Goal: Information Seeking & Learning: Learn about a topic

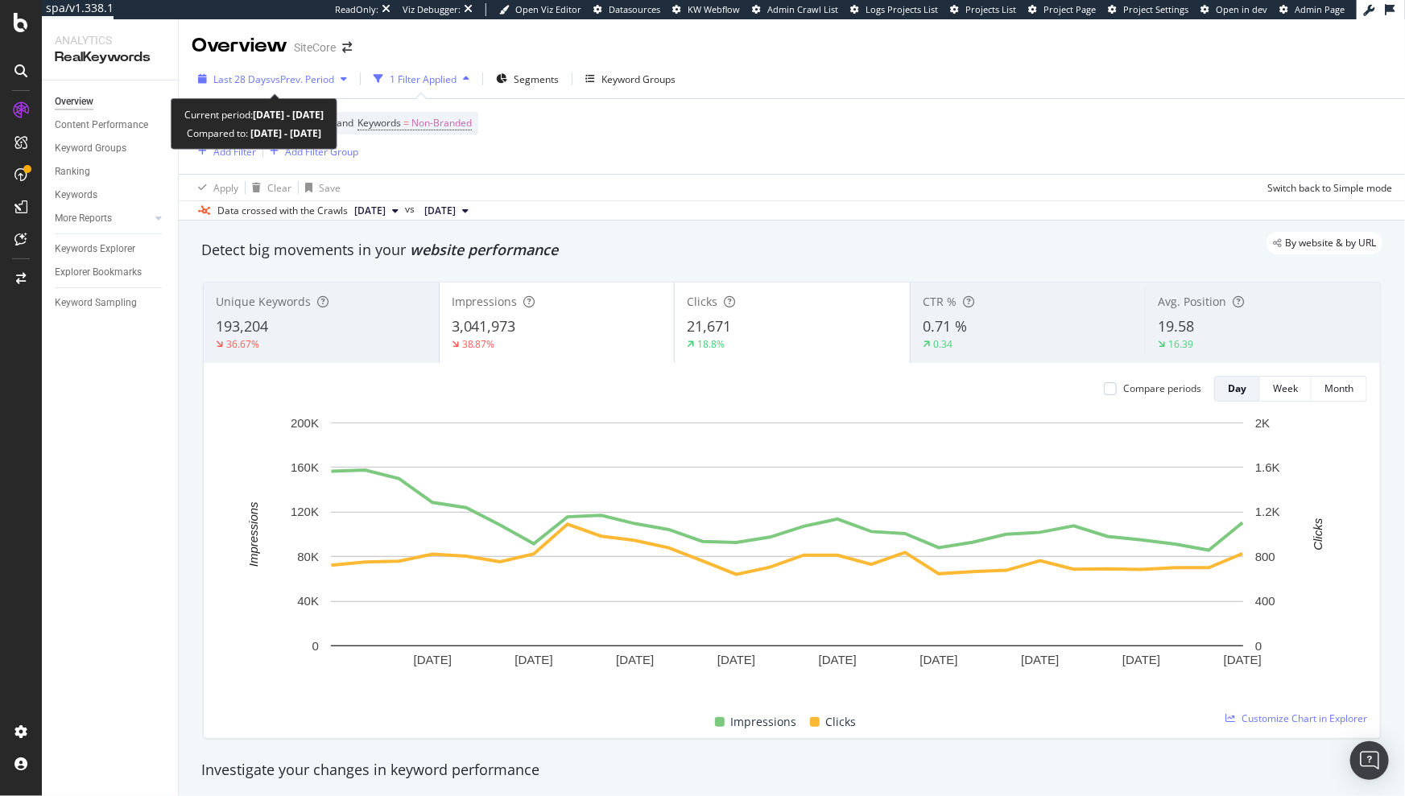
click at [308, 68] on div "Last 28 Days vs Prev. Period" at bounding box center [273, 79] width 162 height 24
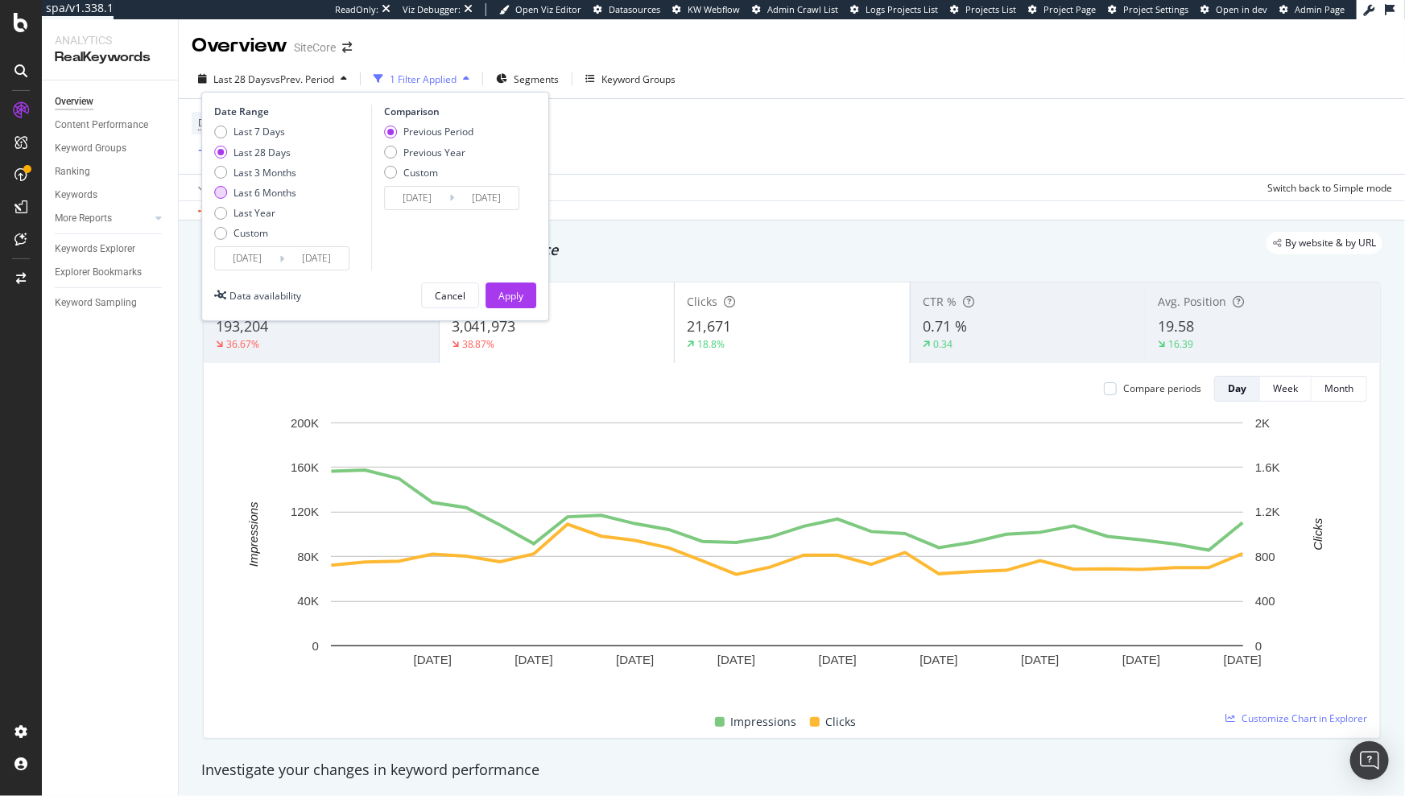
click at [274, 192] on div "Last 6 Months" at bounding box center [265, 193] width 63 height 14
type input "2025/04/05"
type input "2024/10/04"
type input "2025/04/04"
click at [513, 285] on div "Apply" at bounding box center [510, 295] width 25 height 24
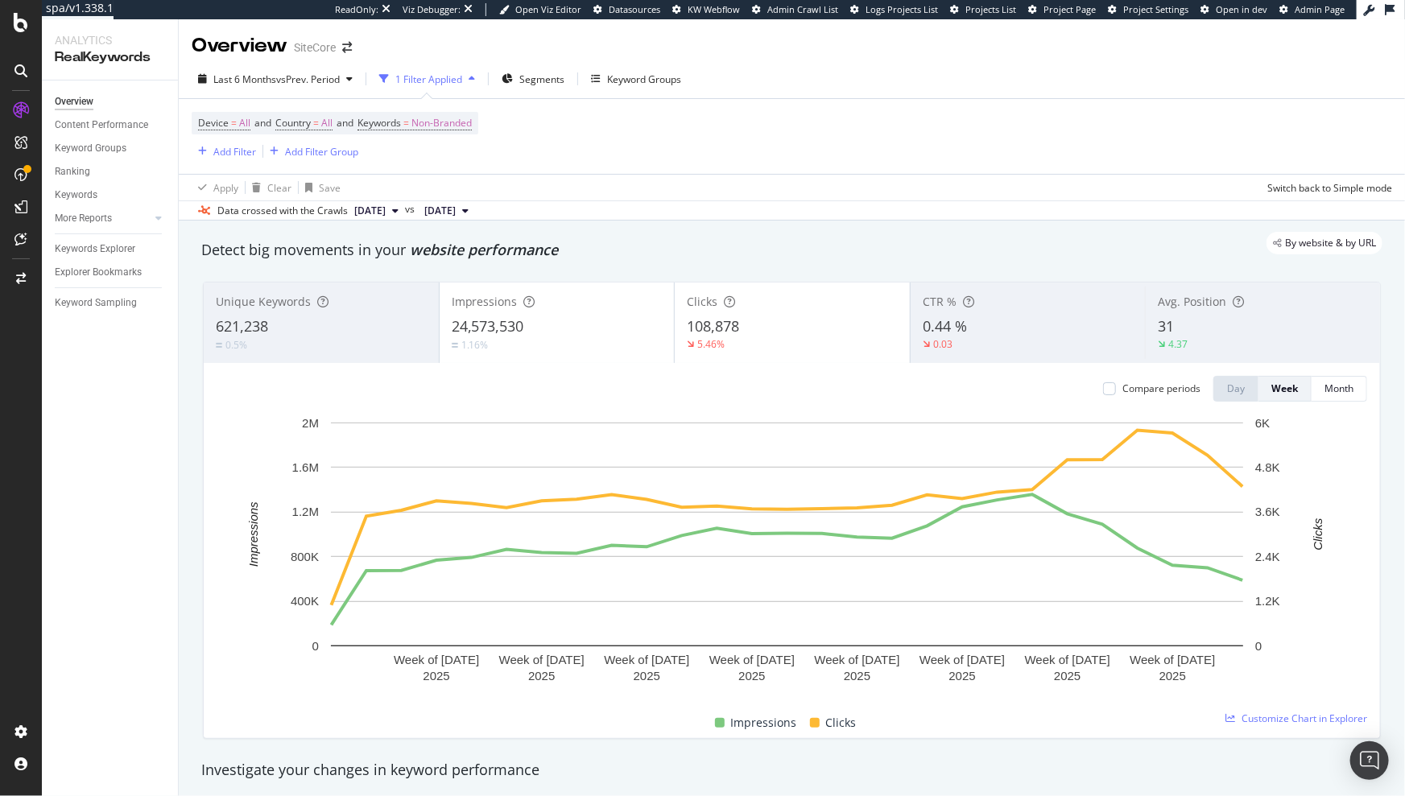
click at [22, 270] on div at bounding box center [21, 279] width 39 height 26
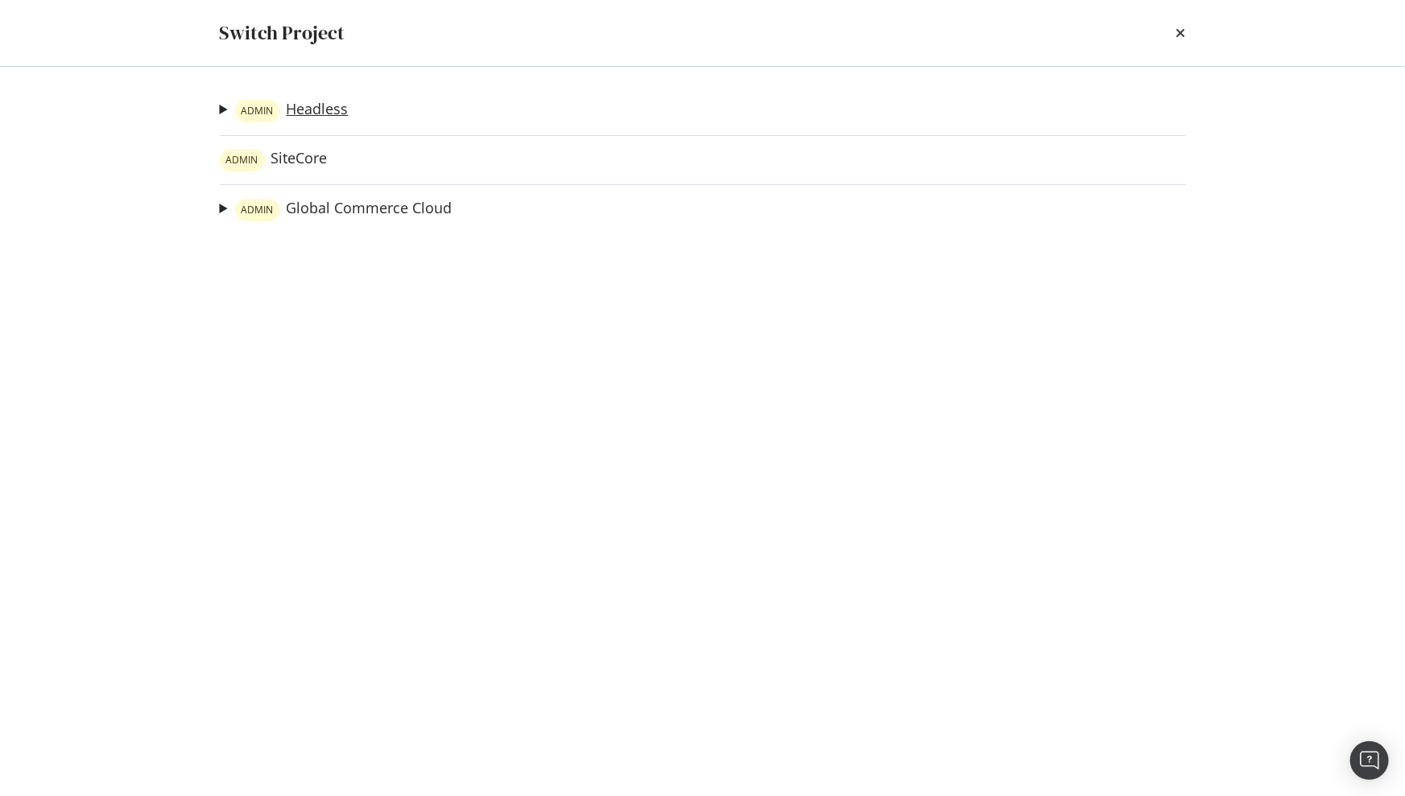
click at [329, 105] on link "ADMIN Headless" at bounding box center [292, 111] width 114 height 23
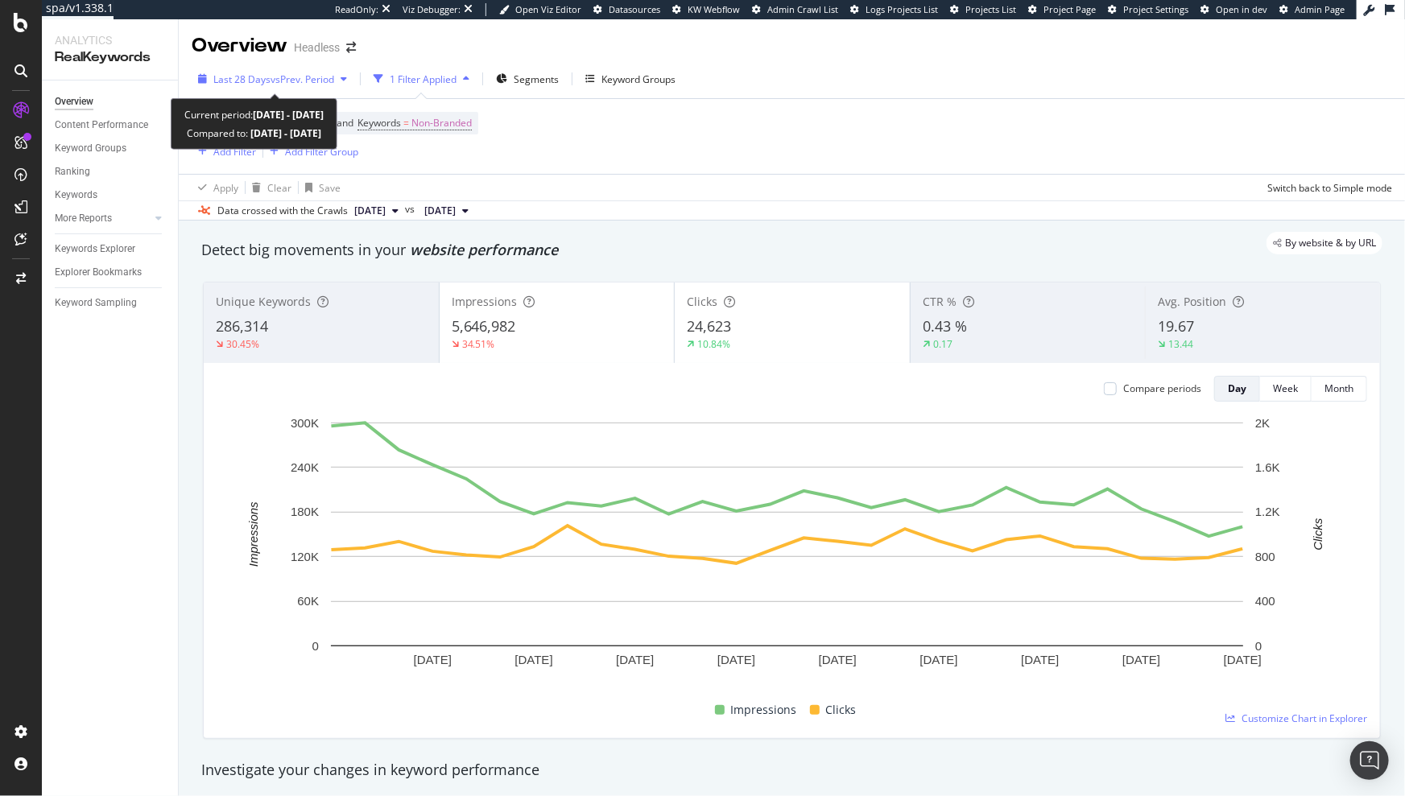
click at [236, 76] on span "Last 28 Days" at bounding box center [241, 79] width 57 height 14
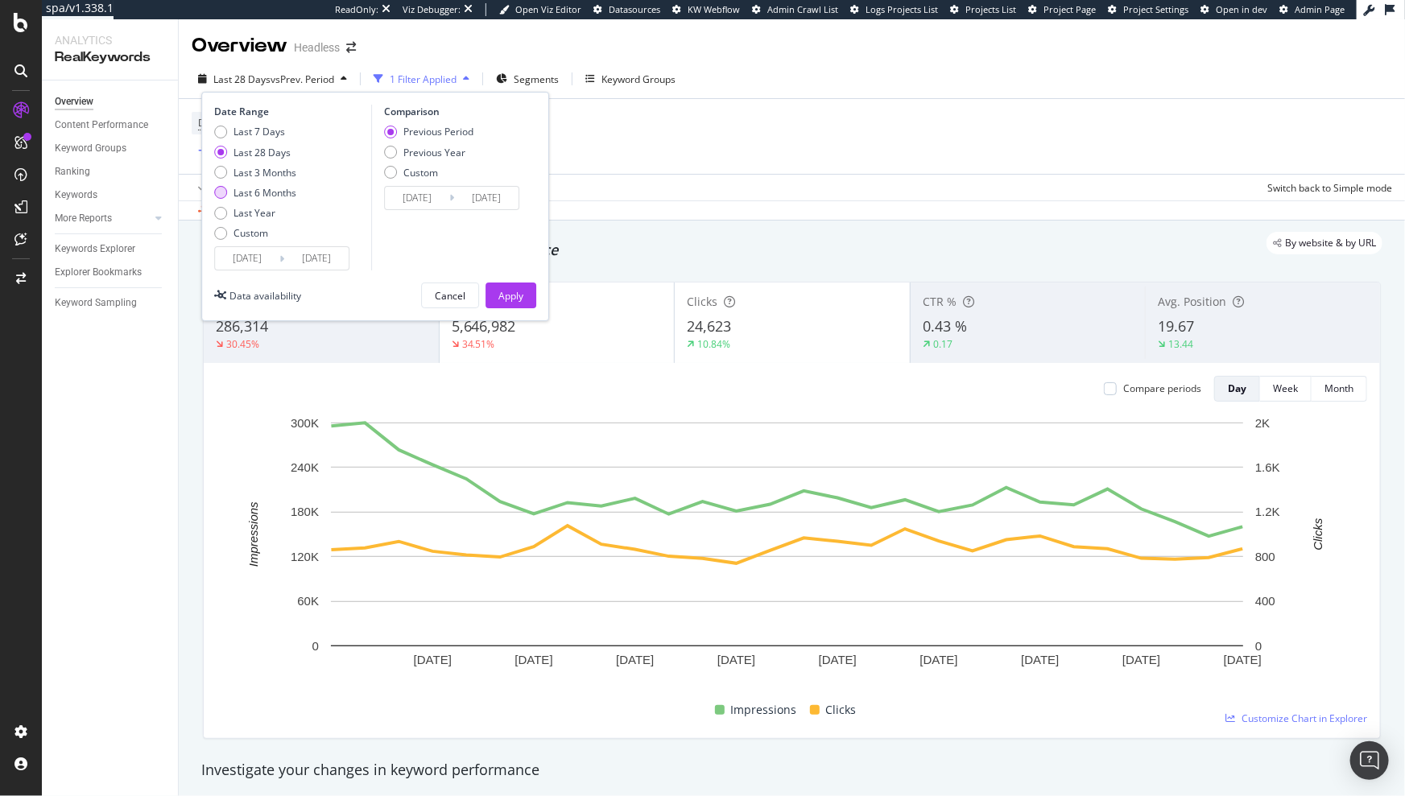
click at [264, 191] on div "Last 6 Months" at bounding box center [265, 193] width 63 height 14
type input "2025/04/05"
type input "2024/10/04"
type input "2025/04/04"
click at [531, 294] on button "Apply" at bounding box center [511, 296] width 51 height 26
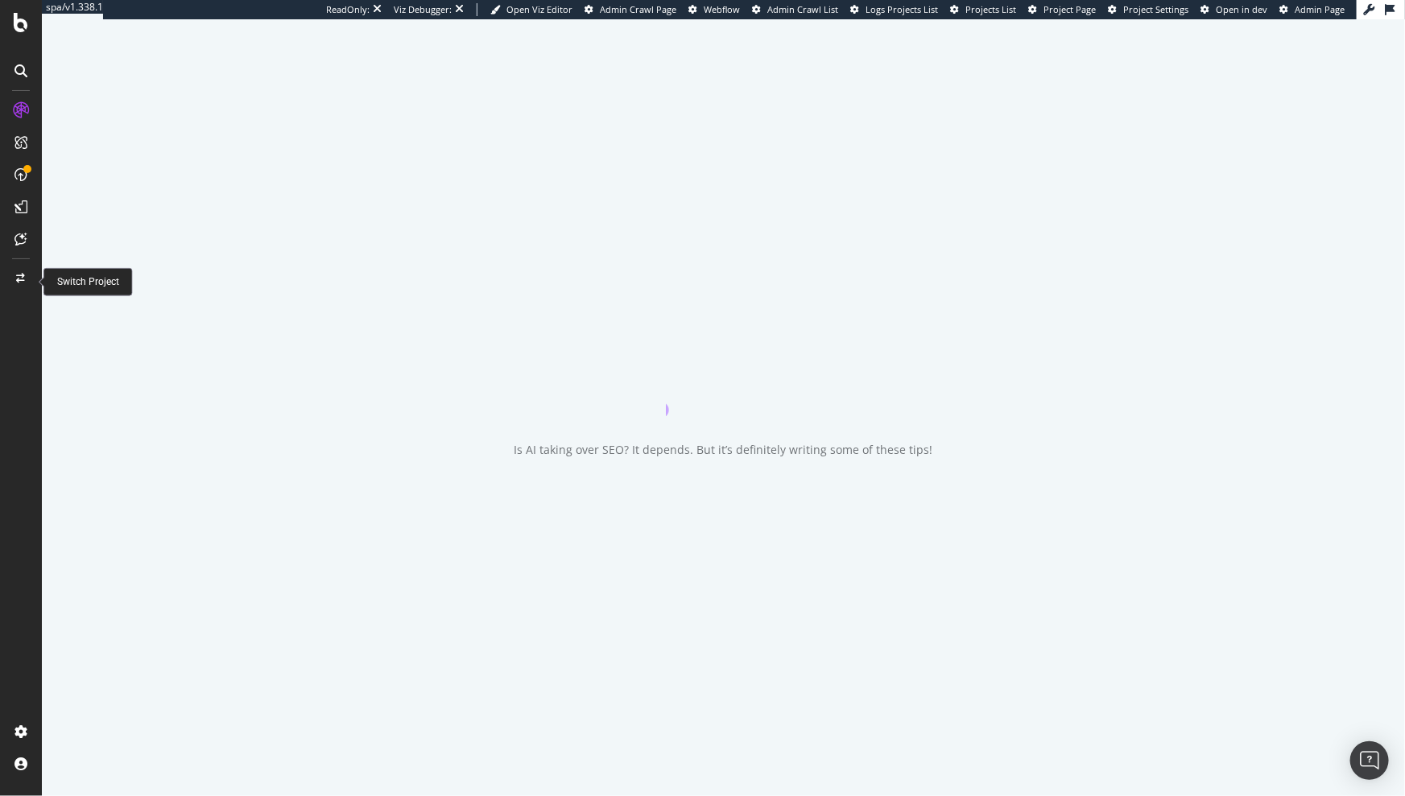
click at [17, 281] on icon at bounding box center [21, 279] width 9 height 10
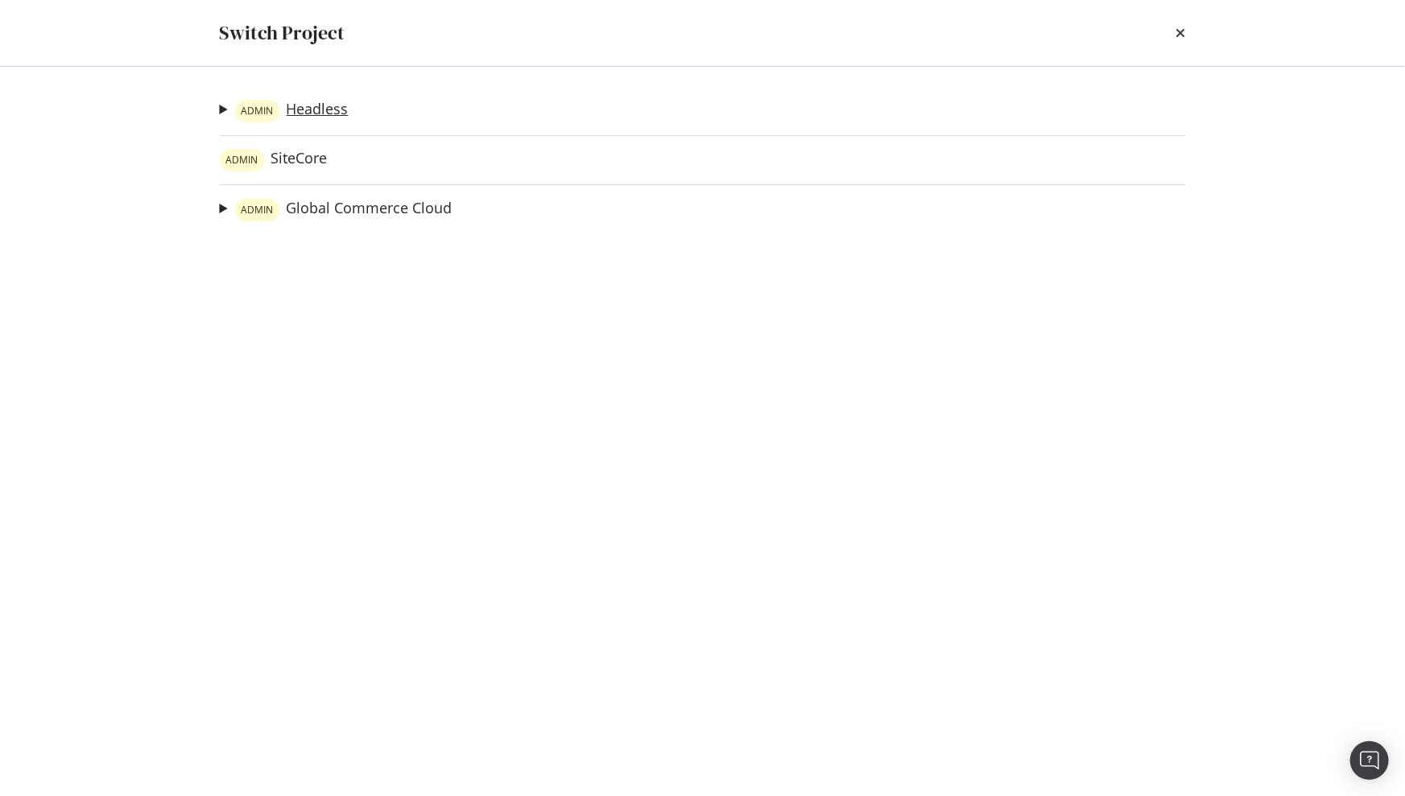
click at [302, 114] on link "ADMIN Headless" at bounding box center [292, 111] width 114 height 23
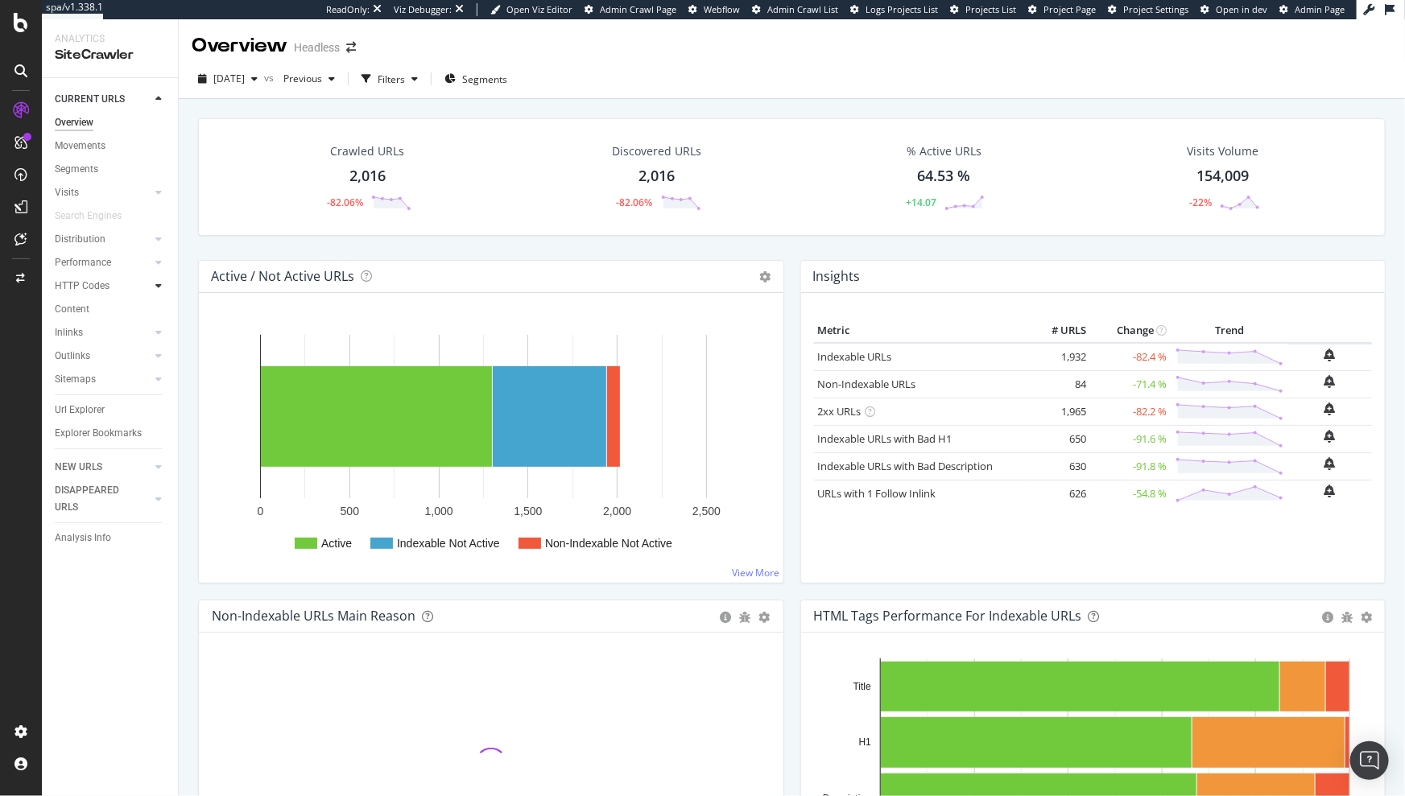
click at [159, 286] on icon at bounding box center [158, 286] width 6 height 10
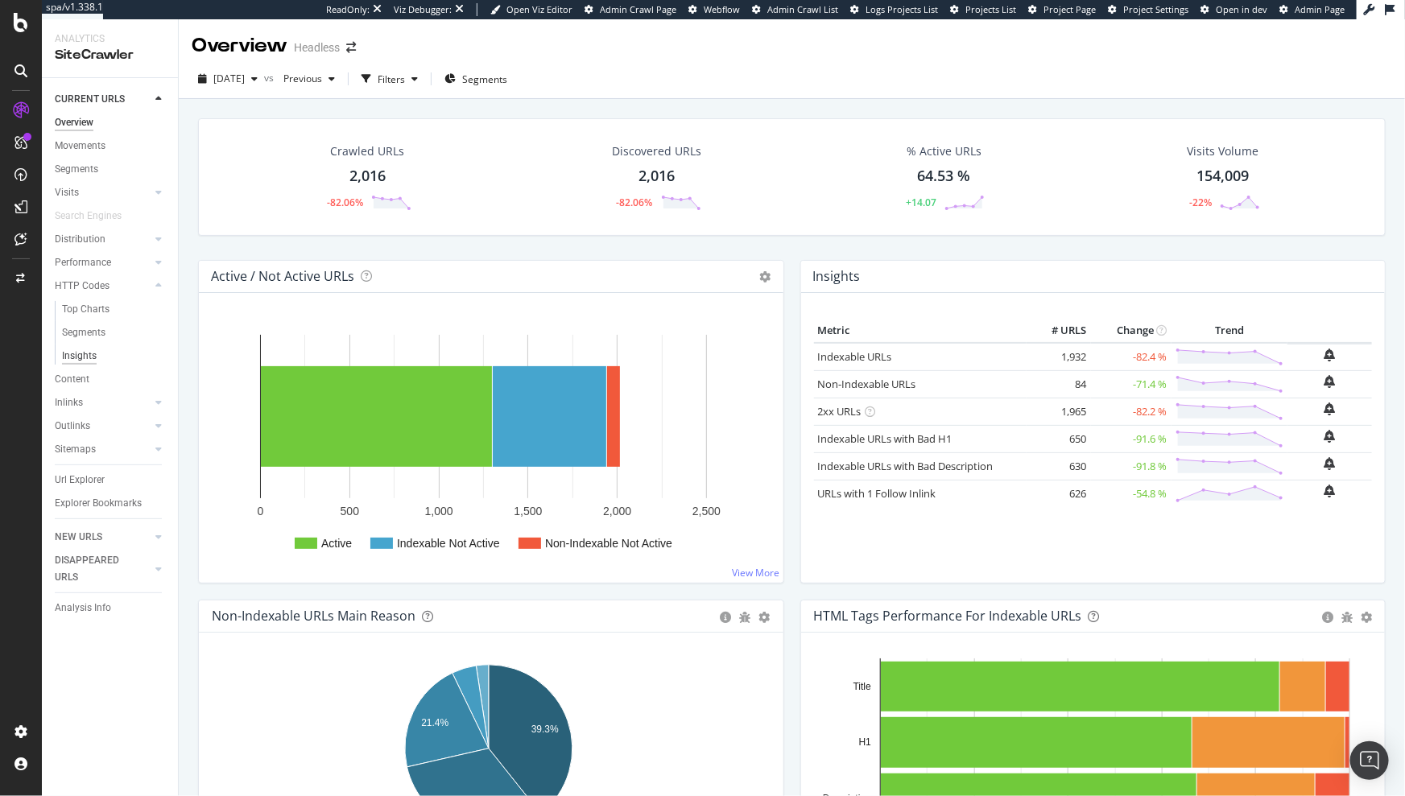
click at [85, 354] on div "Insights" at bounding box center [79, 356] width 35 height 17
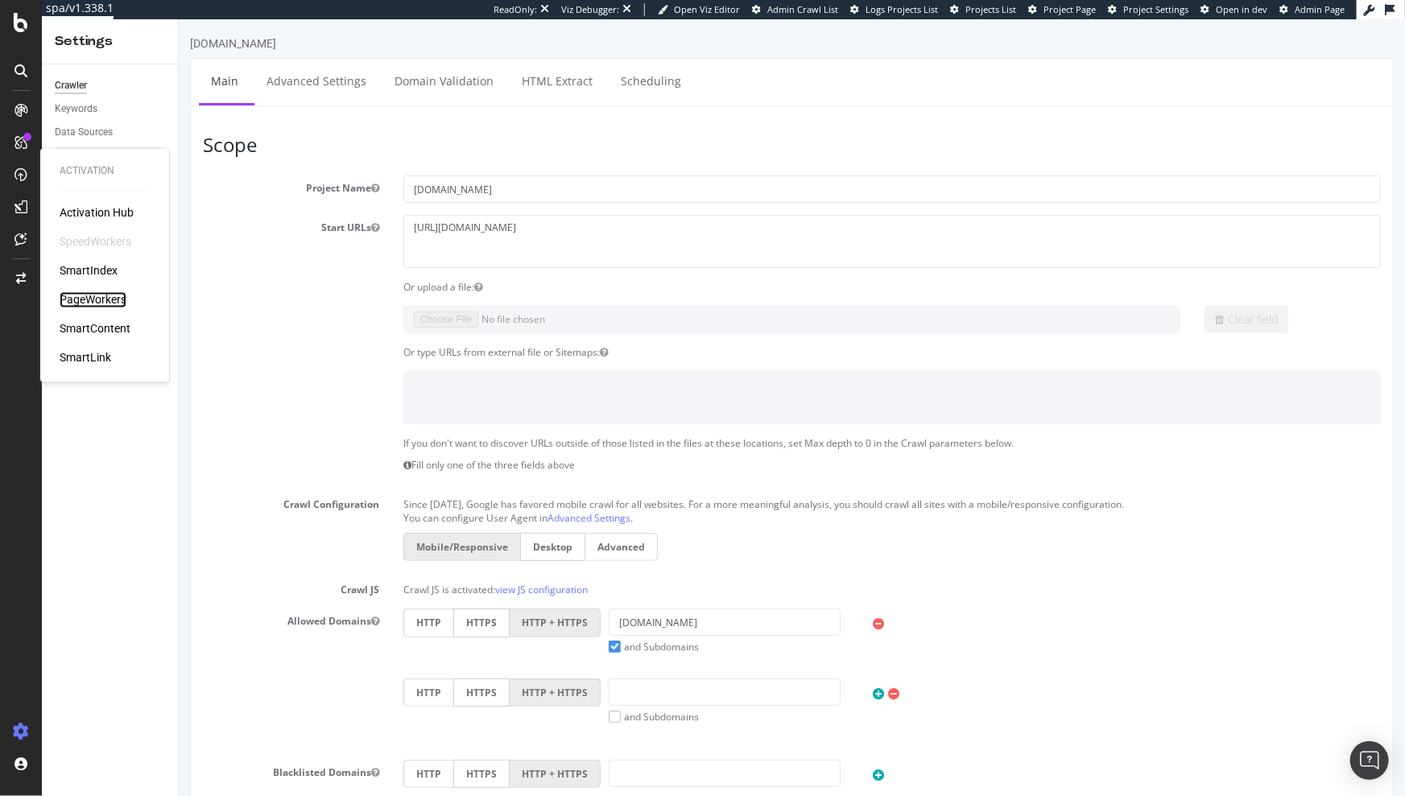
click at [85, 296] on div "PageWorkers" at bounding box center [93, 300] width 67 height 16
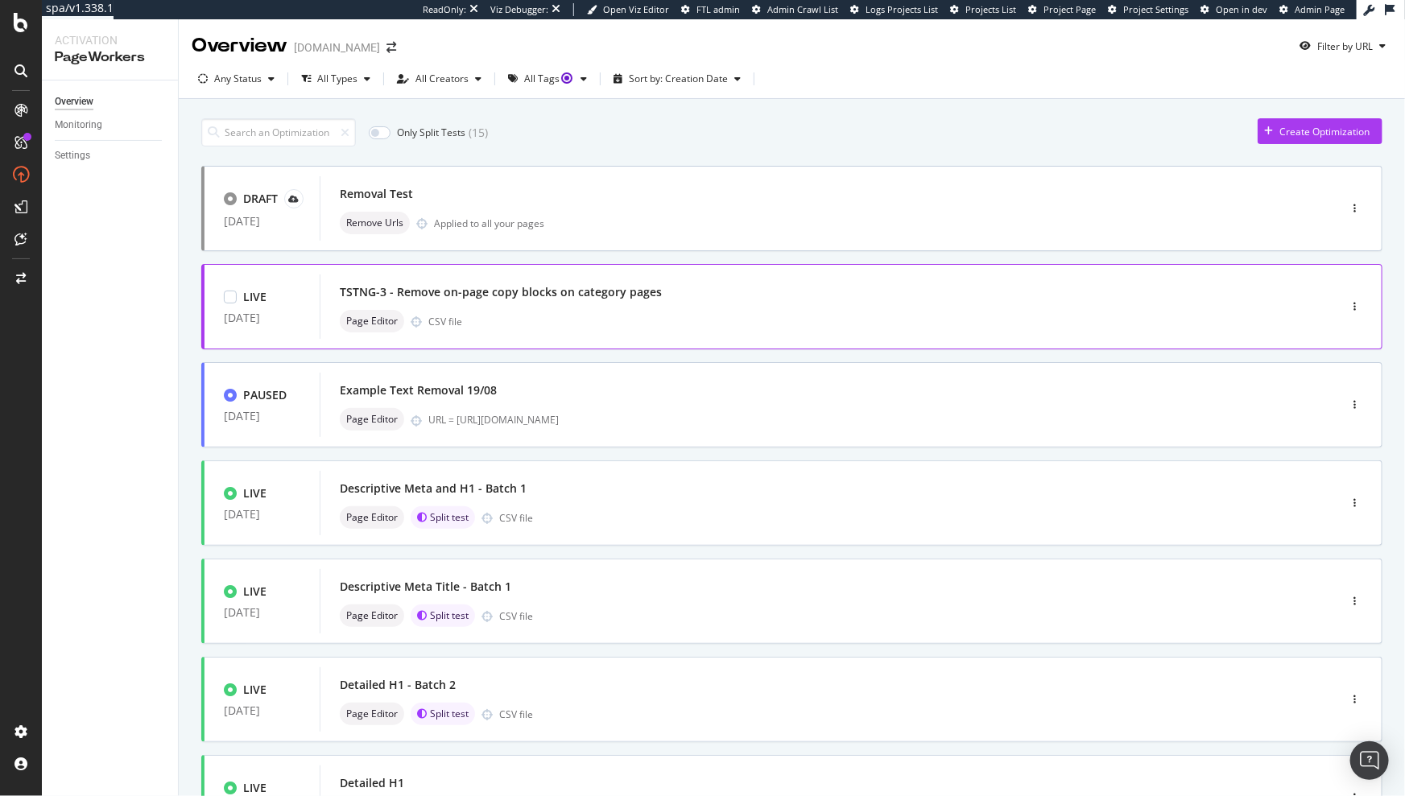
click at [591, 298] on div "TSTNG-3 - Remove on-page copy blocks on category pages" at bounding box center [501, 292] width 322 height 16
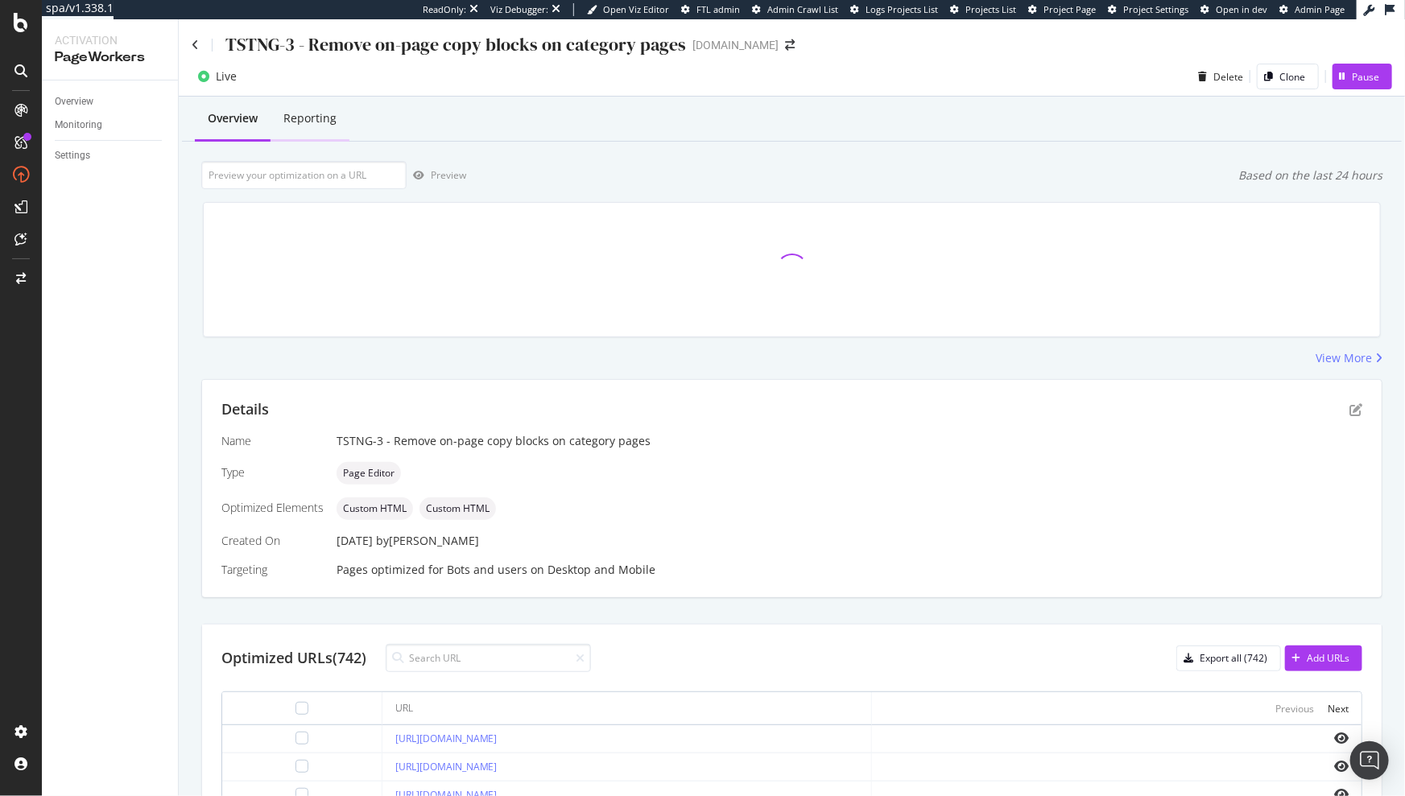
click at [304, 124] on div "Reporting" at bounding box center [309, 118] width 53 height 16
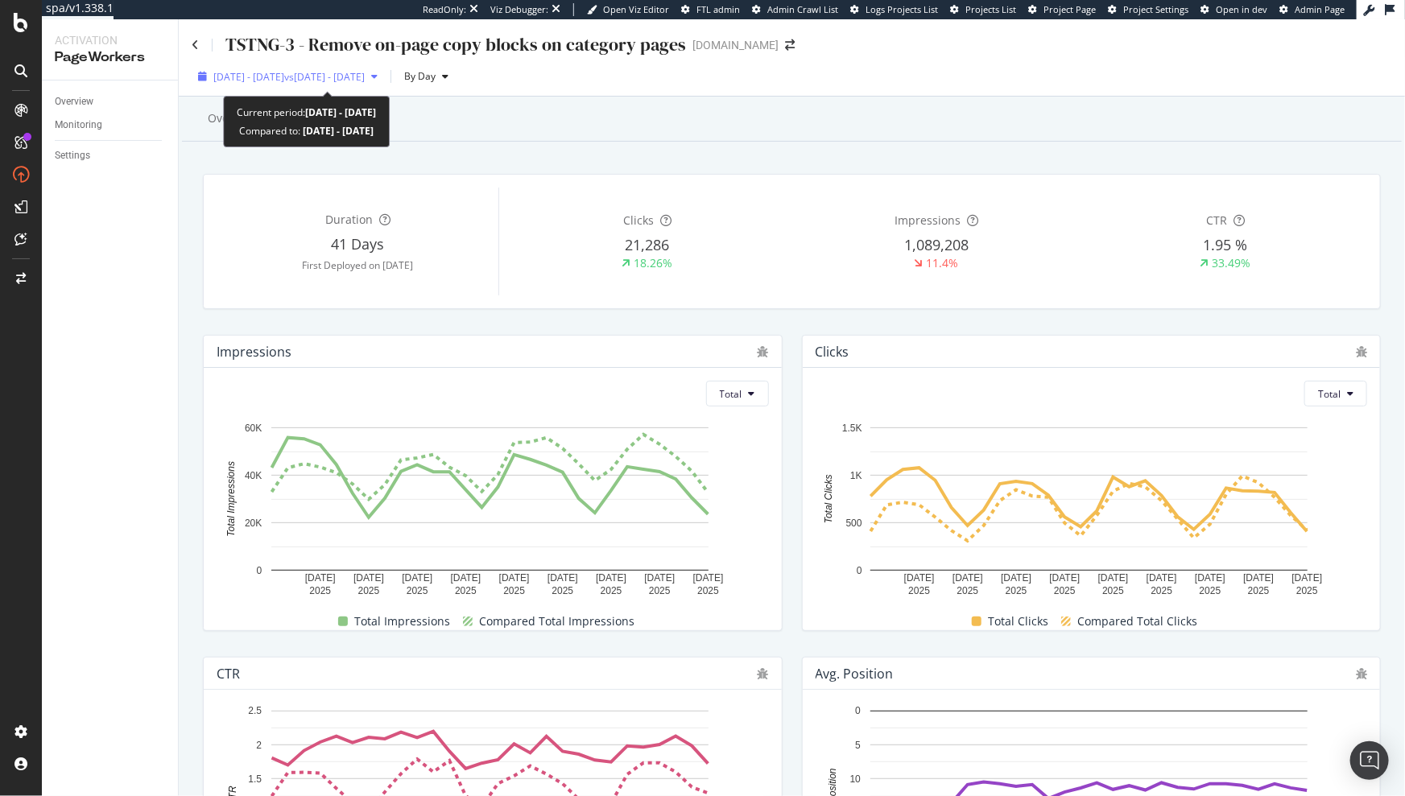
click at [365, 73] on span "vs 2025 Aug. 10th - Sep. 6th" at bounding box center [324, 77] width 81 height 14
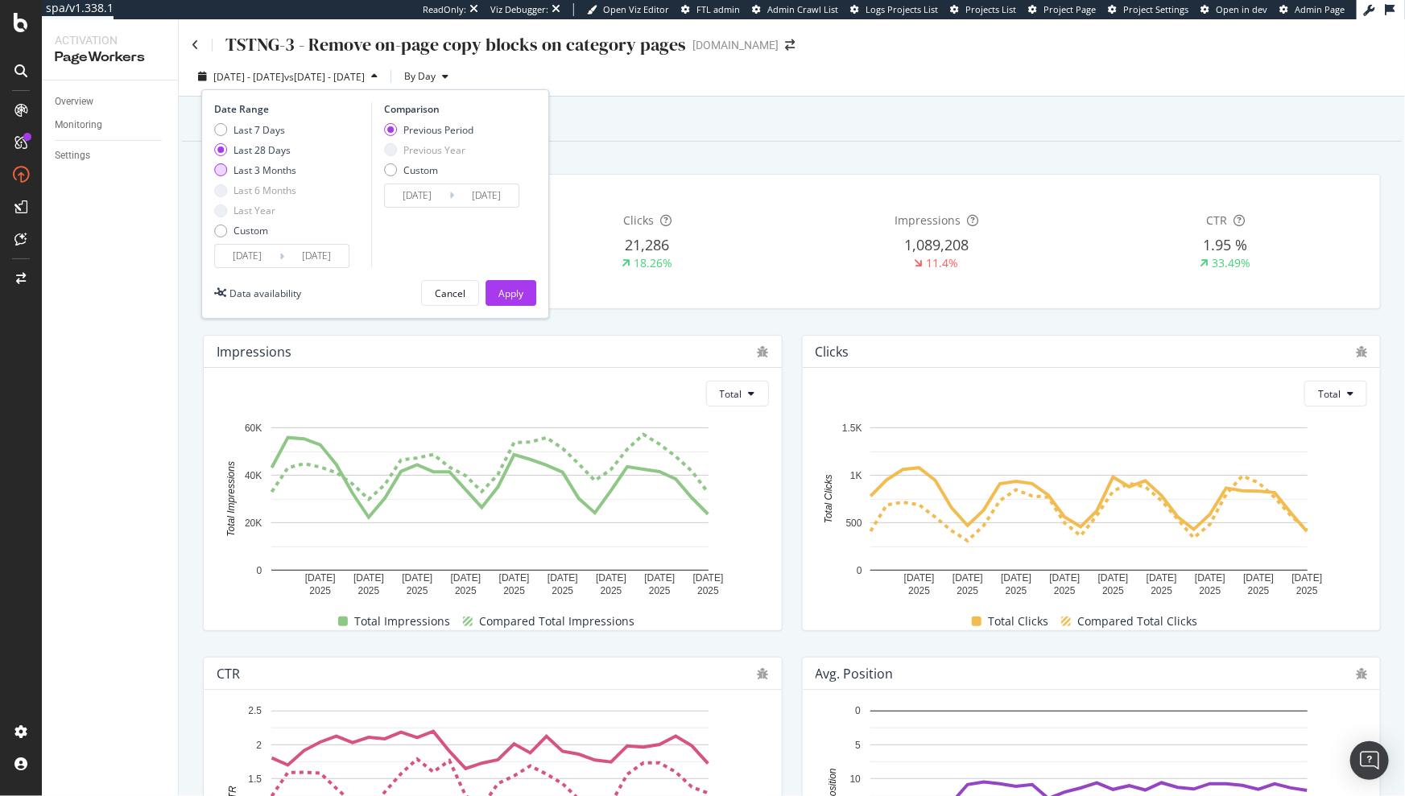
click at [283, 172] on div "Last 3 Months" at bounding box center [265, 170] width 63 height 14
type input "2025/07/05"
click at [502, 287] on div "Apply" at bounding box center [510, 294] width 25 height 14
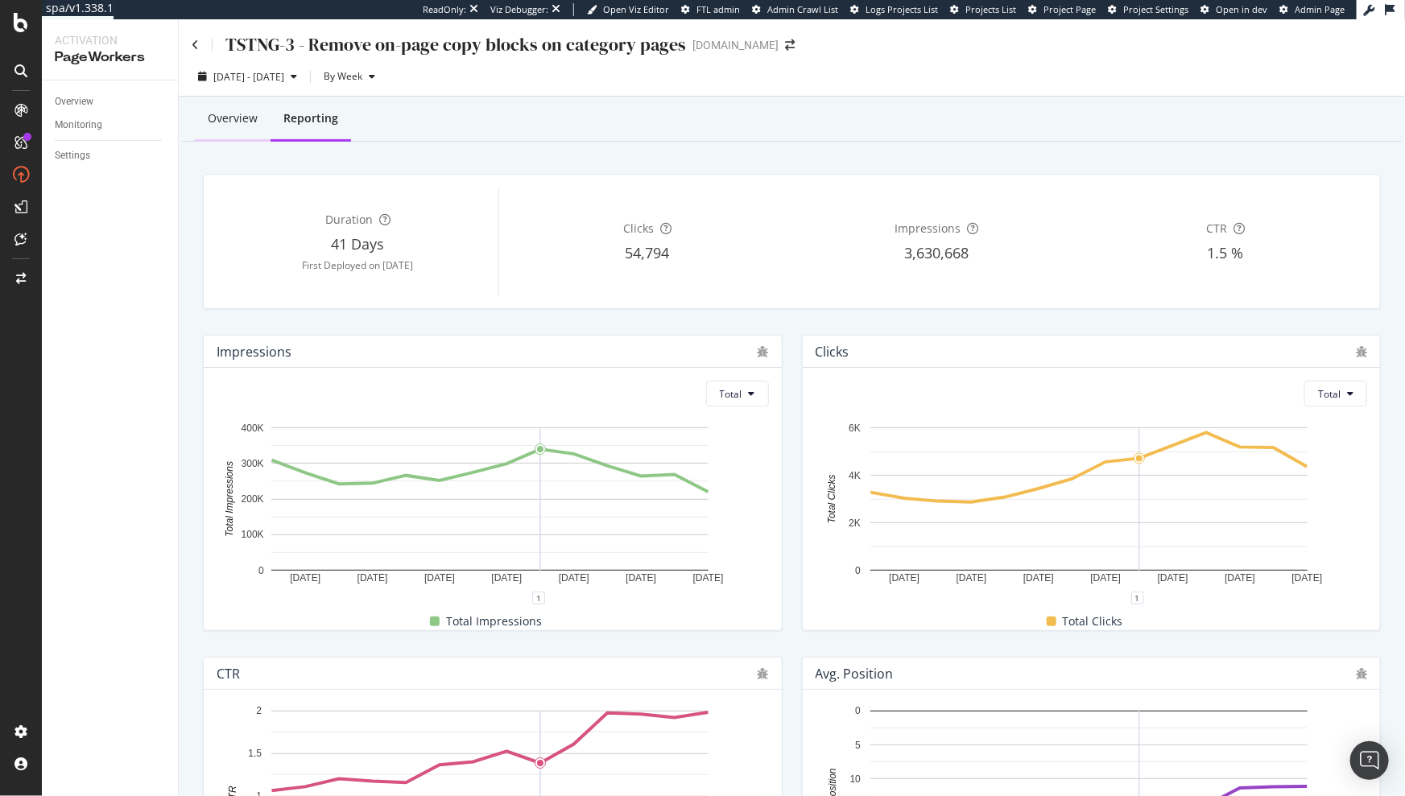
click at [238, 125] on div "Overview" at bounding box center [233, 118] width 50 height 16
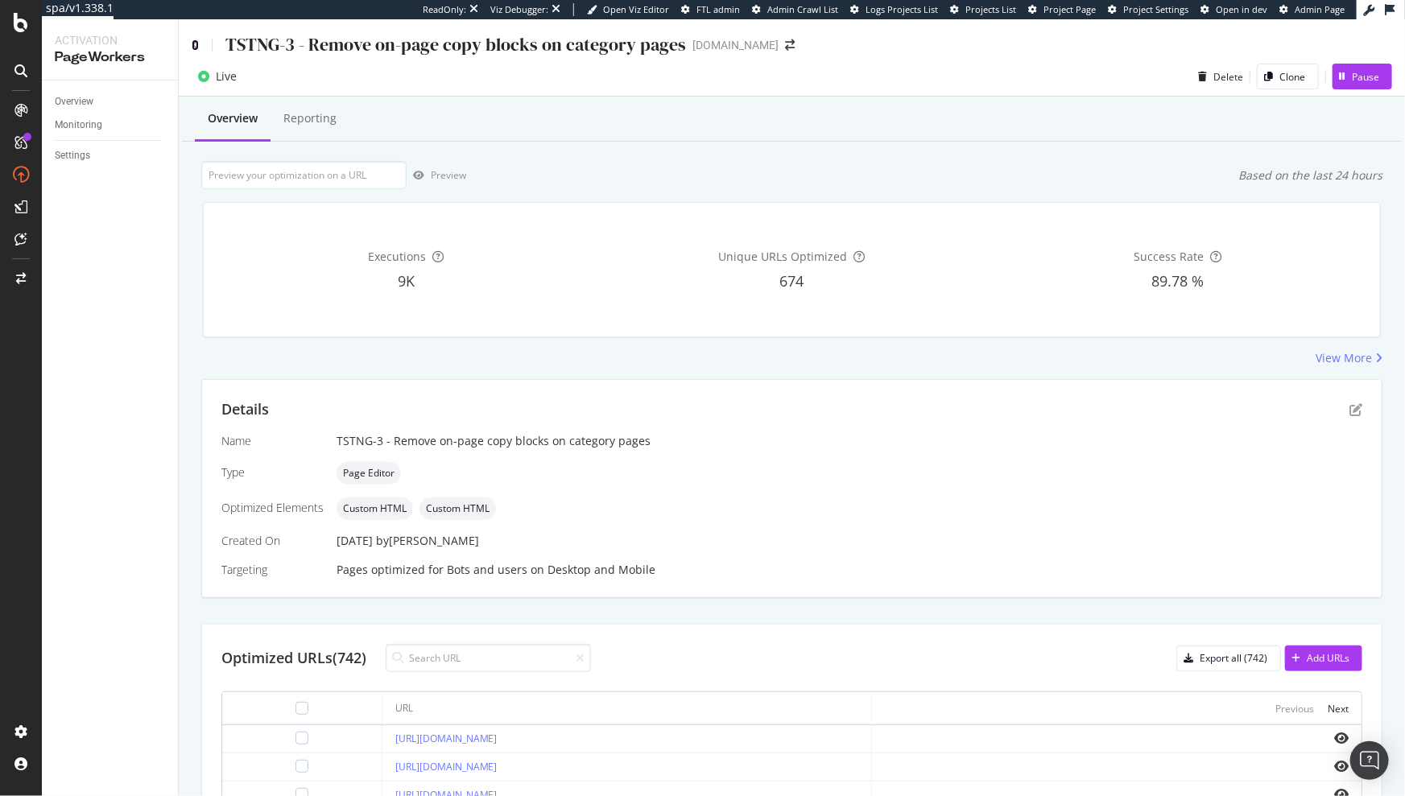
click at [195, 47] on icon at bounding box center [195, 44] width 7 height 11
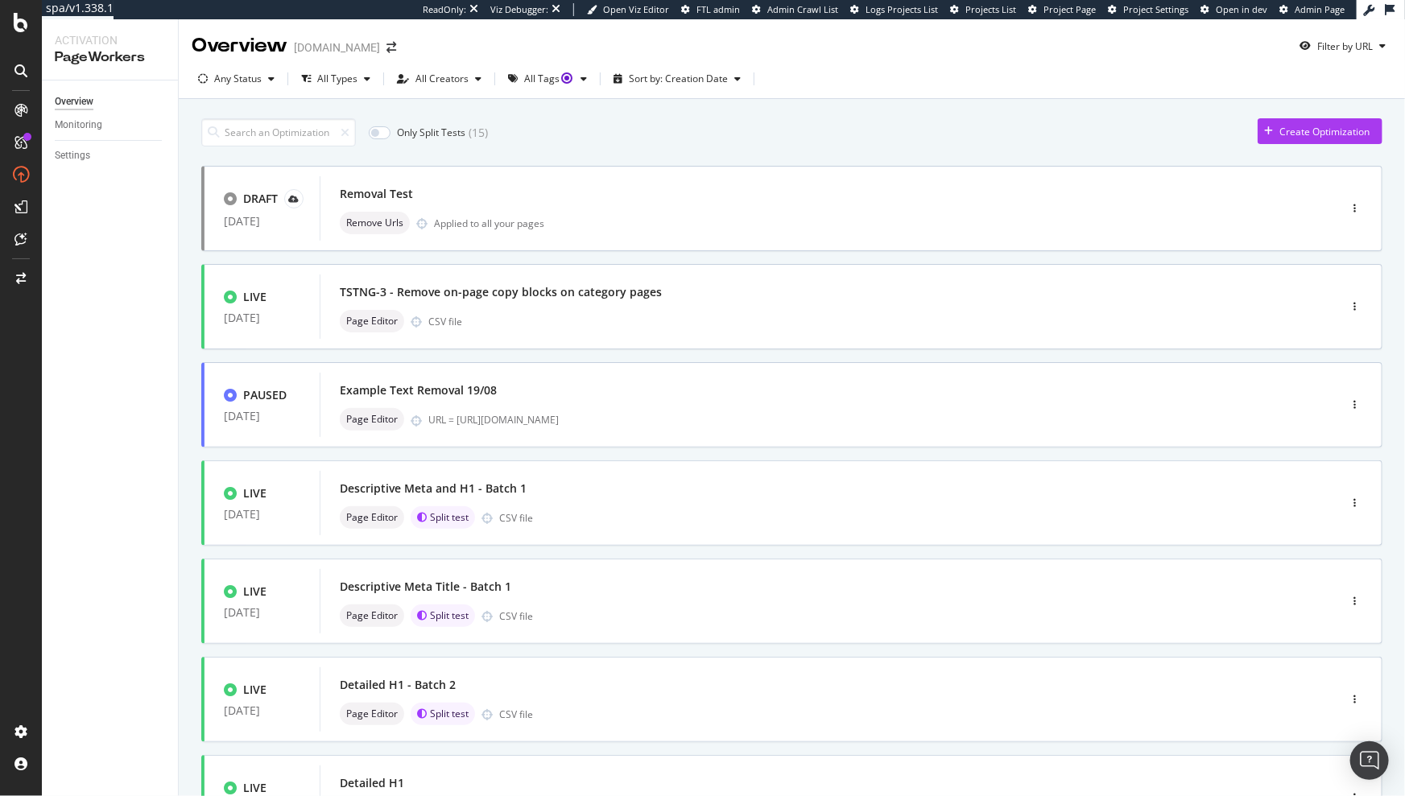
click at [273, 110] on div "Only Split Tests ( 15 ) Create Optimization DRAFT 02 Oct. 2025 Removal Test Rem…" at bounding box center [791, 646] width 1181 height 1073
click at [436, 196] on div "Removal Test" at bounding box center [805, 194] width 930 height 23
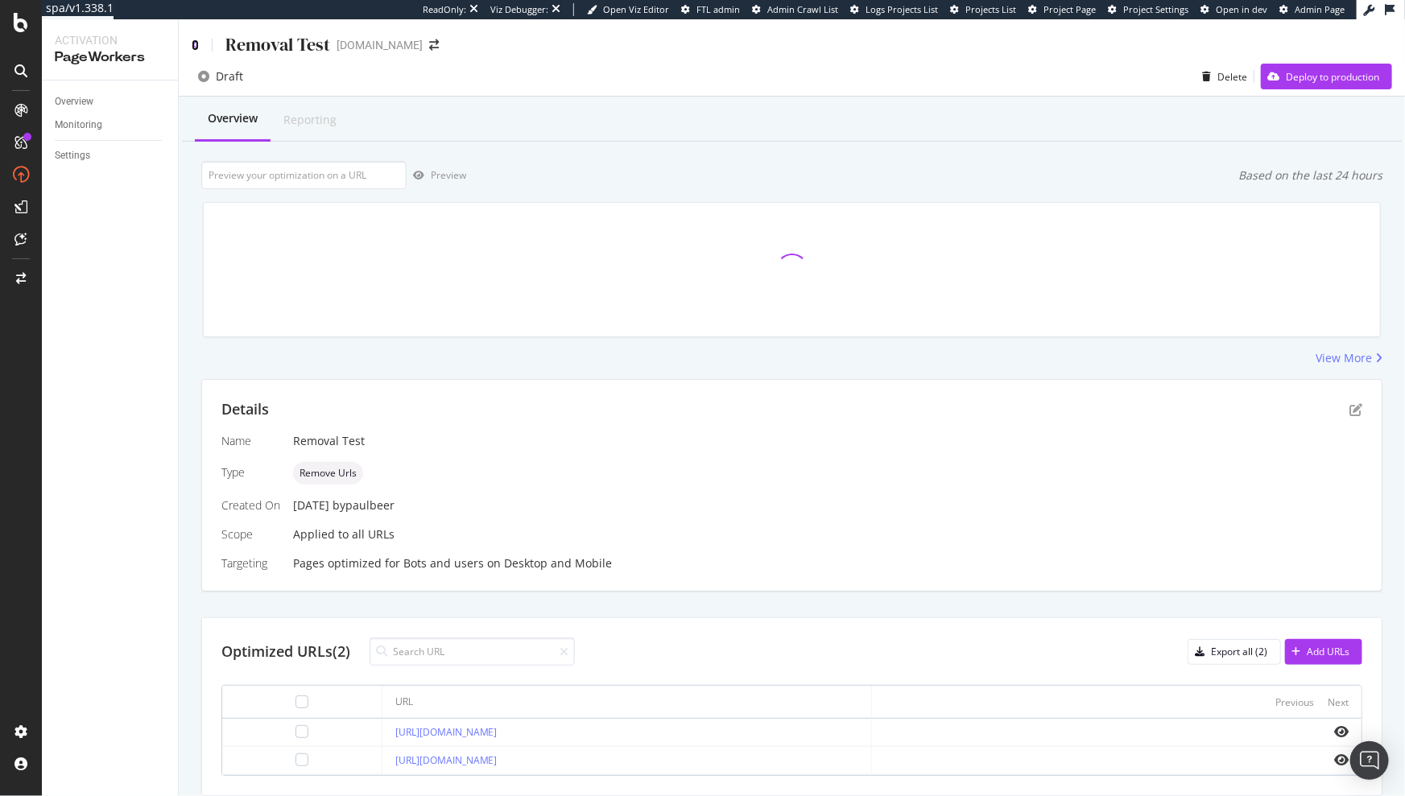
click at [195, 49] on icon at bounding box center [195, 44] width 7 height 11
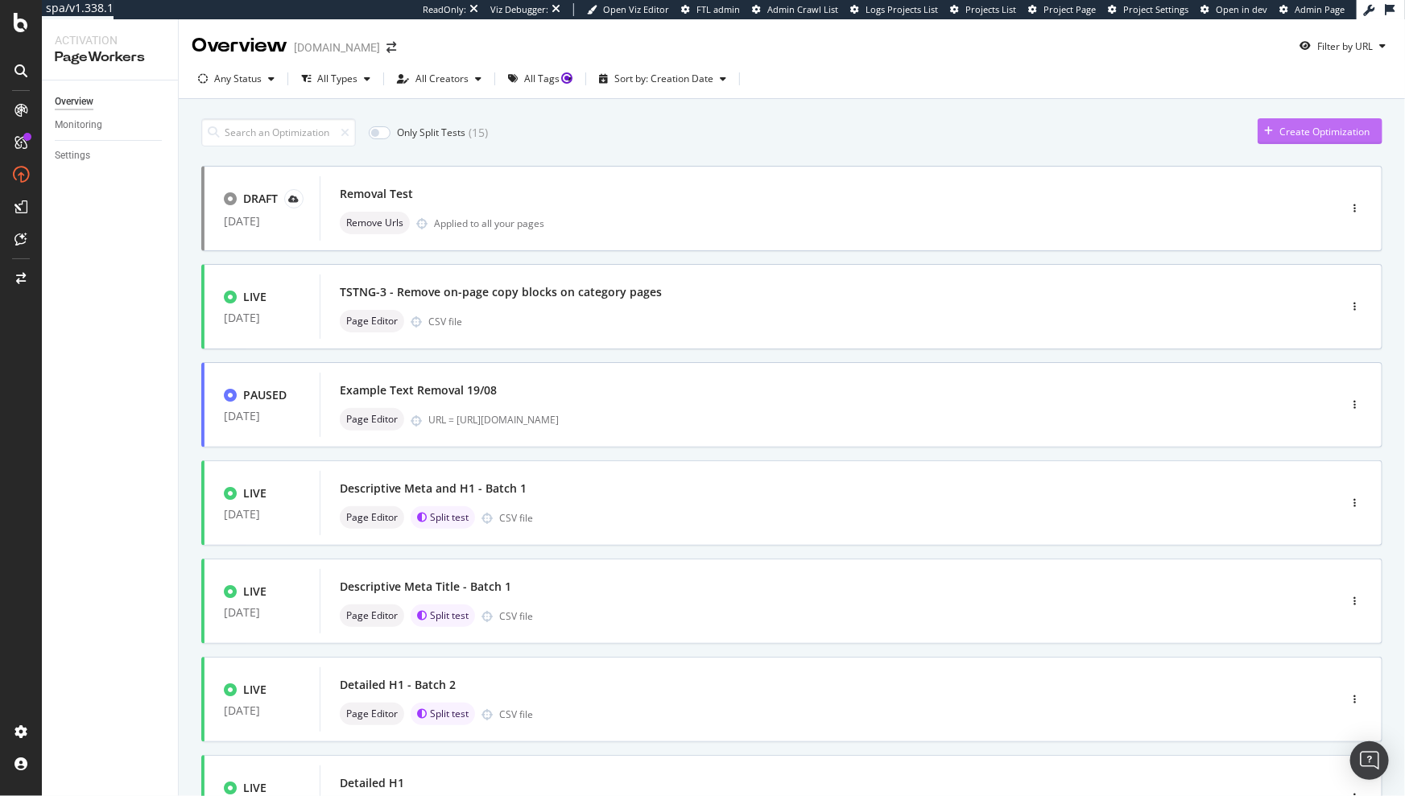
click at [1322, 136] on div "Create Optimization" at bounding box center [1325, 132] width 90 height 14
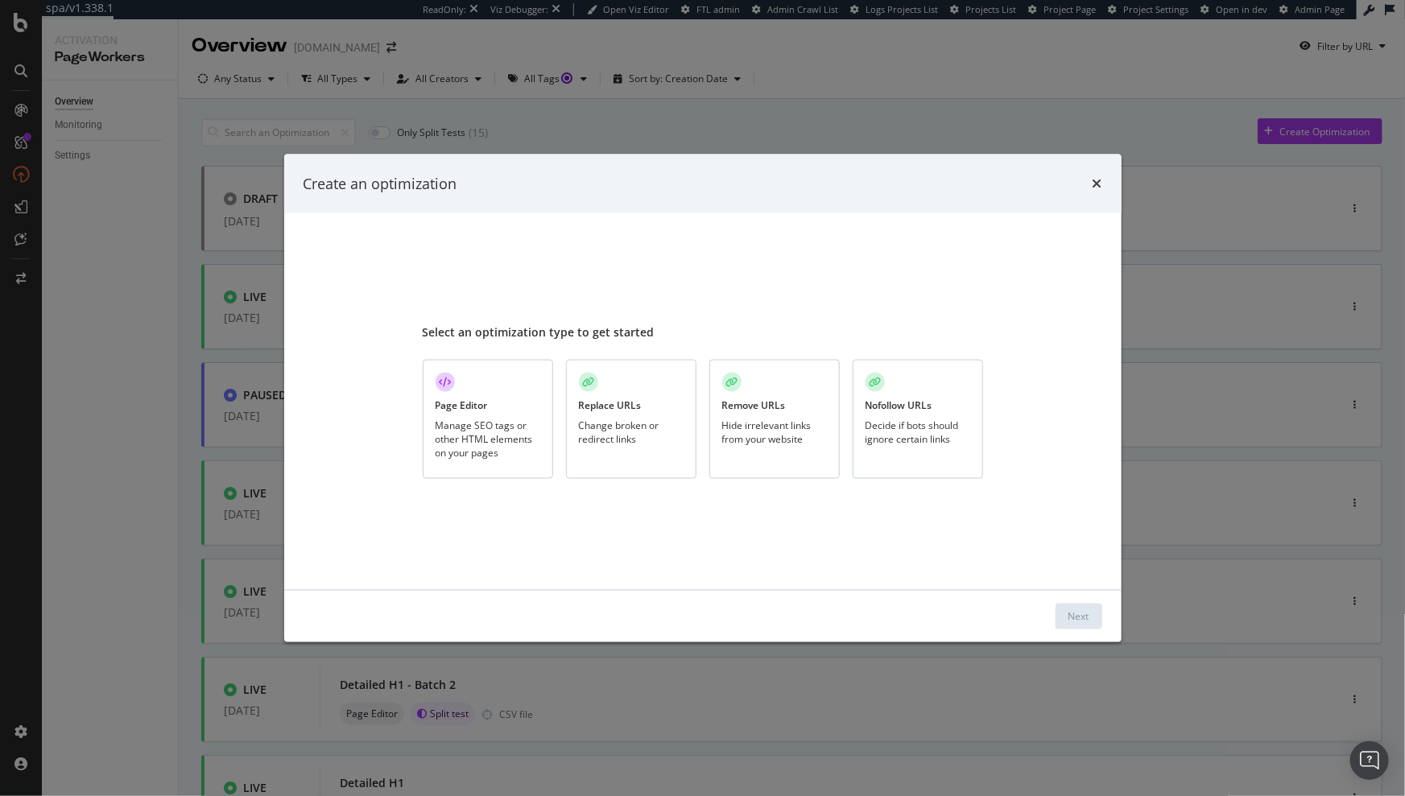
click at [478, 396] on div "Page Editor Manage SEO tags or other HTML elements on your pages" at bounding box center [488, 420] width 130 height 120
click at [1082, 616] on div "Next" at bounding box center [1079, 617] width 21 height 14
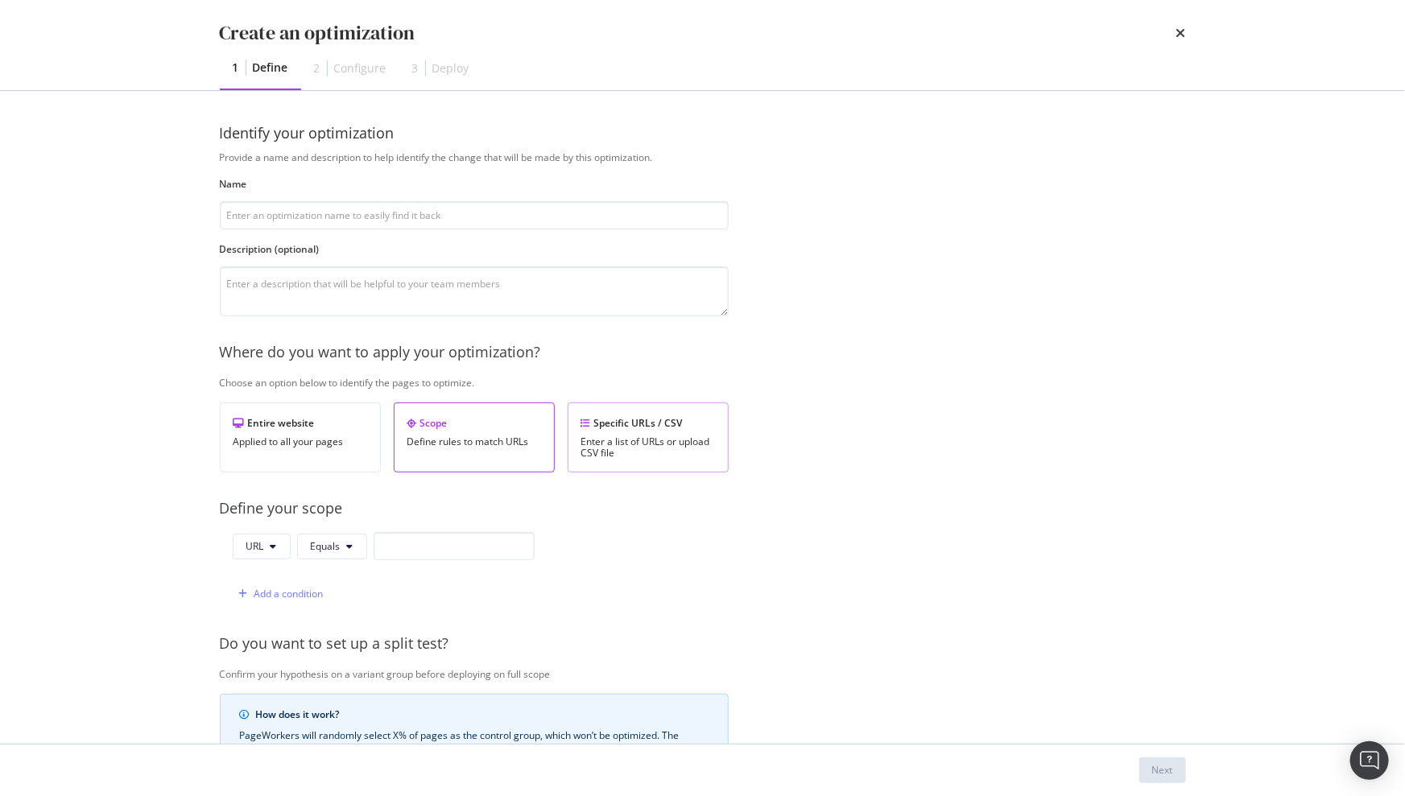
click at [626, 443] on div "Enter a list of URLs or upload CSV file" at bounding box center [648, 447] width 134 height 23
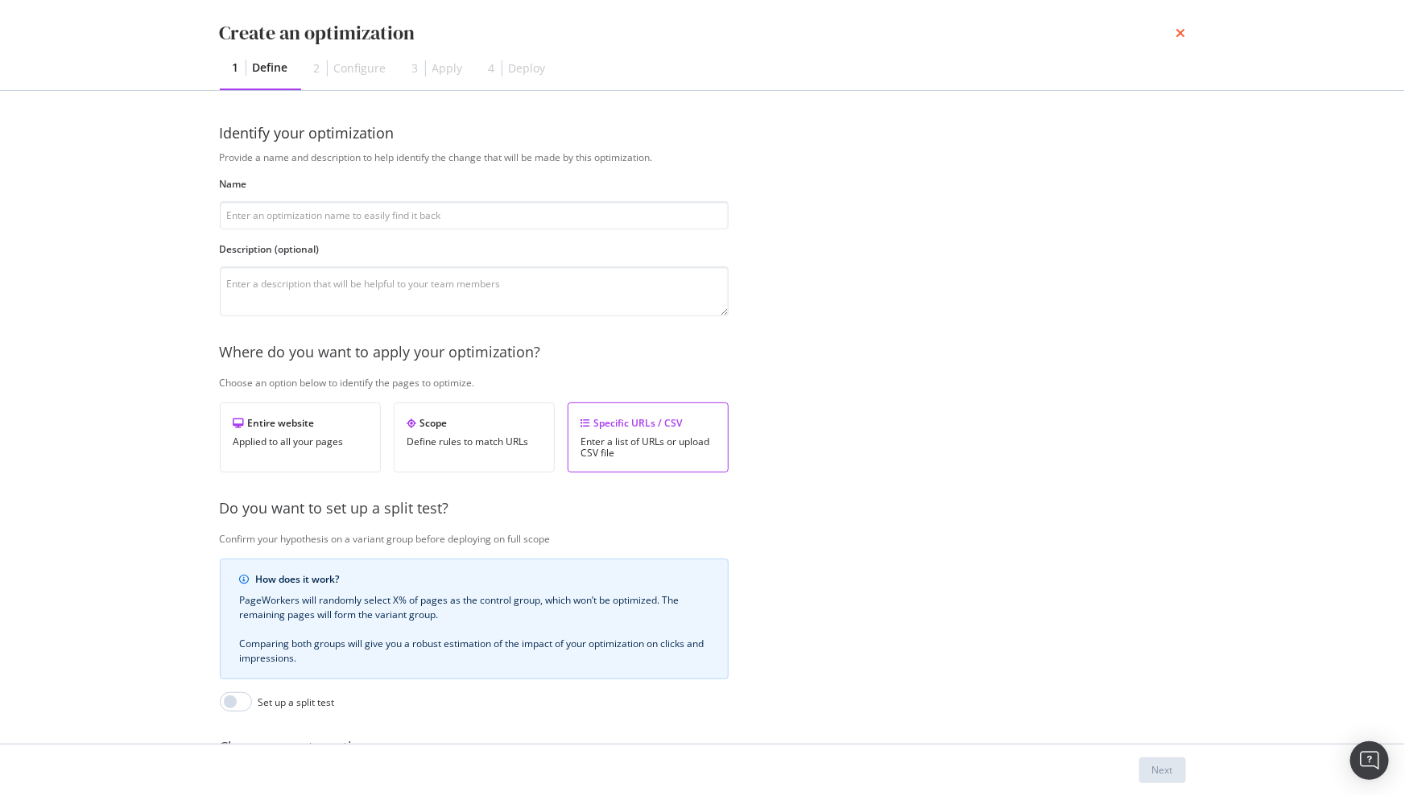
click at [1180, 34] on icon "times" at bounding box center [1181, 33] width 10 height 13
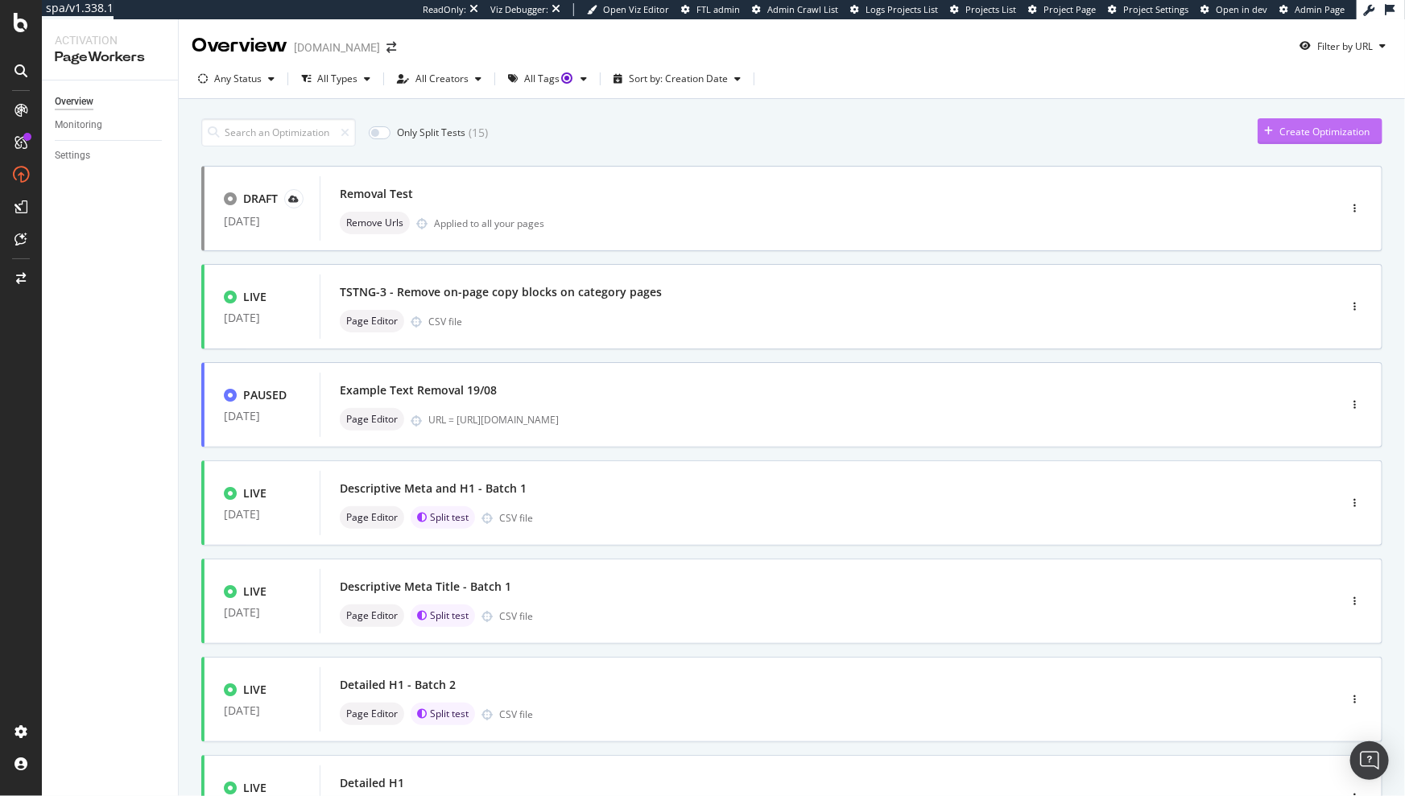
click at [1331, 134] on div "Create Optimization" at bounding box center [1325, 132] width 90 height 14
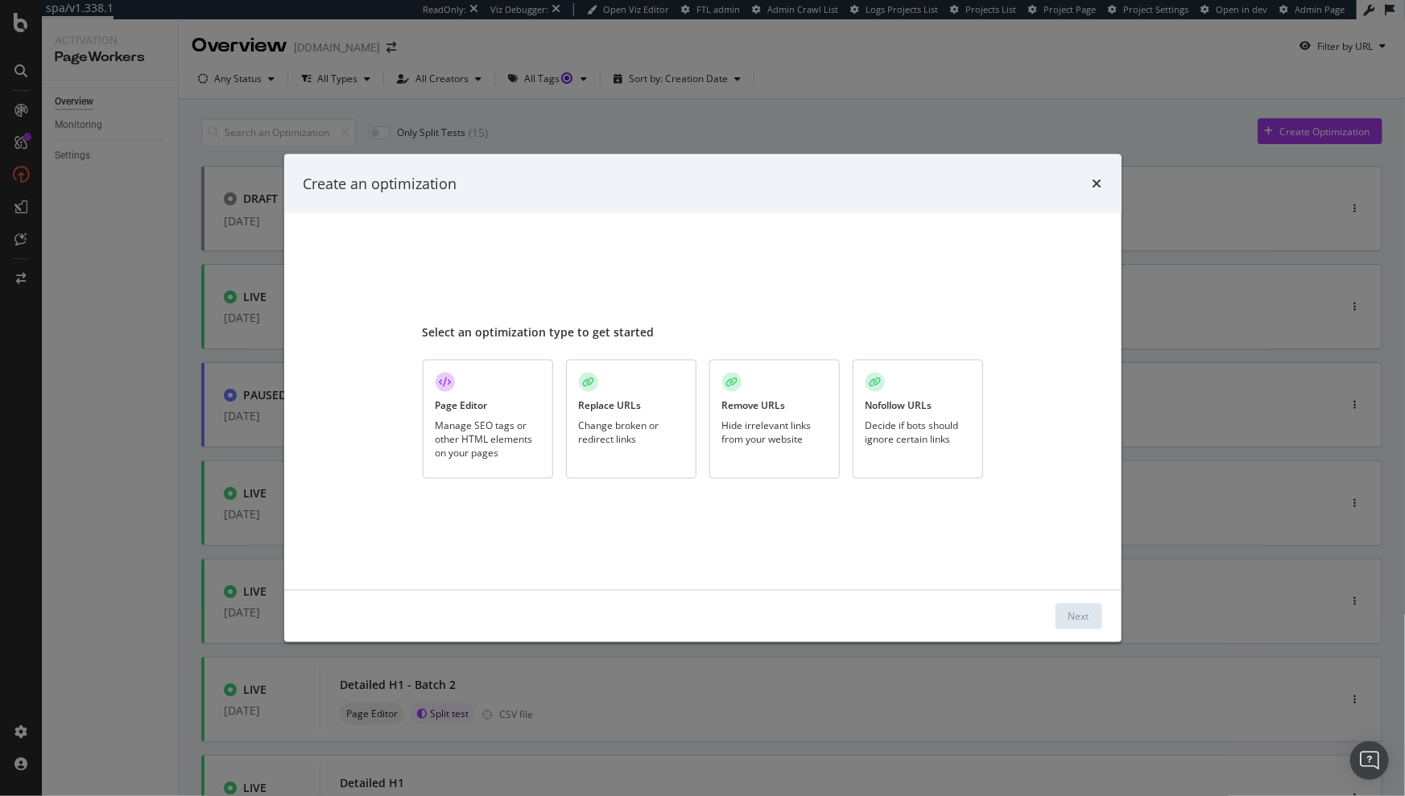
click at [744, 392] on div "Remove URLs Hide irrelevant links from your website" at bounding box center [774, 420] width 130 height 120
click at [1072, 615] on div "Next" at bounding box center [1079, 617] width 21 height 14
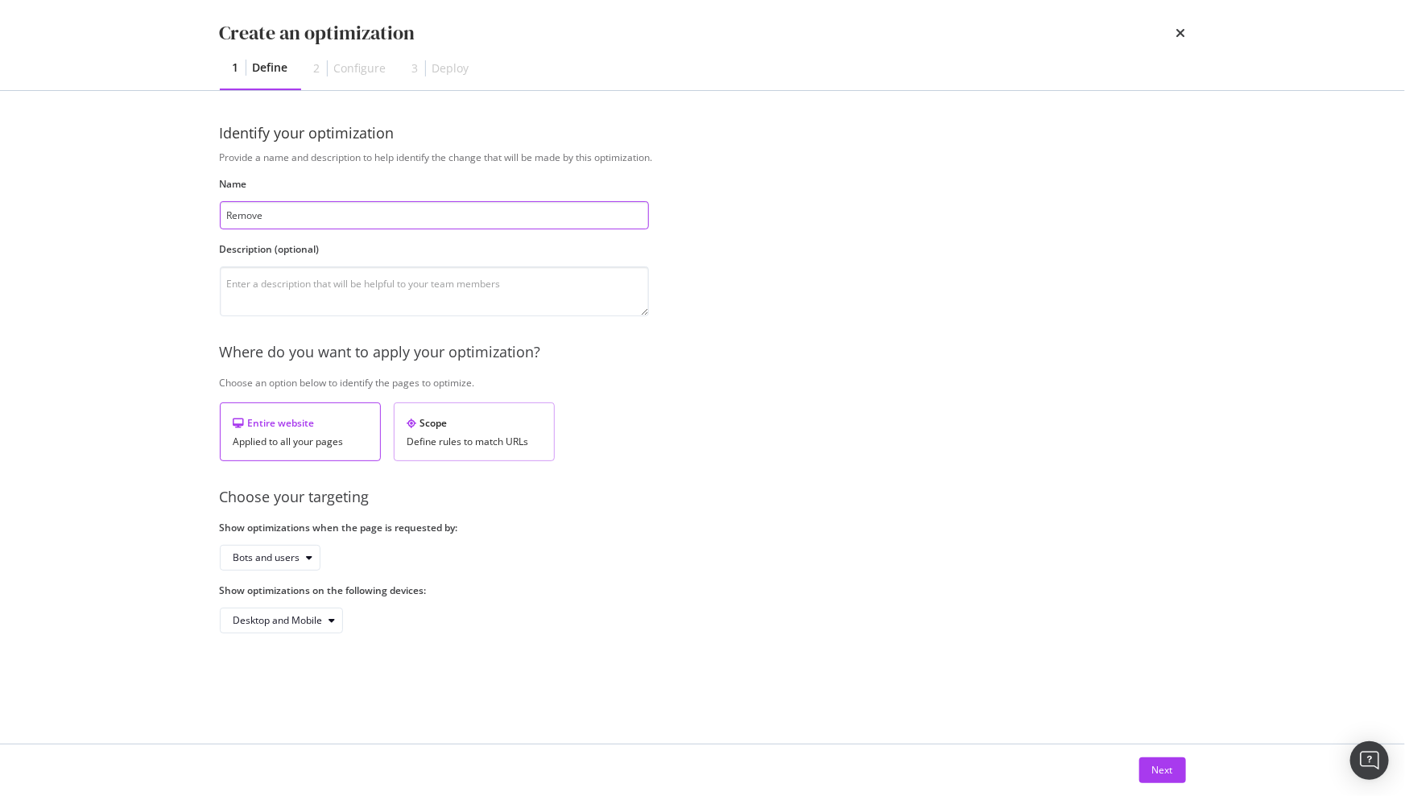
type input "Remove"
click at [436, 417] on div "Scope" at bounding box center [474, 423] width 134 height 14
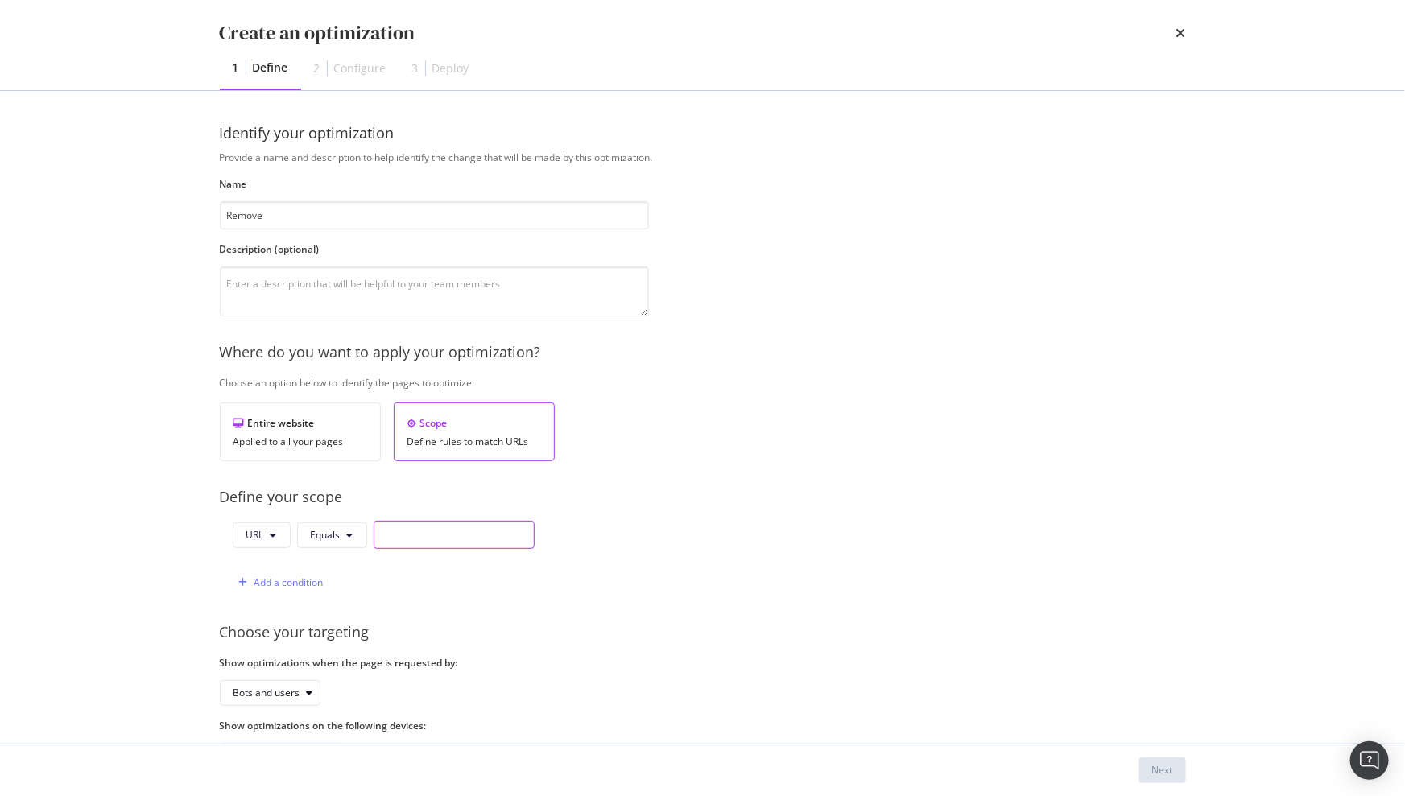
click at [395, 537] on input "modal" at bounding box center [454, 535] width 161 height 28
type input "test"
click at [1145, 775] on button "Next" at bounding box center [1162, 771] width 47 height 26
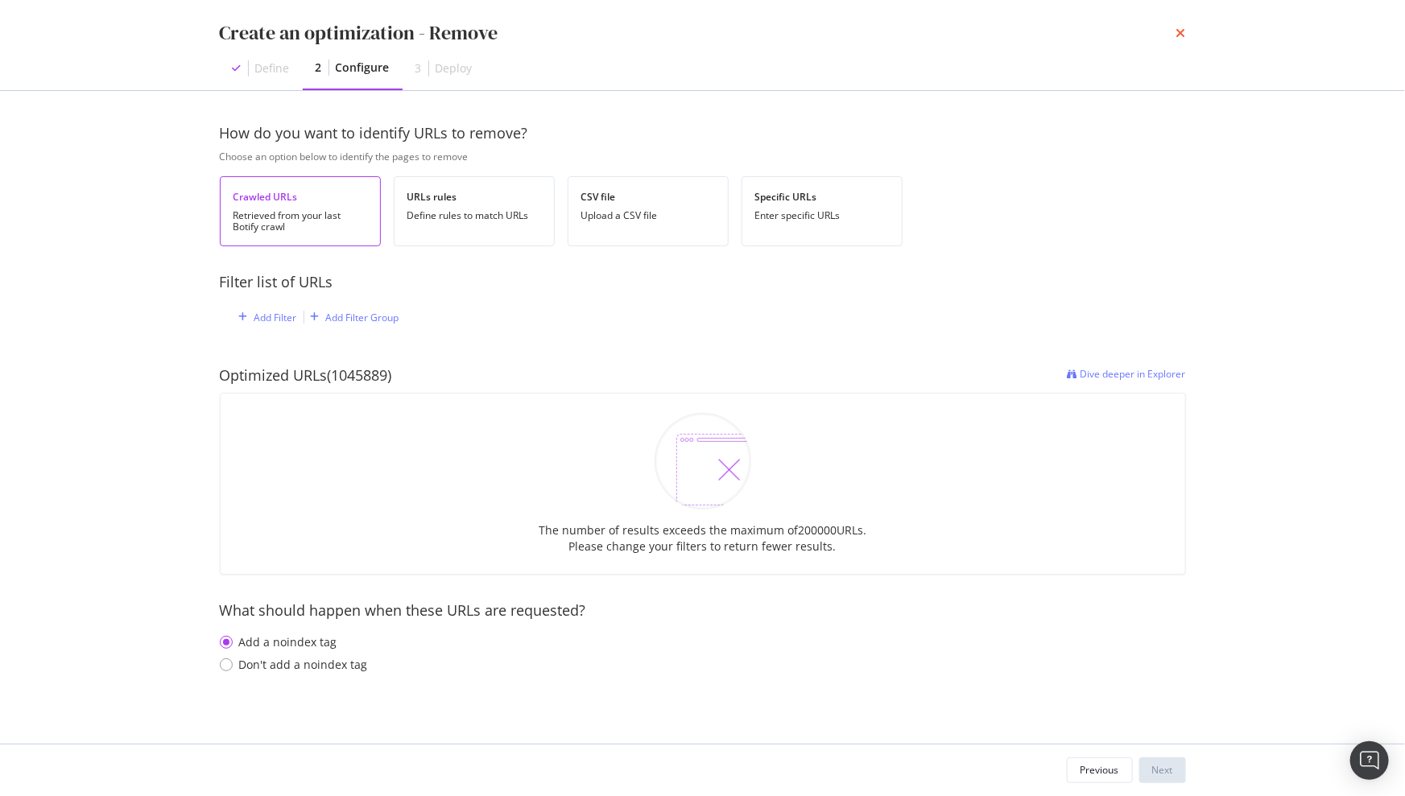
click at [1183, 32] on icon "times" at bounding box center [1181, 33] width 10 height 13
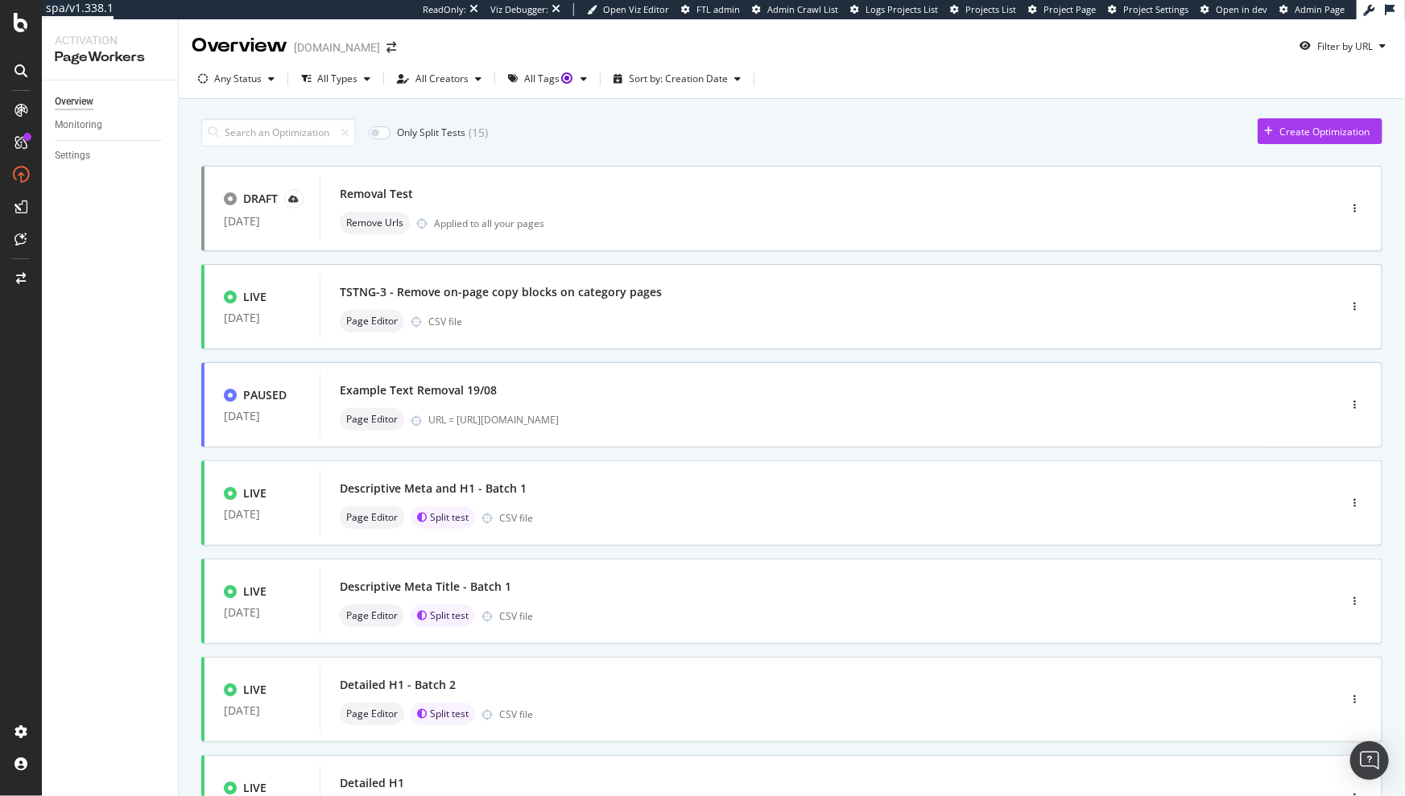
click at [709, 125] on div "Only Split Tests ( 15 ) Create Optimization" at bounding box center [791, 132] width 1181 height 28
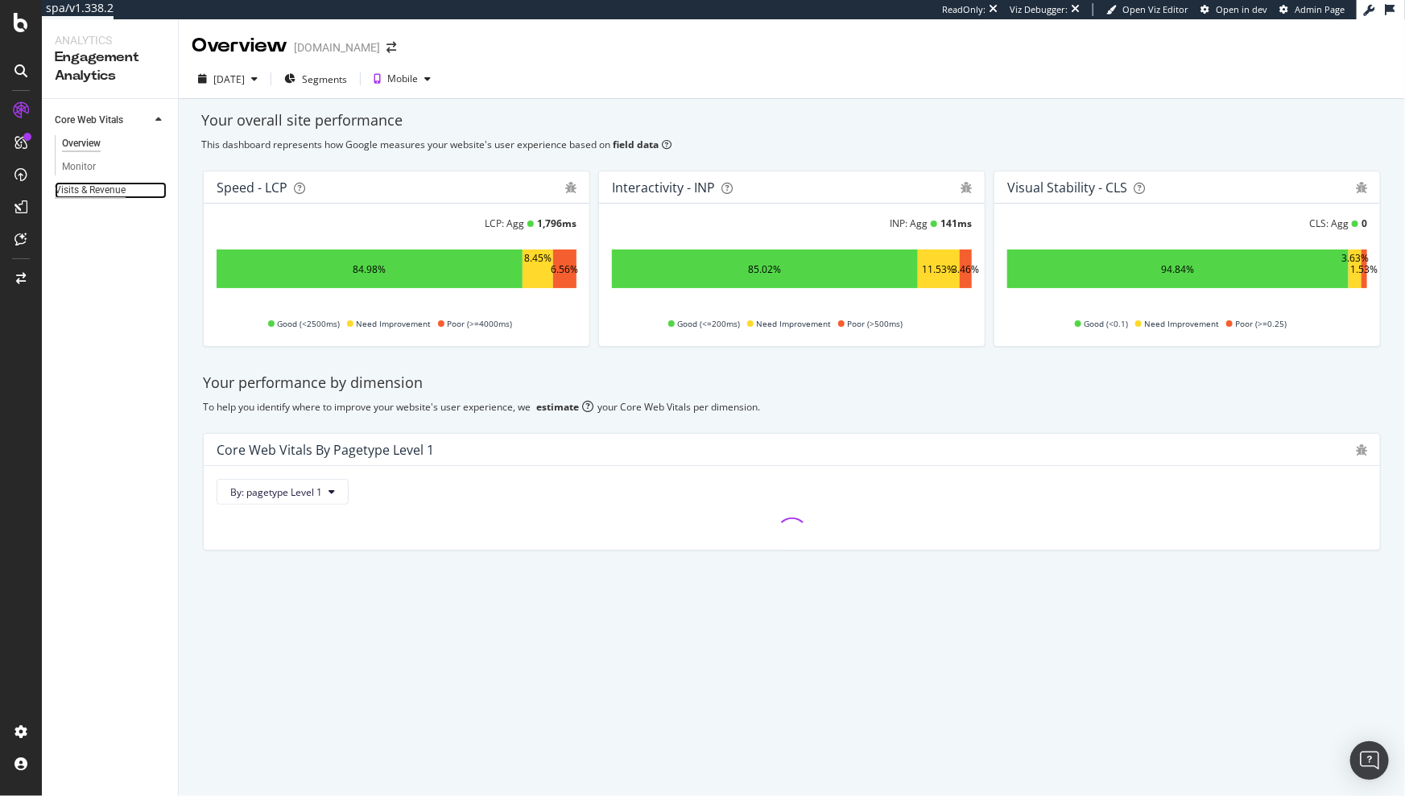
click at [119, 192] on div "Visits & Revenue" at bounding box center [90, 190] width 71 height 17
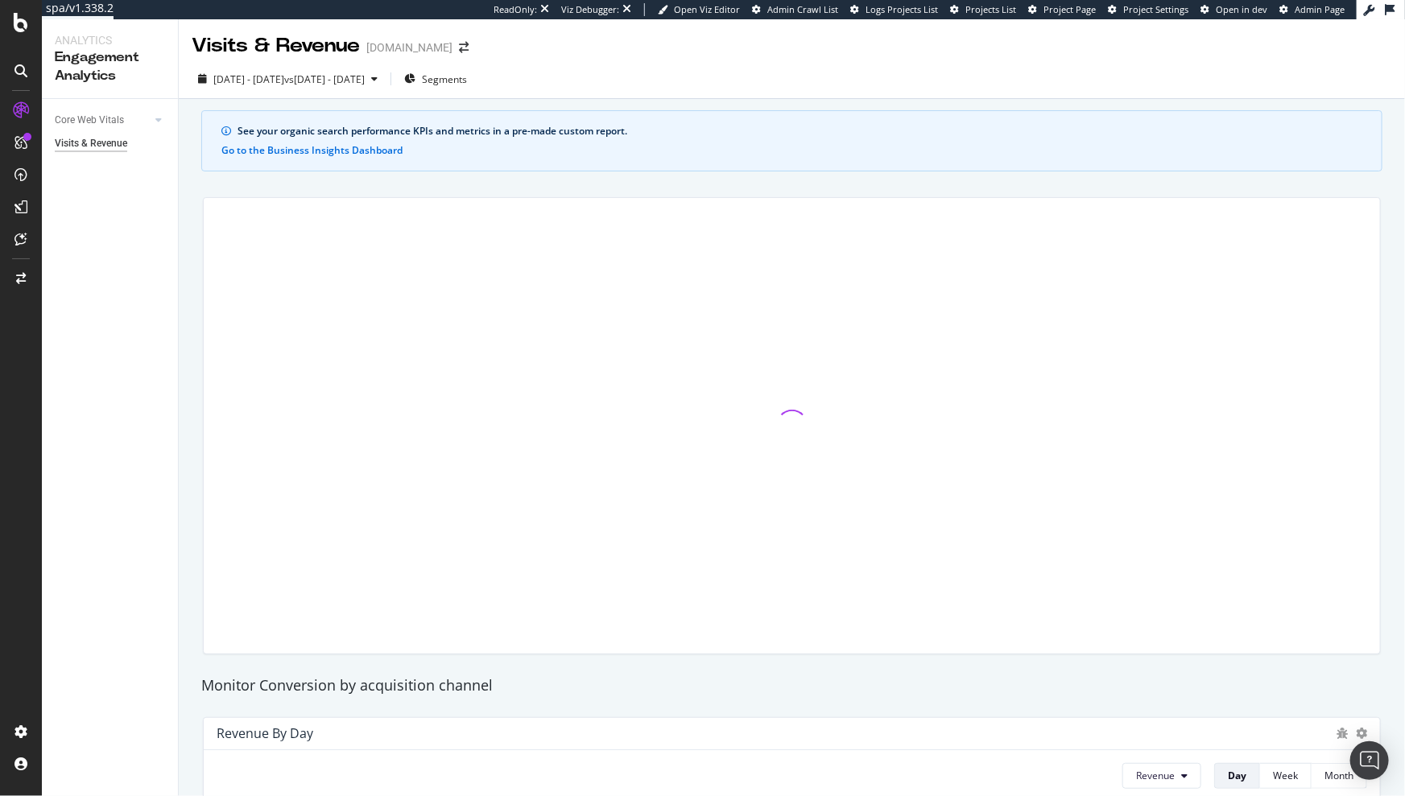
click at [781, 82] on div "2025 Sep. 6th - Oct. 3rd vs 2025 Aug. 9th - Sep. 5th Segments" at bounding box center [792, 82] width 1226 height 32
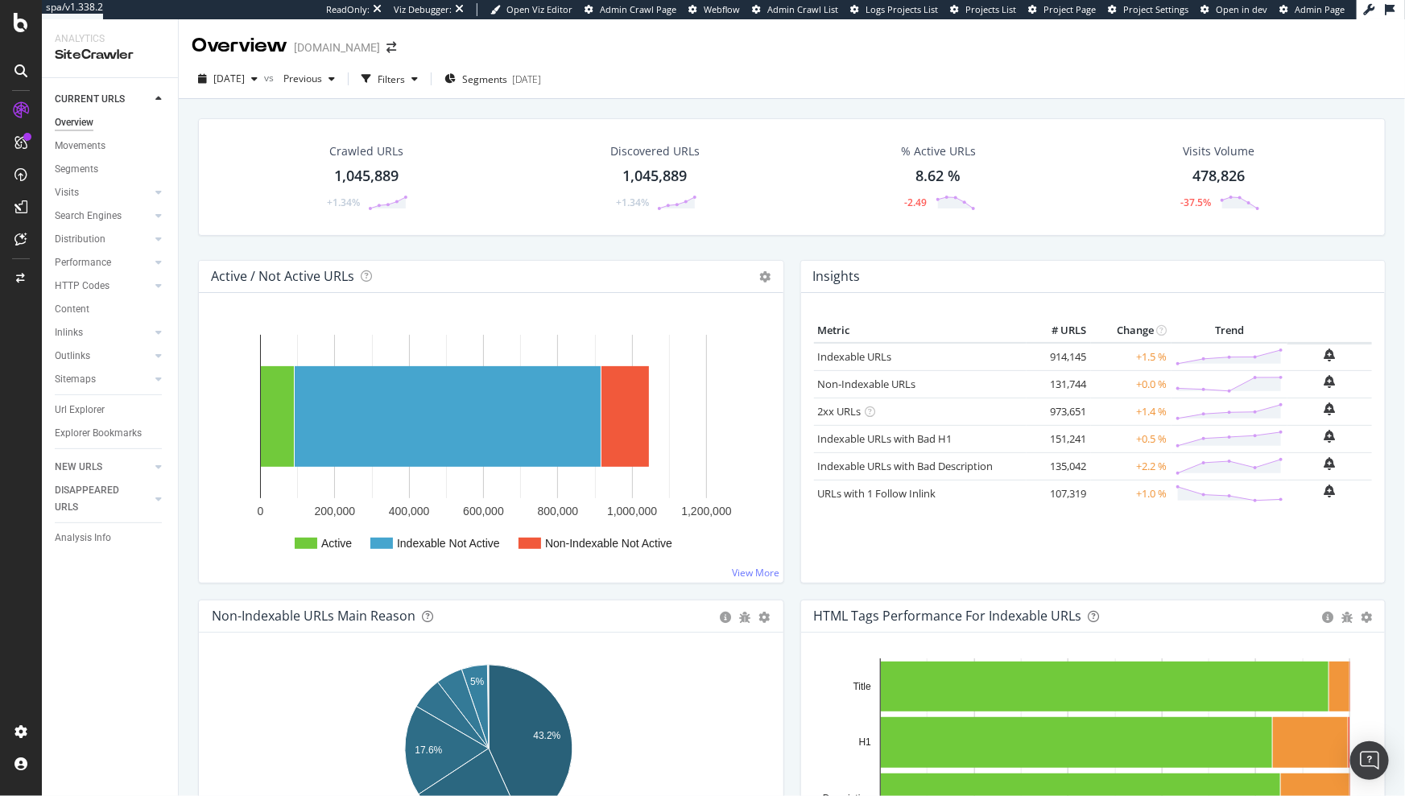
click at [422, 212] on div "Crawled URLs 1,045,889 +1.34%" at bounding box center [366, 177] width 117 height 84
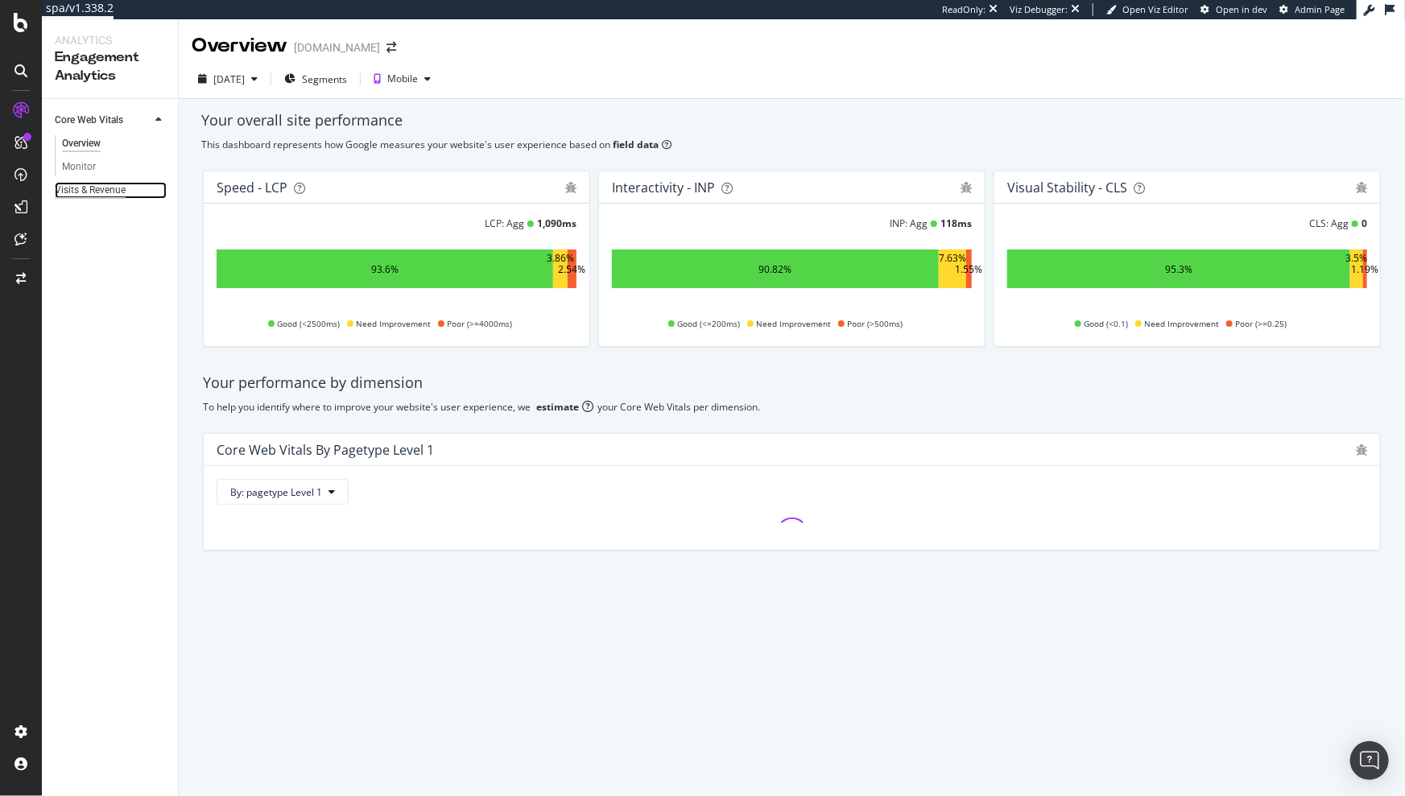
click at [82, 192] on div "Visits & Revenue" at bounding box center [90, 190] width 71 height 17
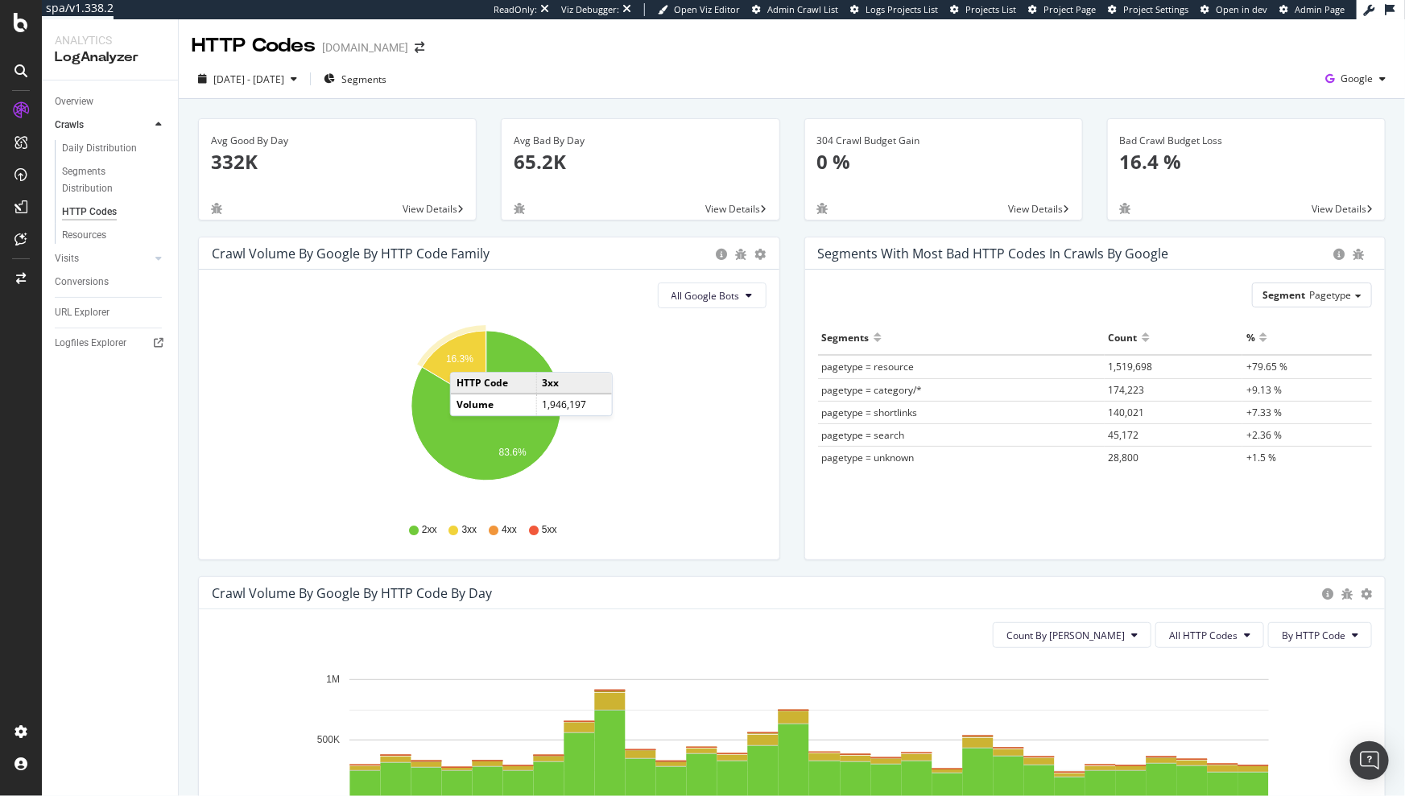
click at [465, 358] on text "16.3%" at bounding box center [459, 359] width 27 height 11
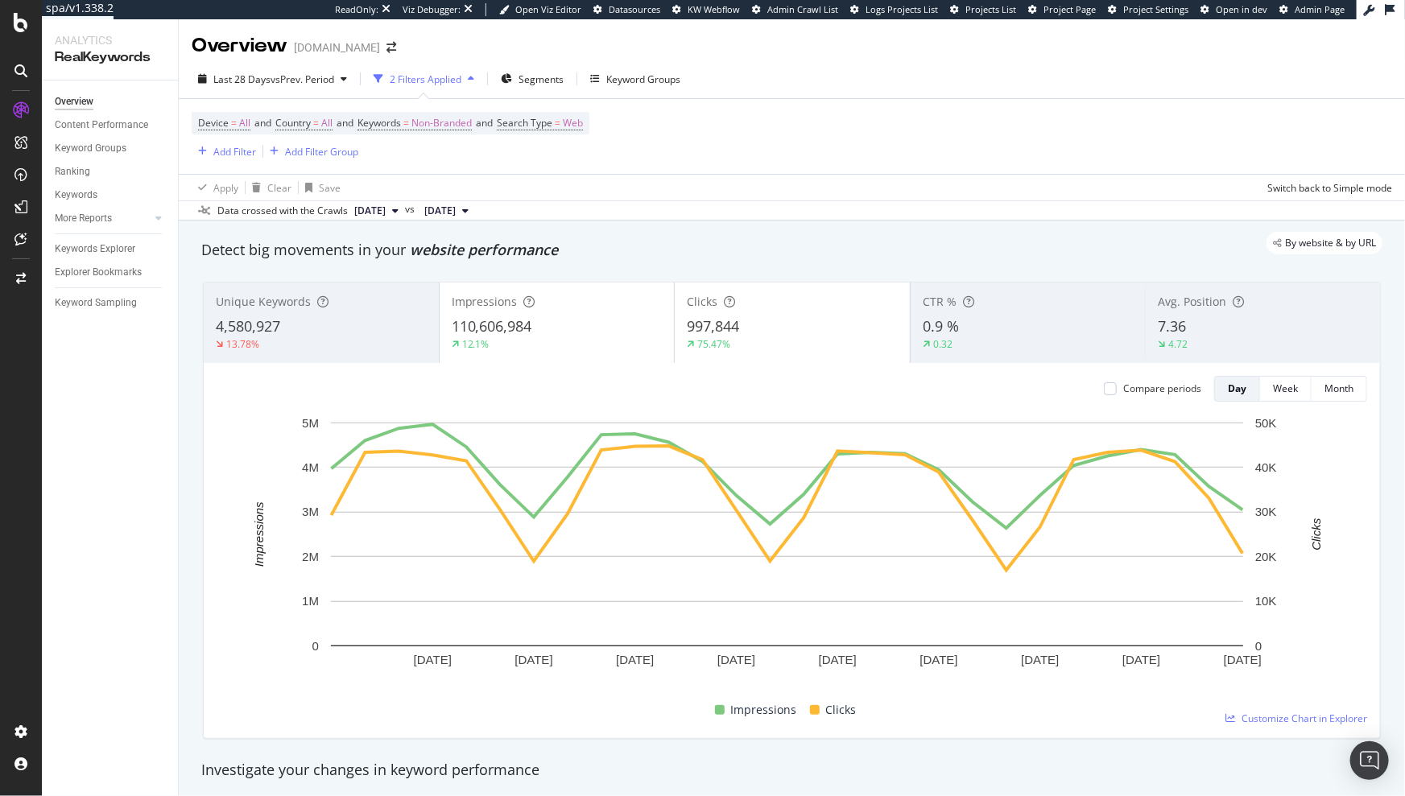
click at [722, 91] on div "Last 28 Days vs Prev. Period 2 Filters Applied Segments Keyword Groups" at bounding box center [792, 82] width 1226 height 32
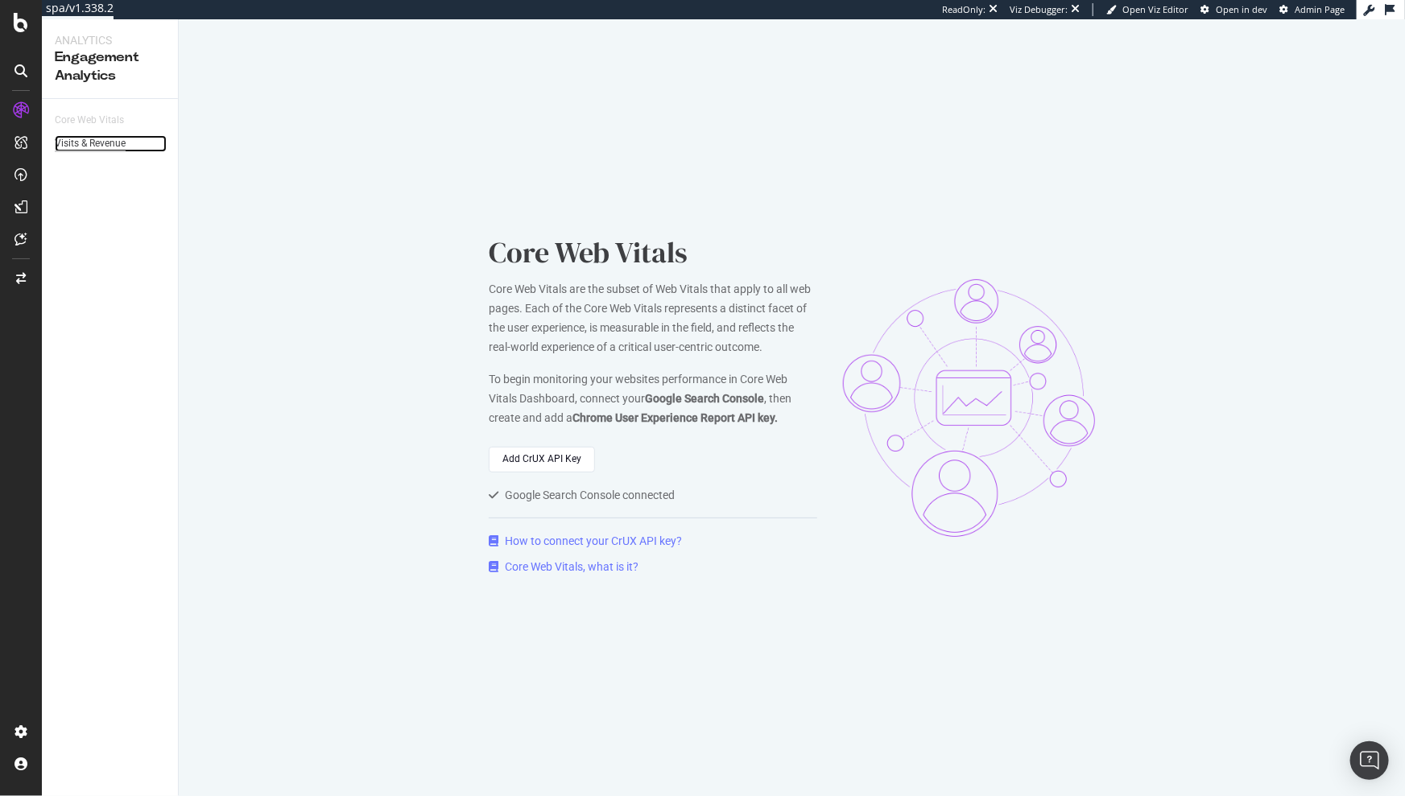
click at [84, 146] on div "Visits & Revenue" at bounding box center [90, 143] width 71 height 17
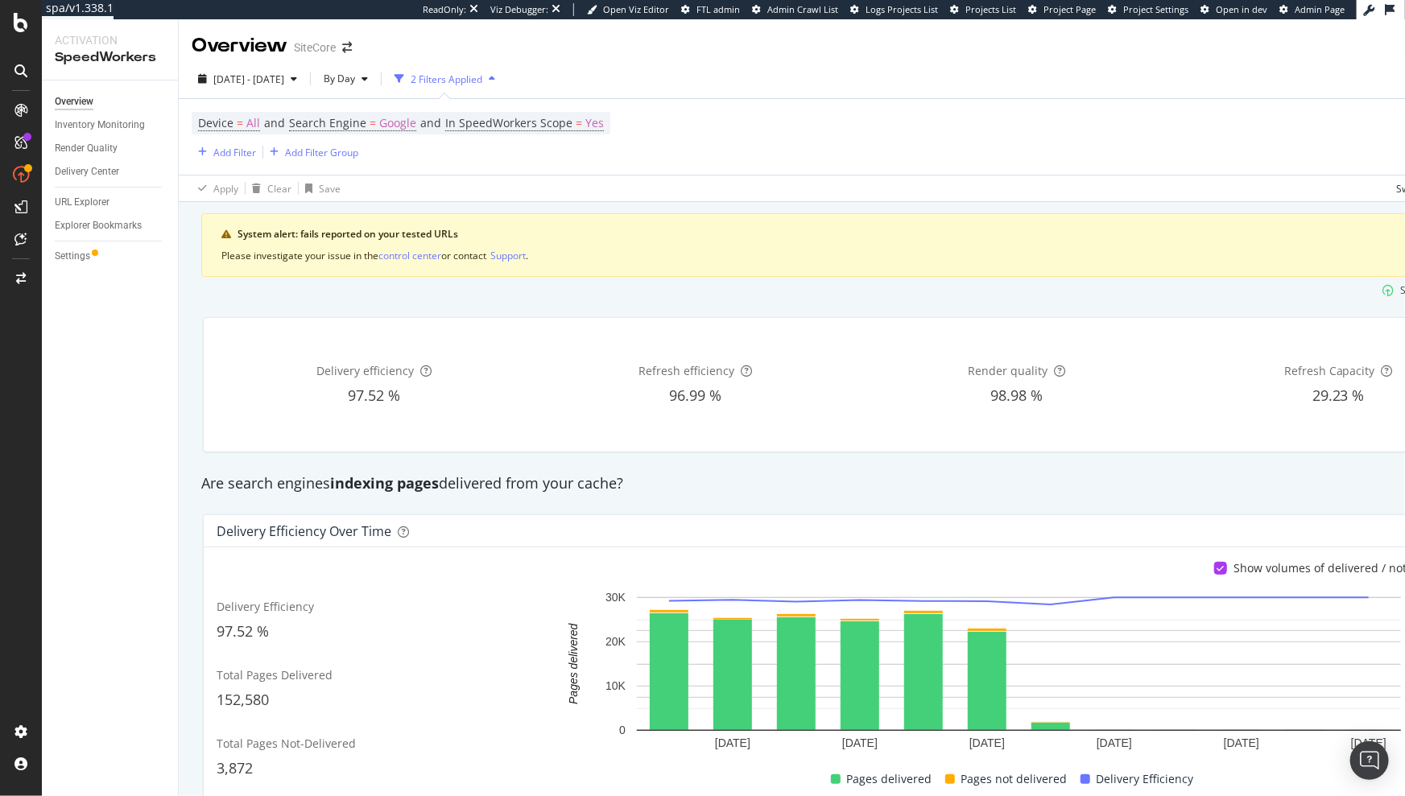
scroll to position [0, 137]
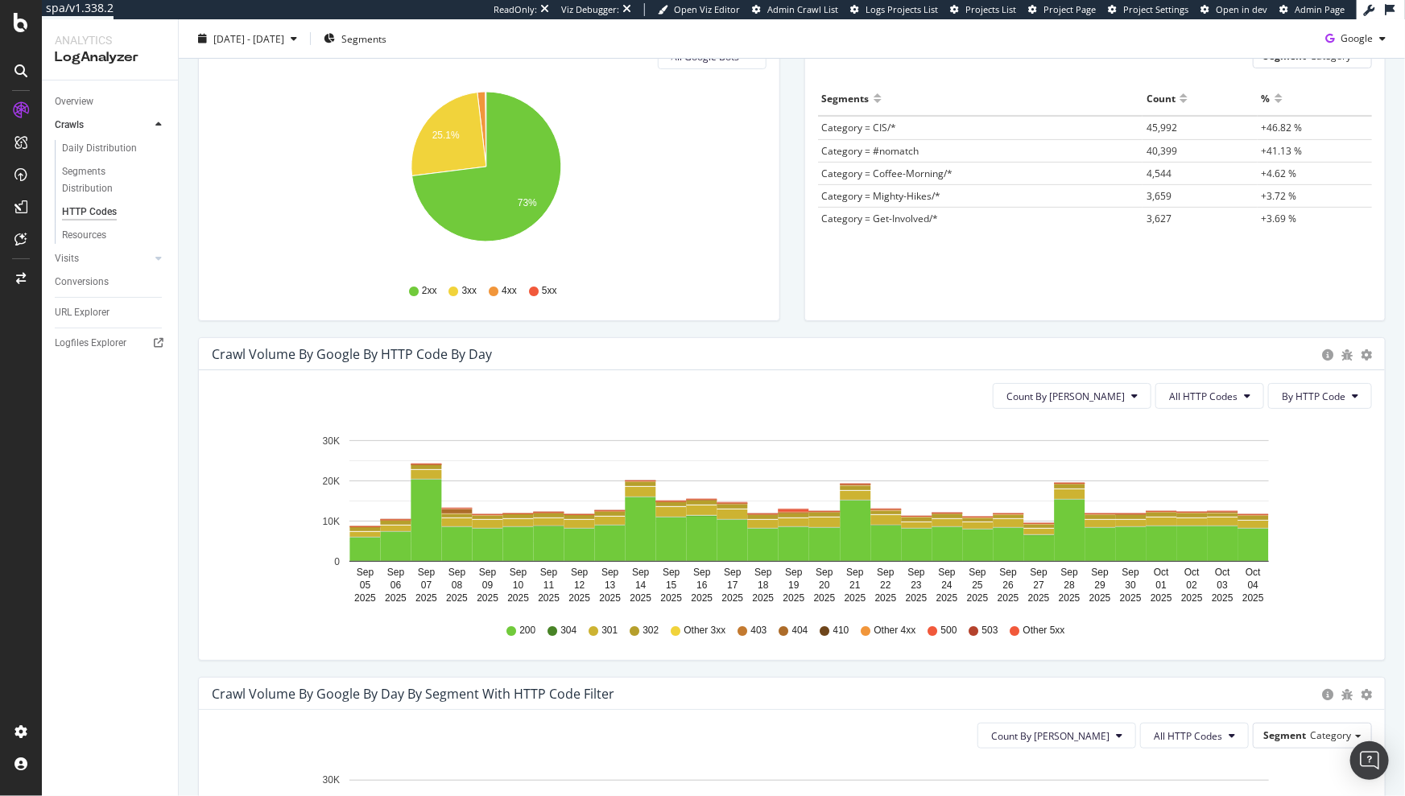
scroll to position [427, 0]
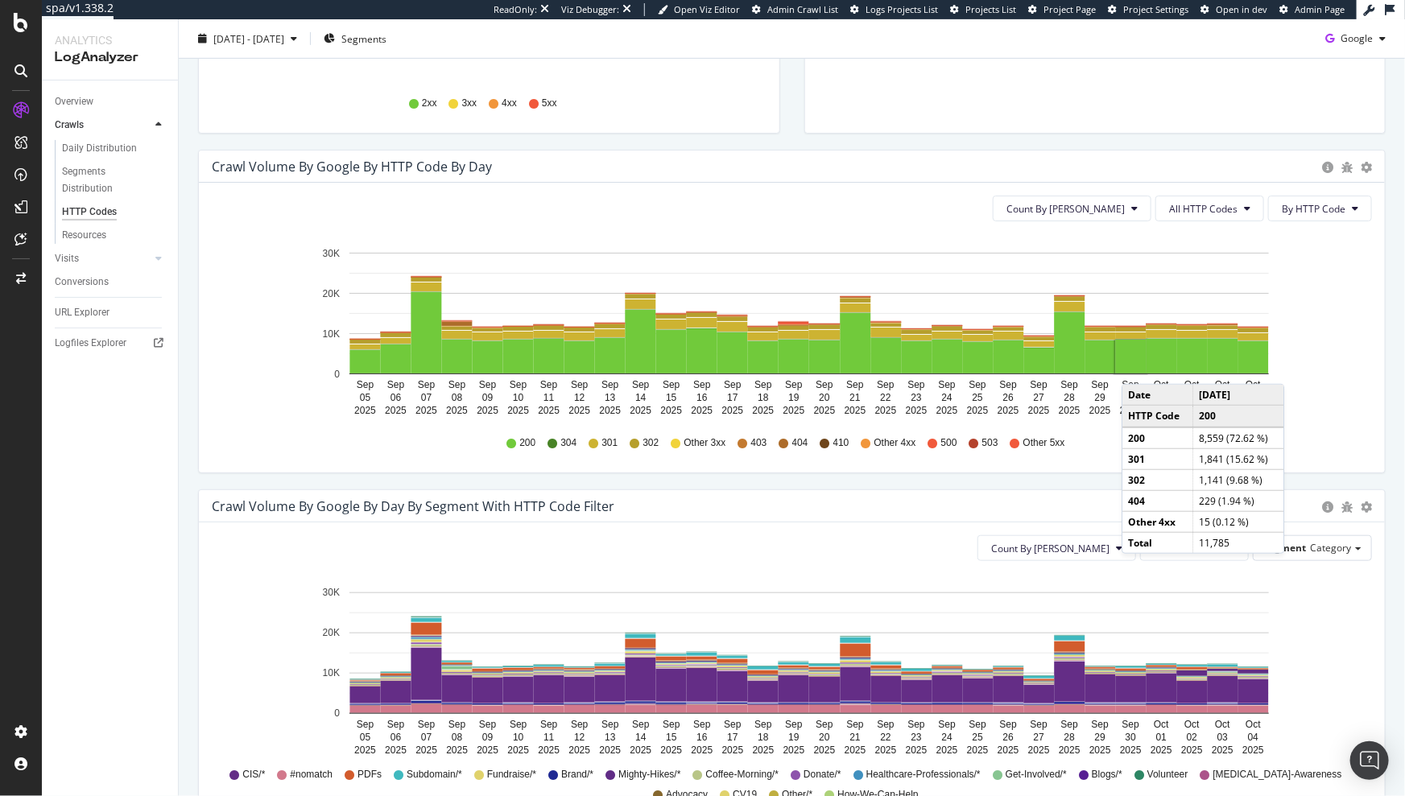
click at [1180, 574] on icon "Sep 05 2025 Sep 06 2025 Sep 07 2025 Sep 08 2025 Sep 09 2025 Sep 10 2025 Sep 11 …" at bounding box center [787, 667] width 1150 height 187
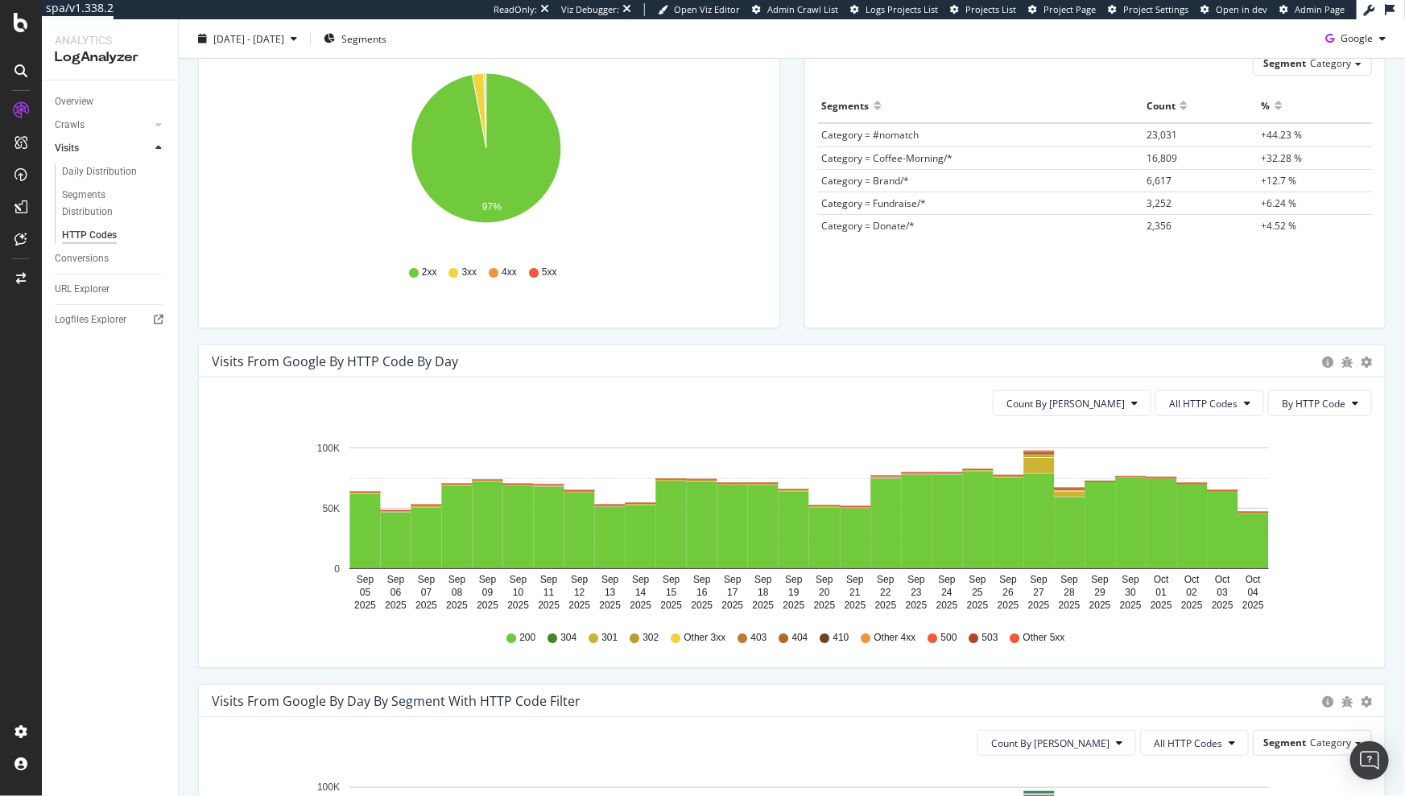
scroll to position [229, 0]
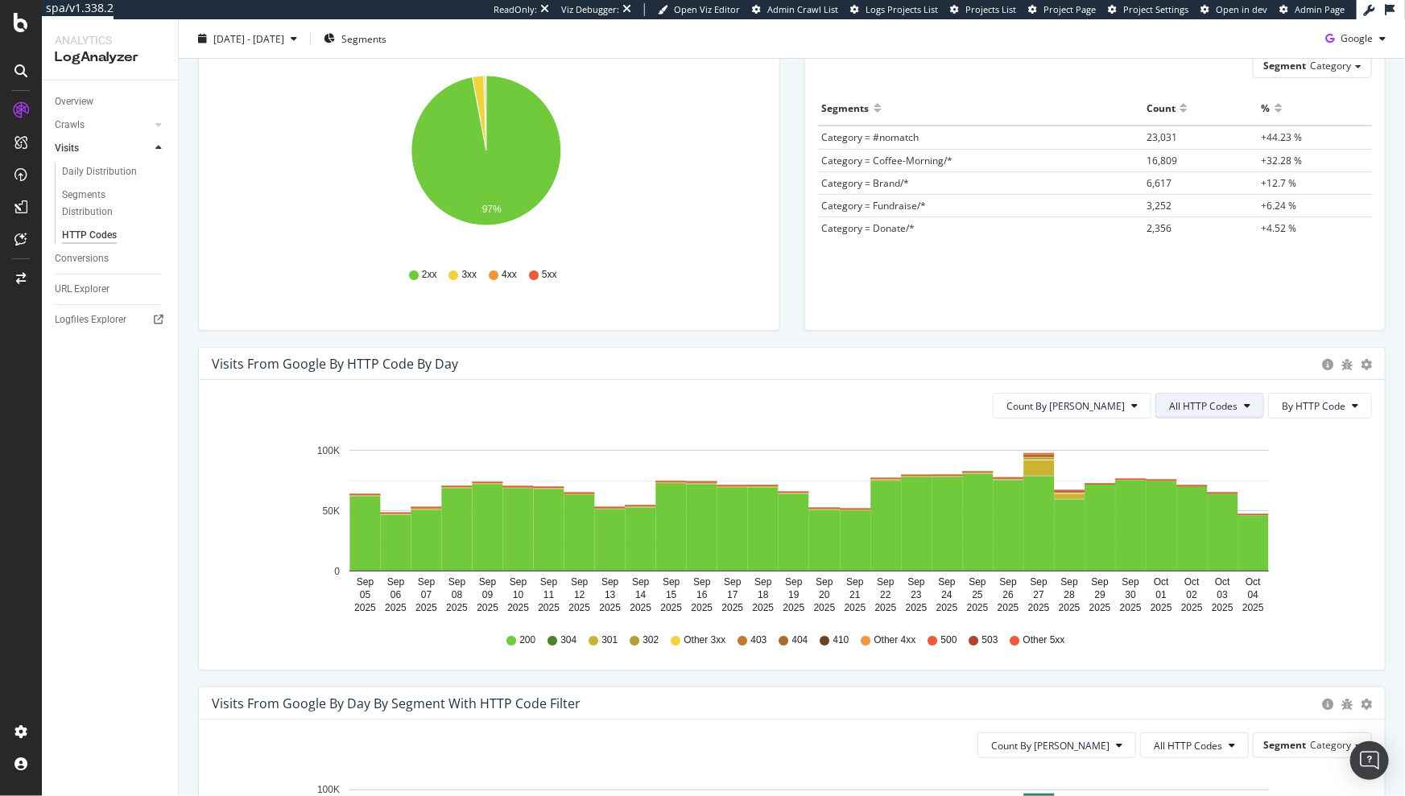
click at [1190, 408] on span "All HTTP Codes" at bounding box center [1203, 406] width 68 height 14
click at [1192, 585] on span "5xx family" at bounding box center [1201, 586] width 81 height 14
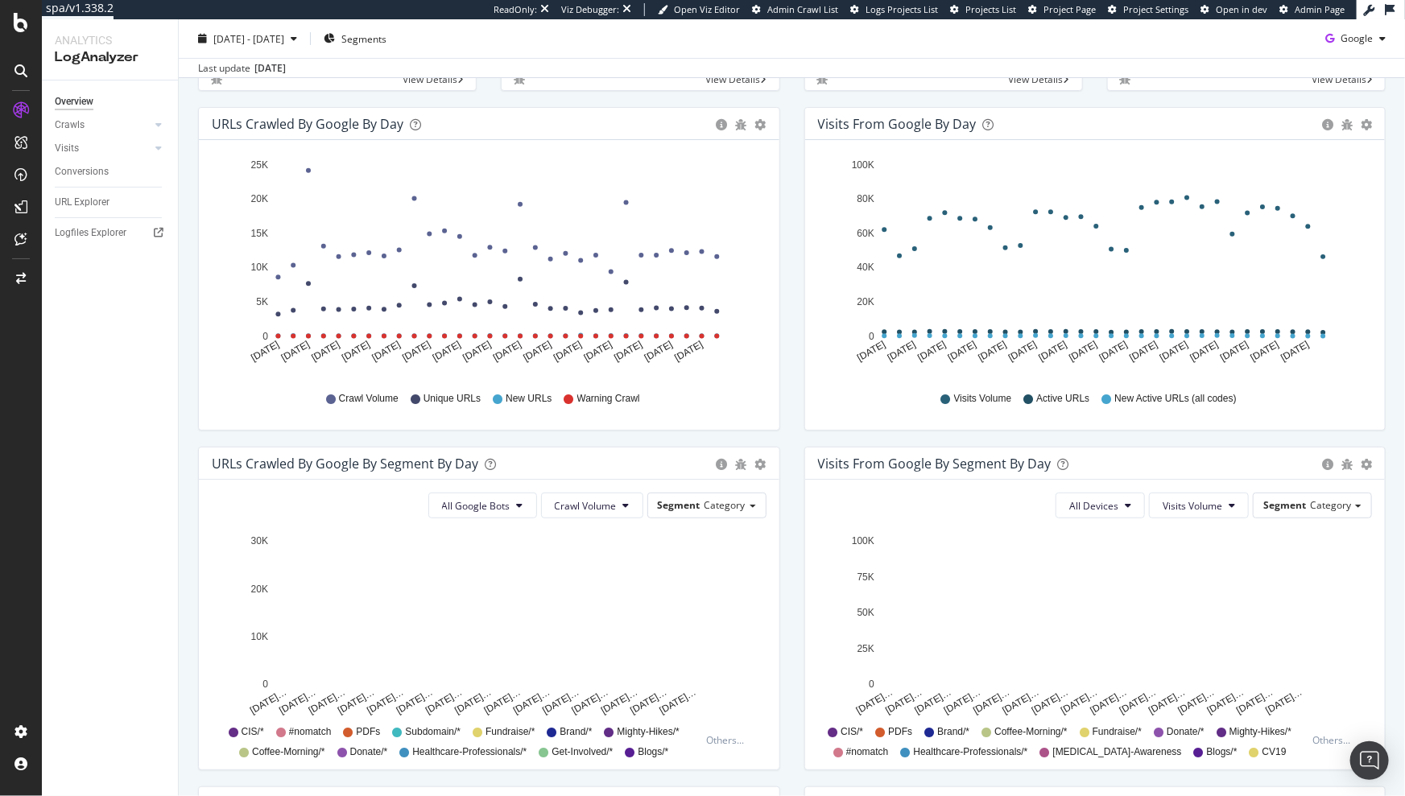
scroll to position [151, 0]
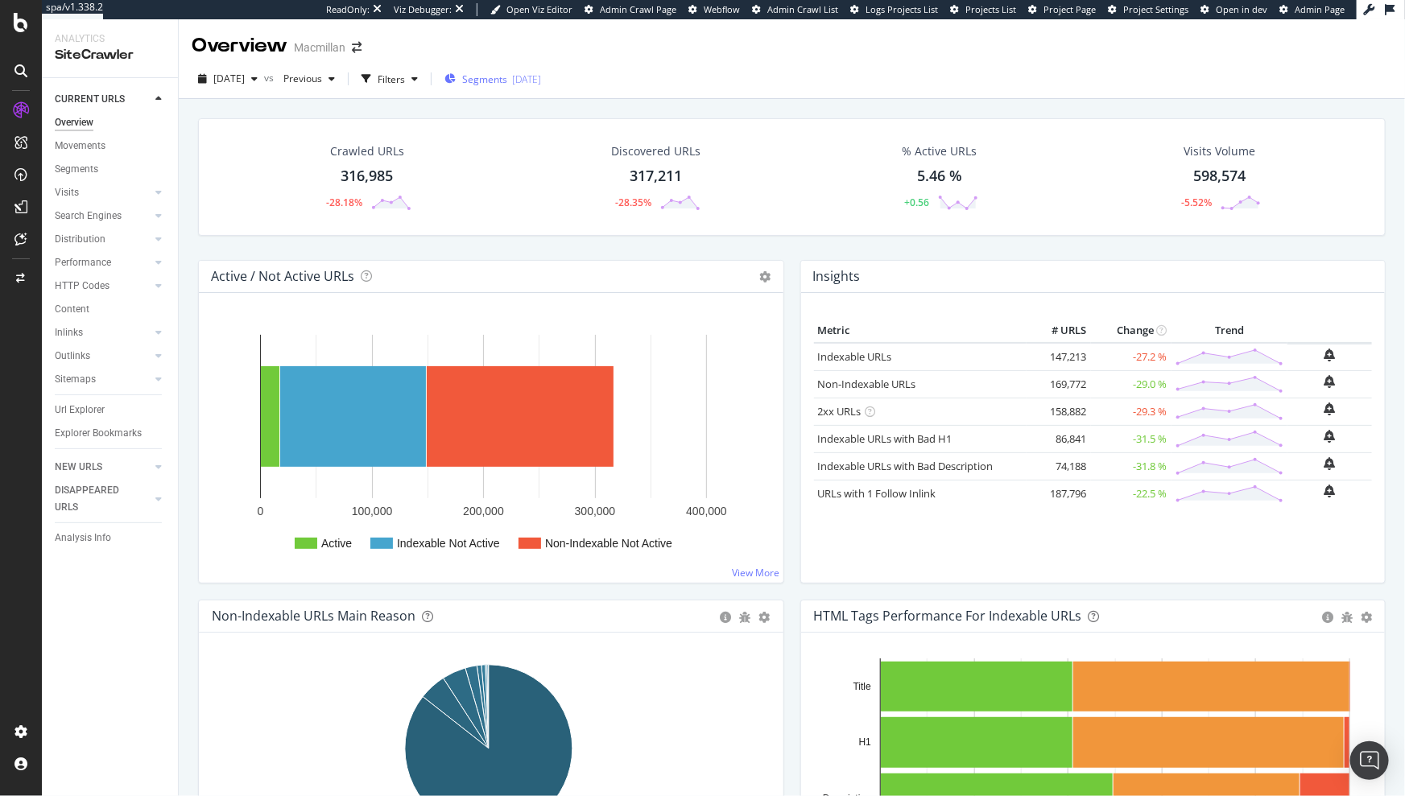
click at [535, 86] on div "Segments [DATE]" at bounding box center [492, 79] width 97 height 24
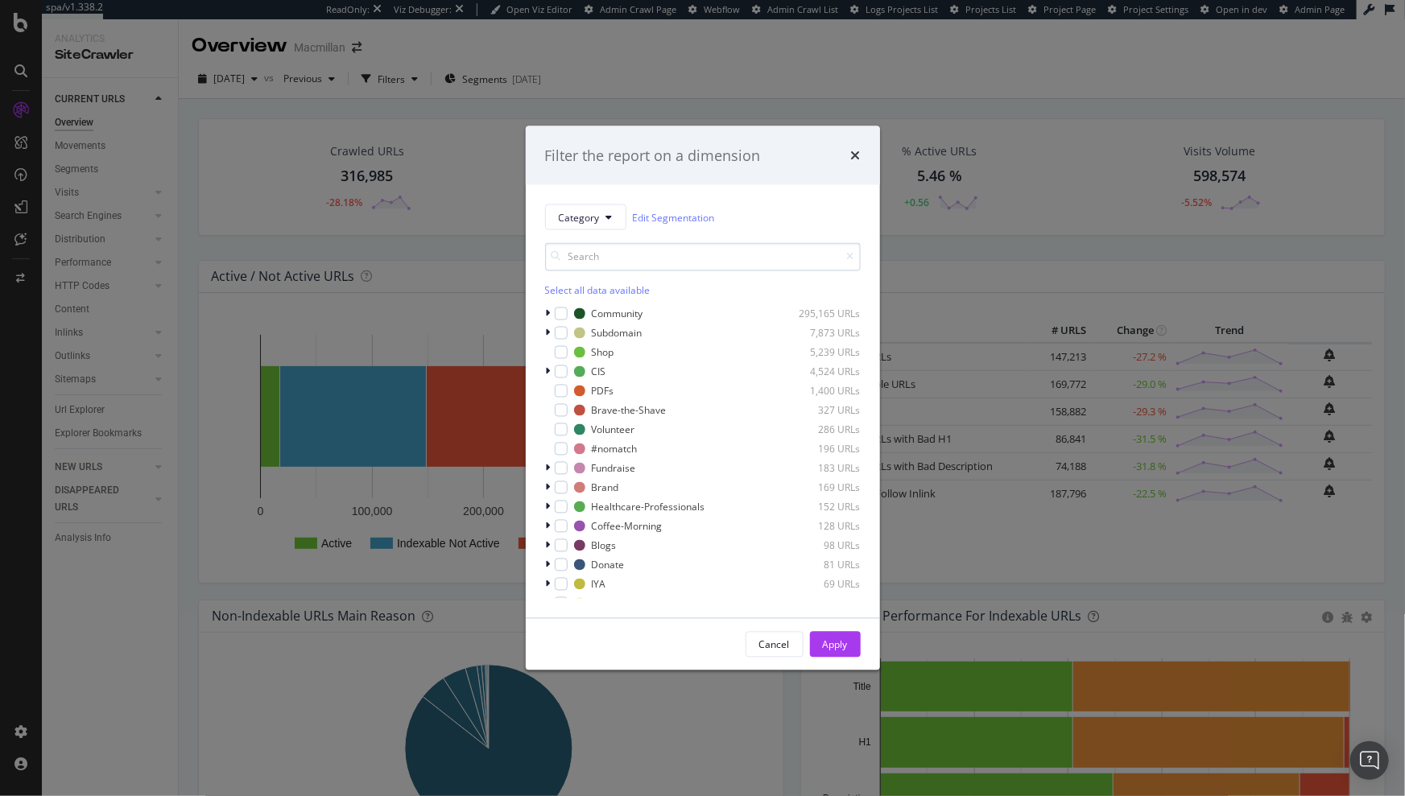
click at [601, 264] on input "modal" at bounding box center [703, 257] width 316 height 28
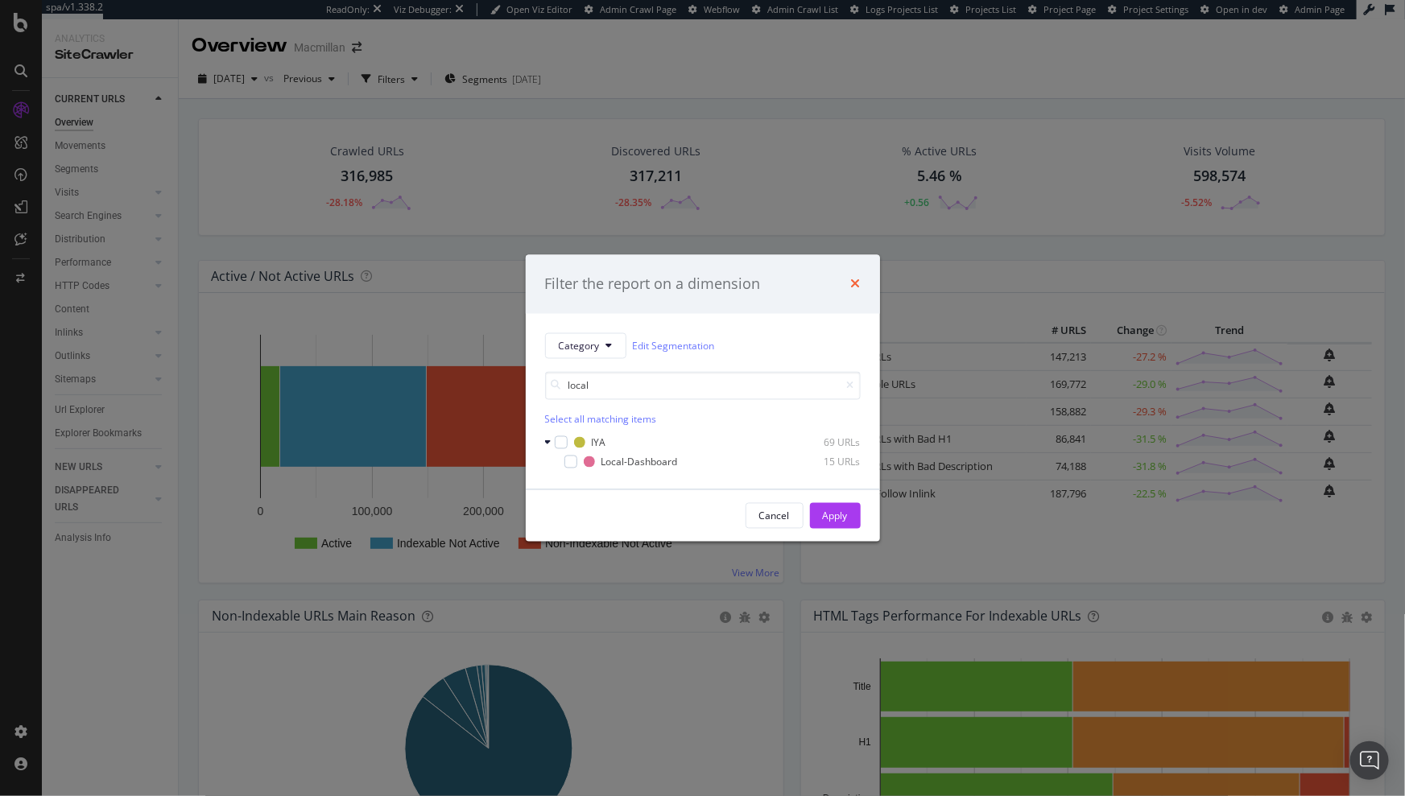
type input "local"
click at [852, 286] on icon "times" at bounding box center [856, 284] width 10 height 13
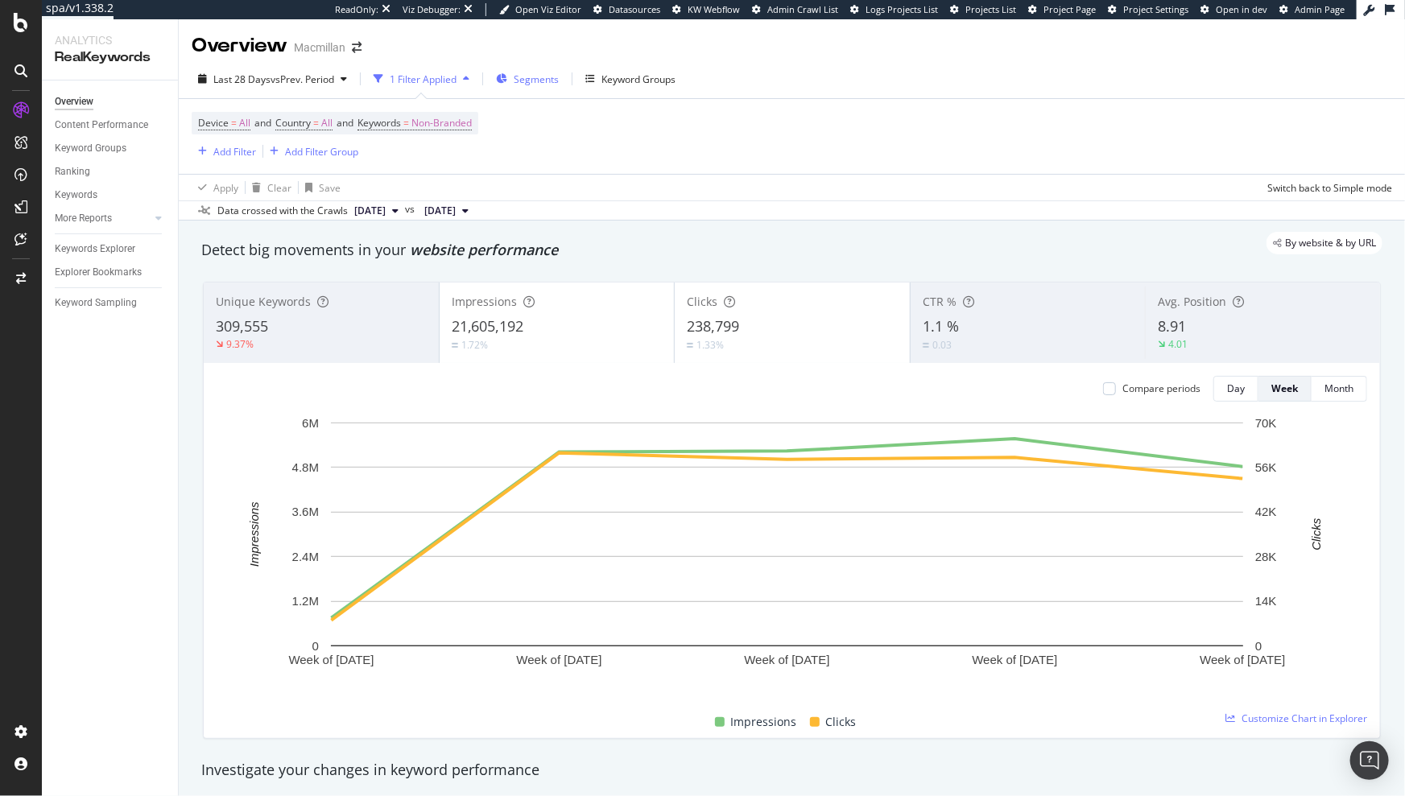
click at [530, 85] on span "Segments" at bounding box center [536, 79] width 45 height 14
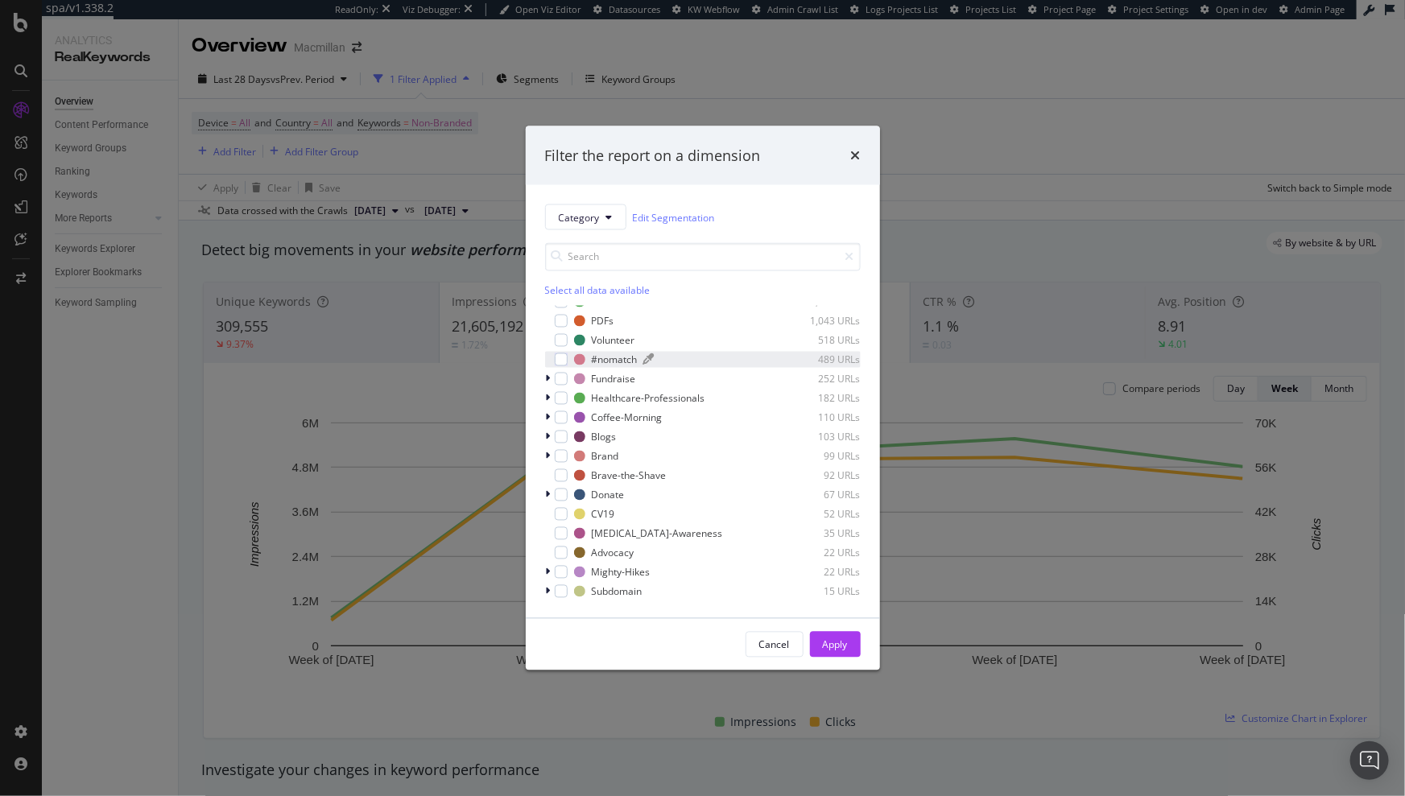
scroll to position [89, 0]
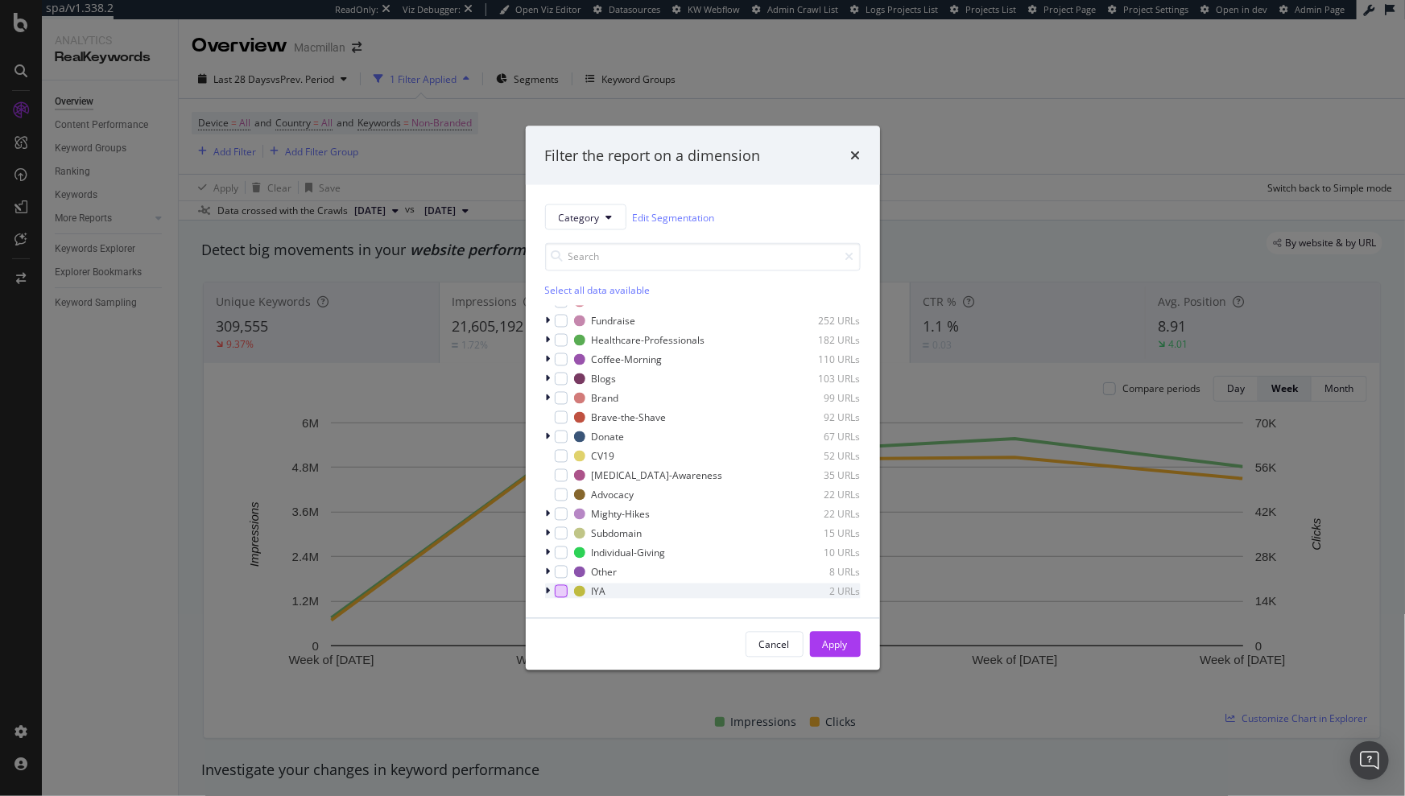
click at [560, 592] on div "modal" at bounding box center [561, 591] width 13 height 13
click at [838, 647] on div "Apply" at bounding box center [835, 645] width 25 height 14
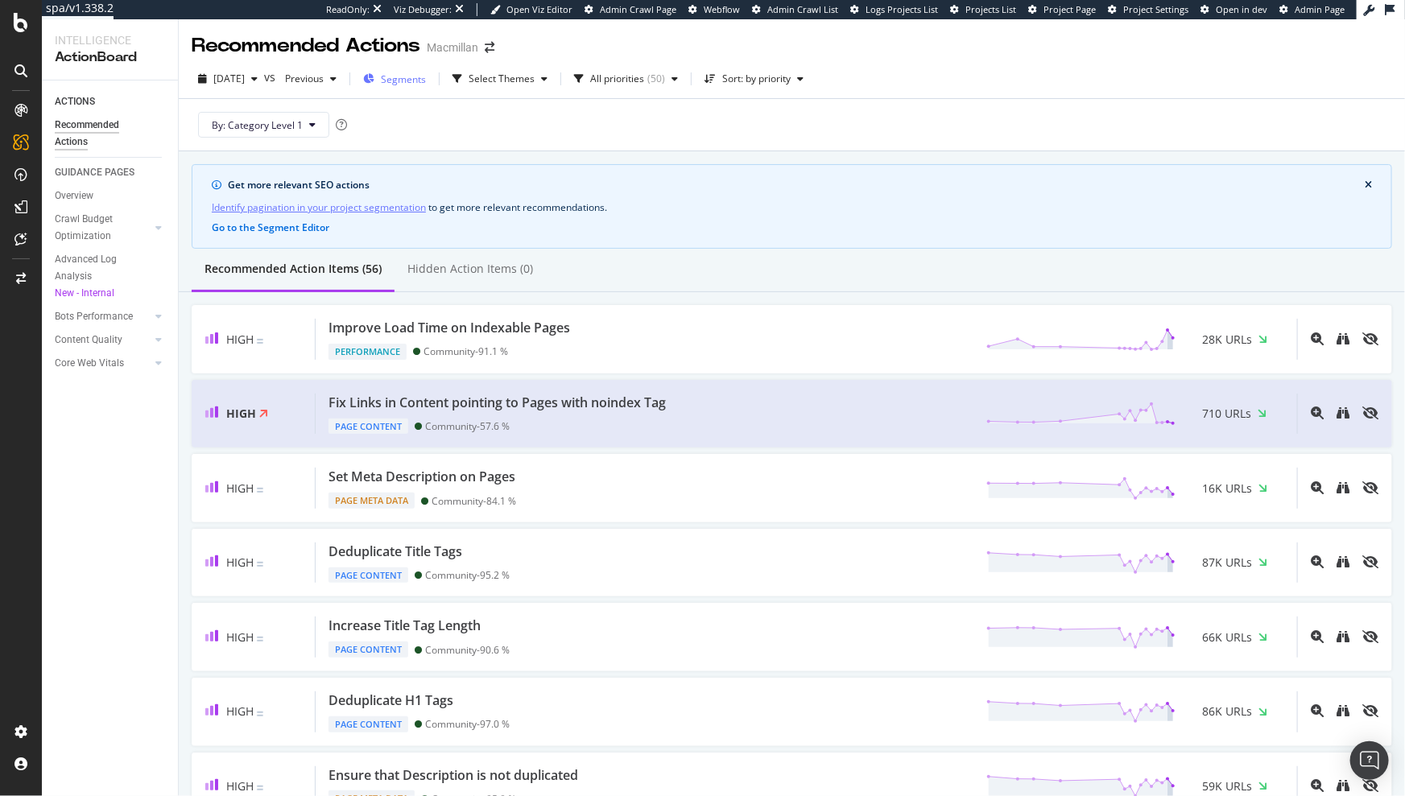
click at [426, 79] on span "Segments" at bounding box center [403, 79] width 45 height 14
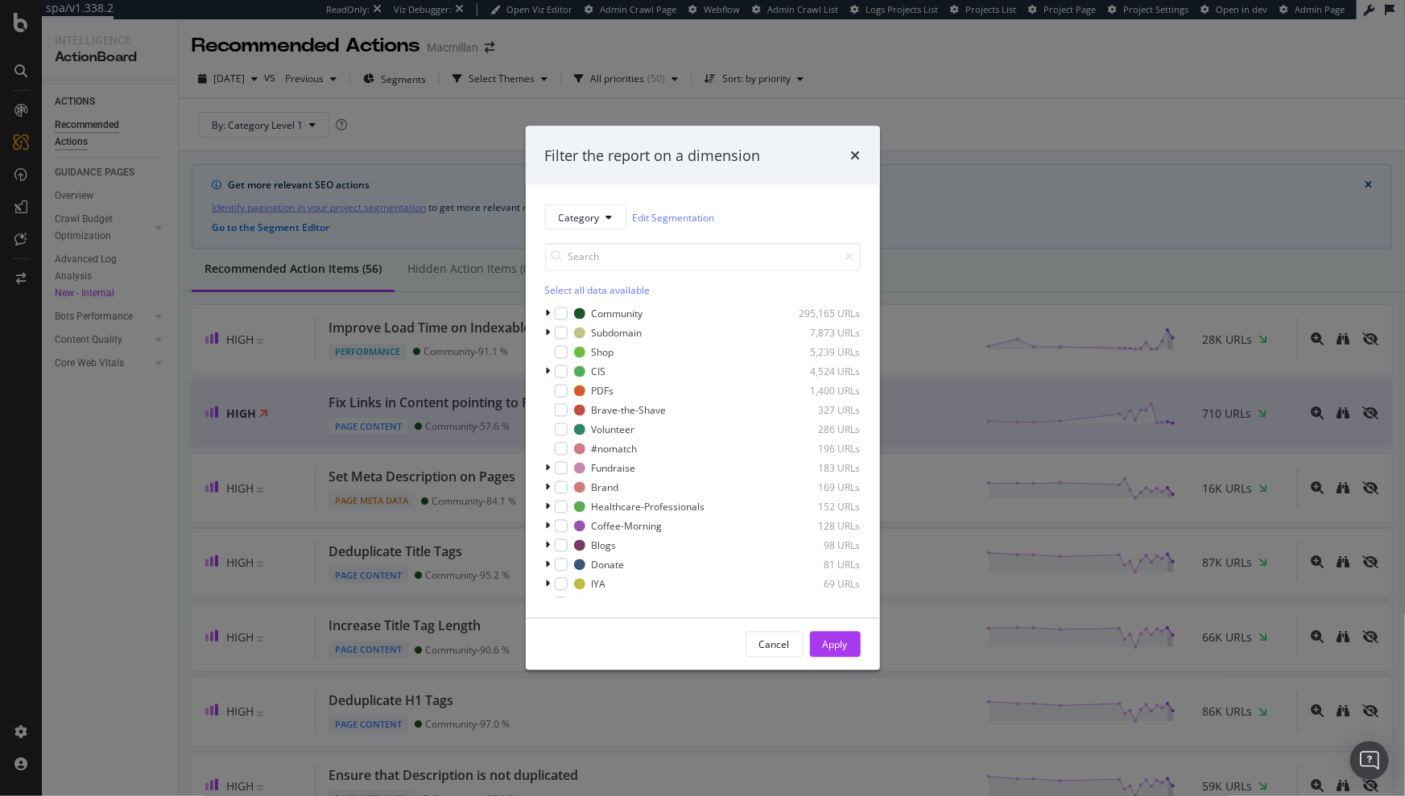
click at [588, 292] on div "Select all data available" at bounding box center [703, 291] width 316 height 14
click at [558, 311] on icon "modal" at bounding box center [560, 314] width 7 height 8
click at [837, 647] on div "Apply" at bounding box center [835, 645] width 25 height 14
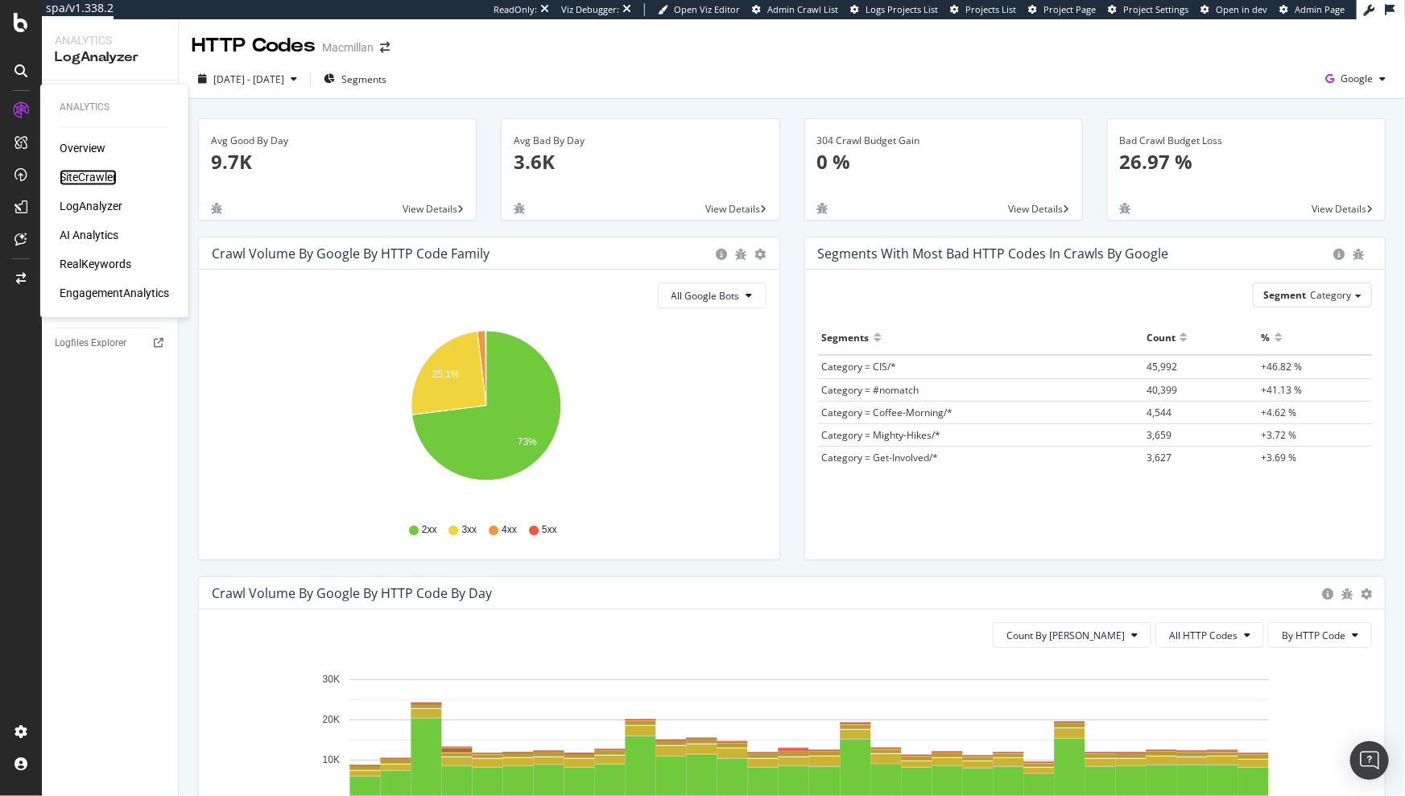
click at [89, 183] on div "SiteCrawler" at bounding box center [88, 178] width 57 height 16
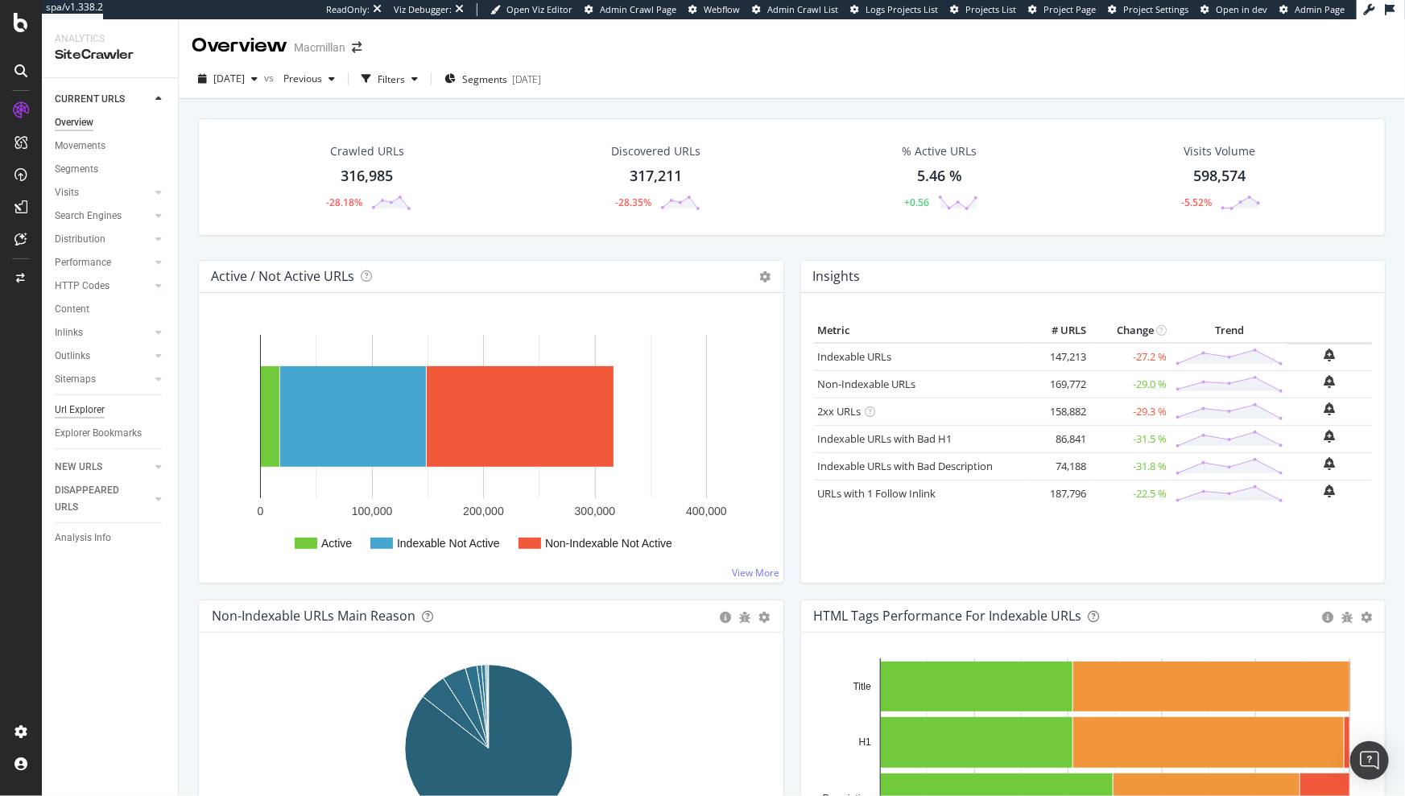
click at [88, 411] on div "Url Explorer" at bounding box center [80, 410] width 50 height 17
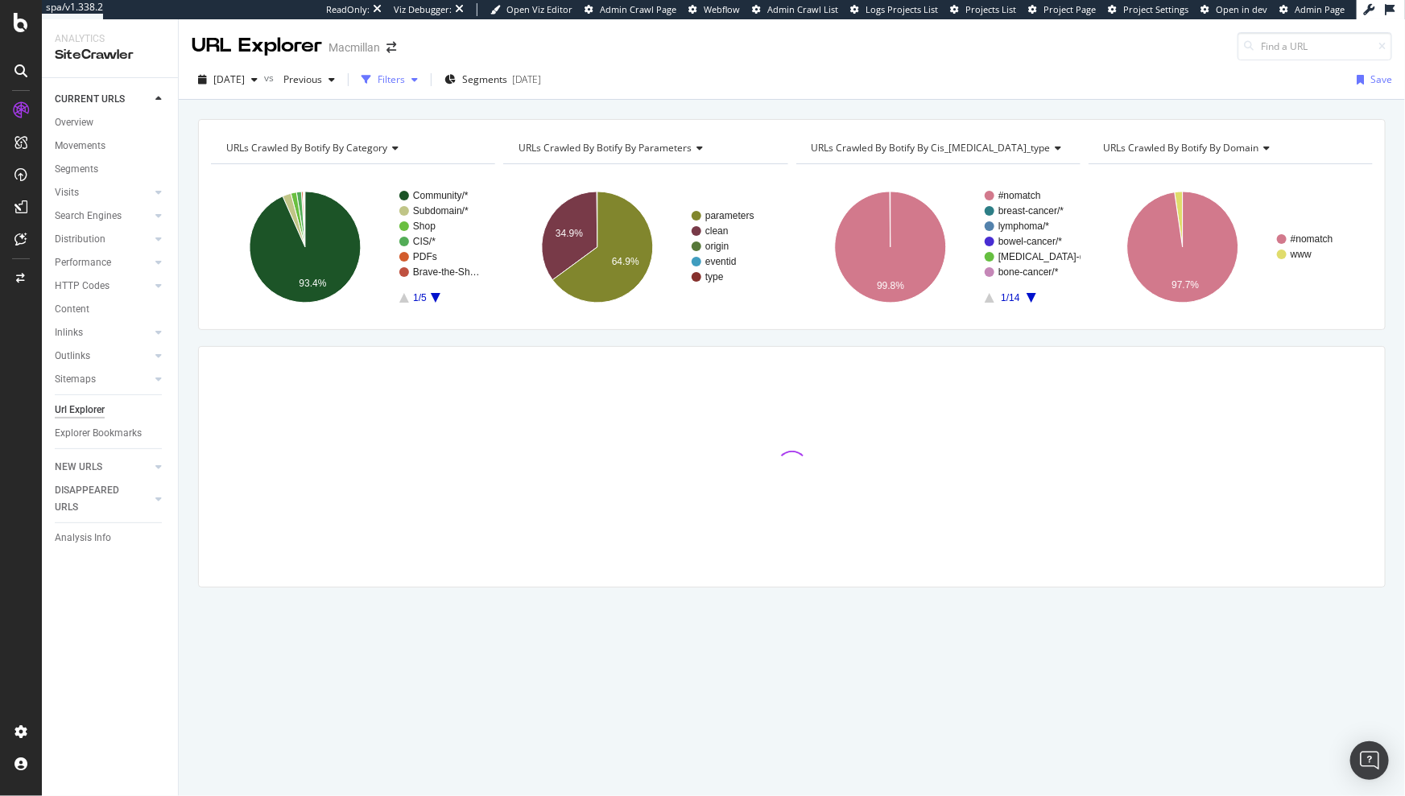
click at [423, 69] on div "Filters" at bounding box center [389, 80] width 69 height 24
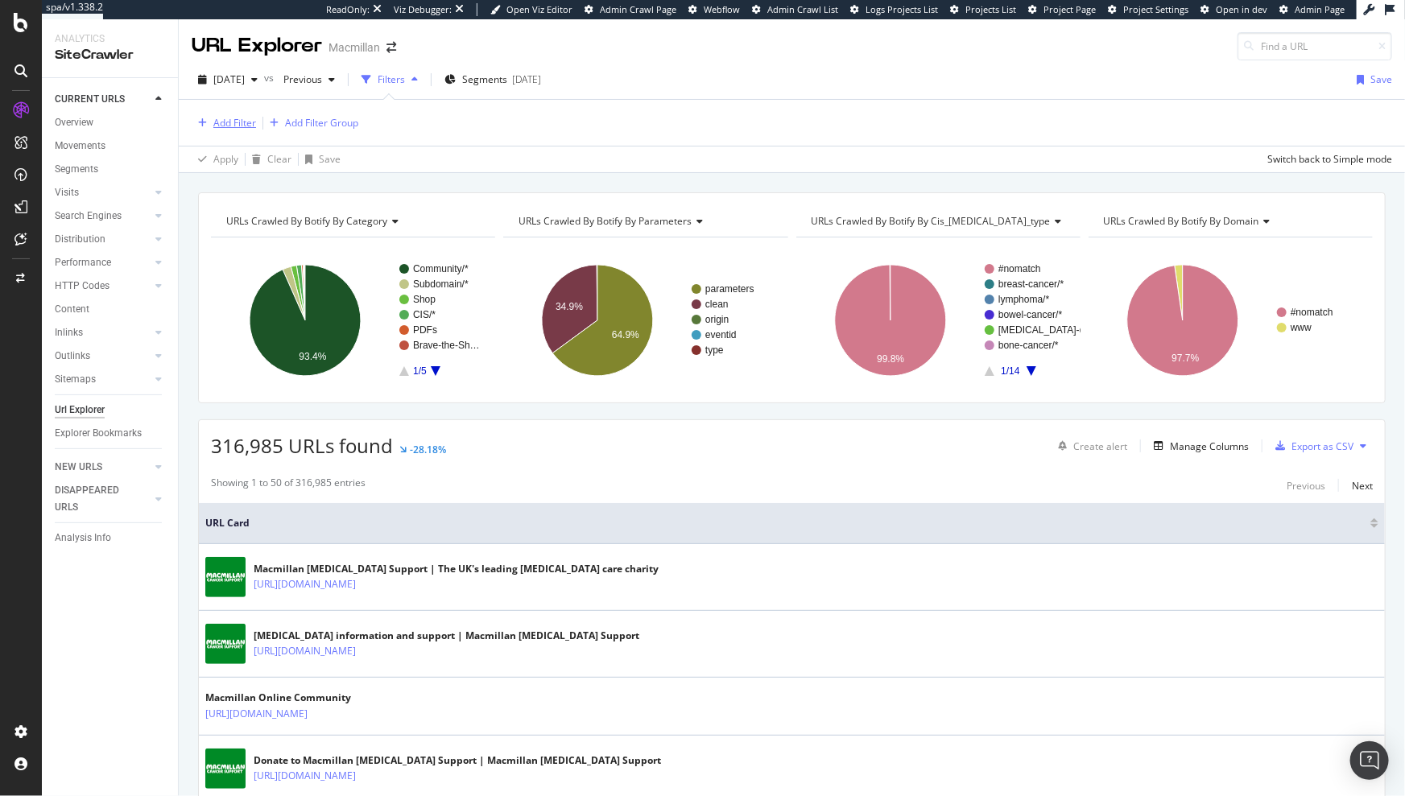
click at [253, 122] on div "Add Filter" at bounding box center [234, 123] width 43 height 14
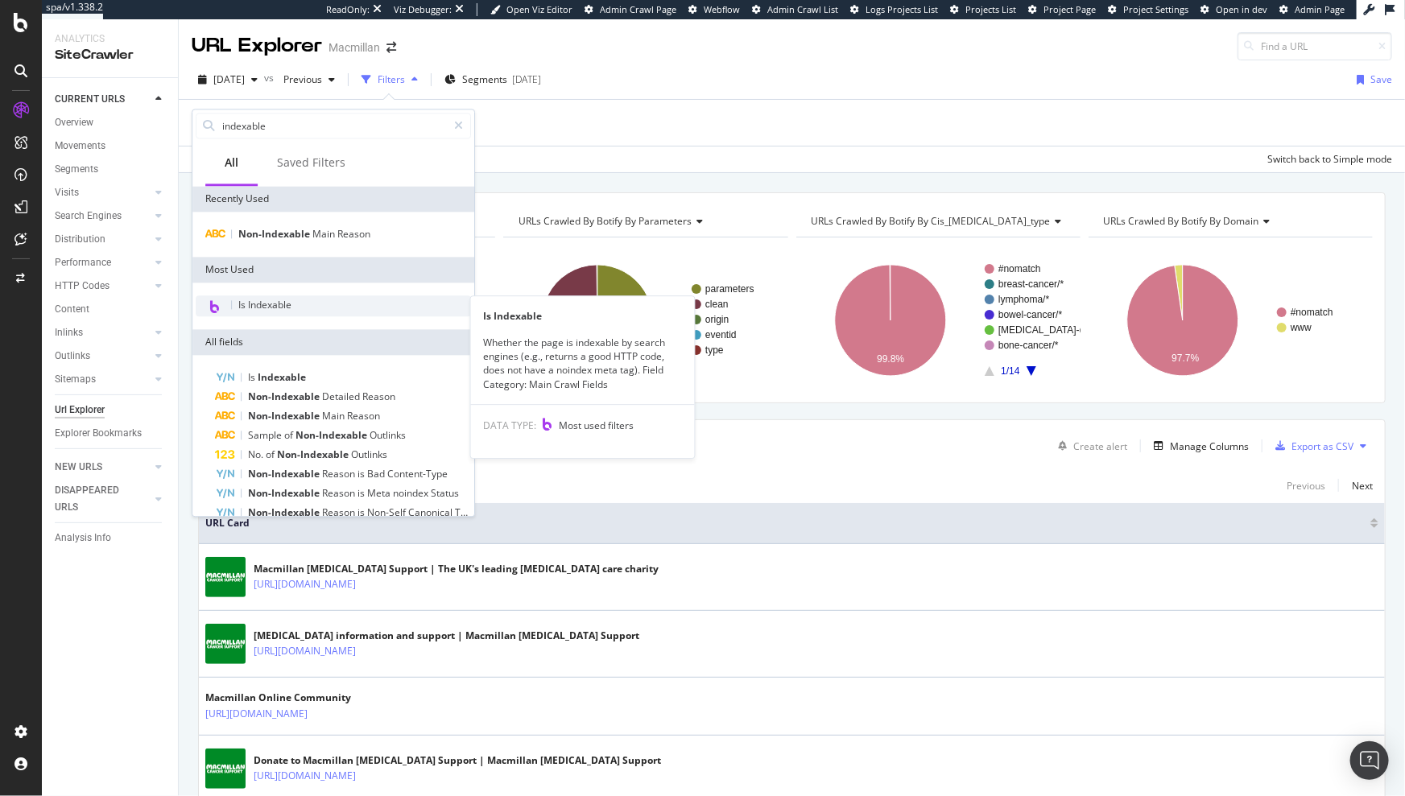
type input "indexable"
click at [262, 310] on span "Is Indexable" at bounding box center [264, 305] width 53 height 14
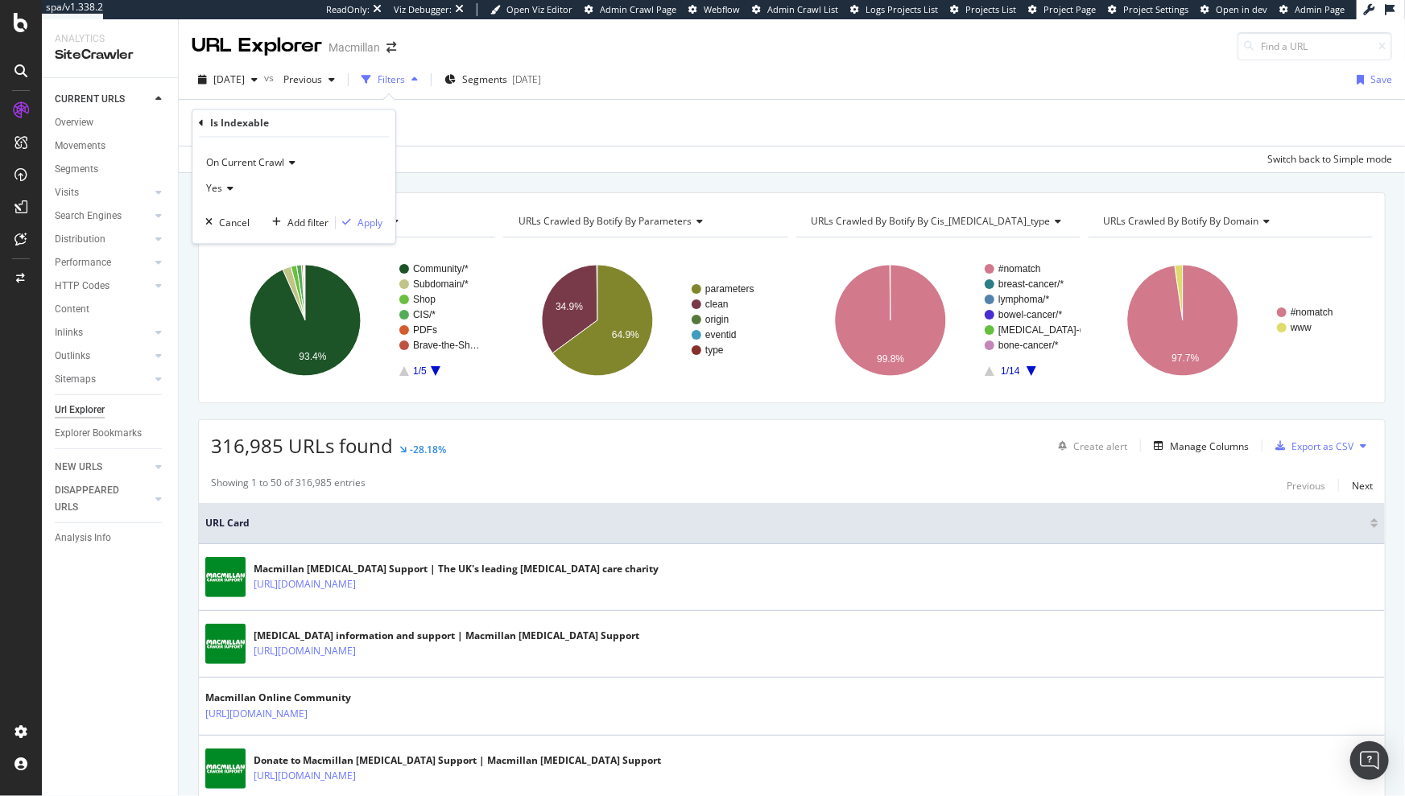
click at [209, 175] on div "On Current Crawl" at bounding box center [293, 164] width 177 height 26
click at [388, 157] on div "On Current Crawl On Current Crawl On Compared Crawl Diff Between Crawls Yes Can…" at bounding box center [293, 191] width 203 height 106
click at [229, 188] on icon at bounding box center [227, 189] width 11 height 10
click at [229, 243] on div "No" at bounding box center [295, 243] width 172 height 21
click at [360, 225] on div "Apply" at bounding box center [370, 223] width 25 height 14
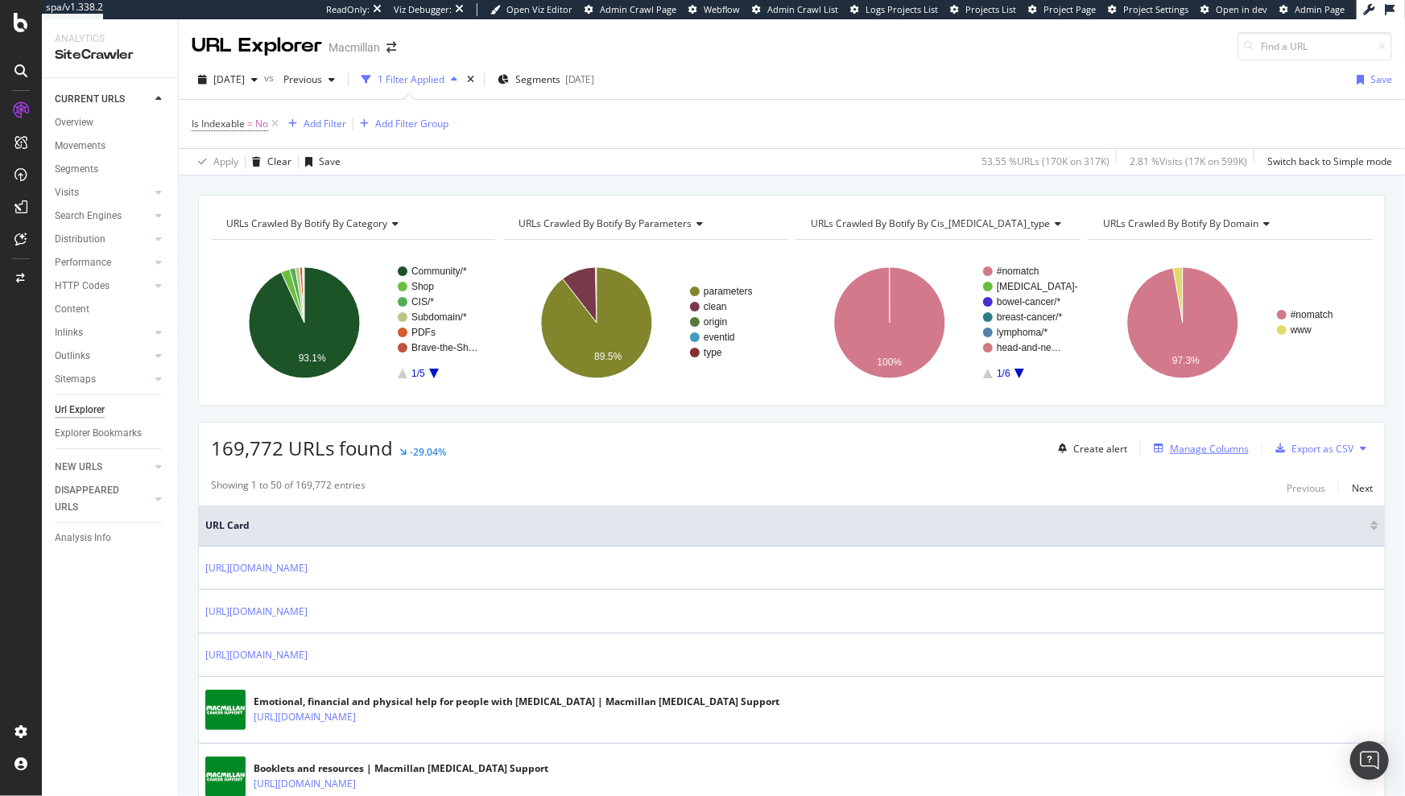
click at [1220, 445] on div "Manage Columns" at bounding box center [1209, 449] width 79 height 14
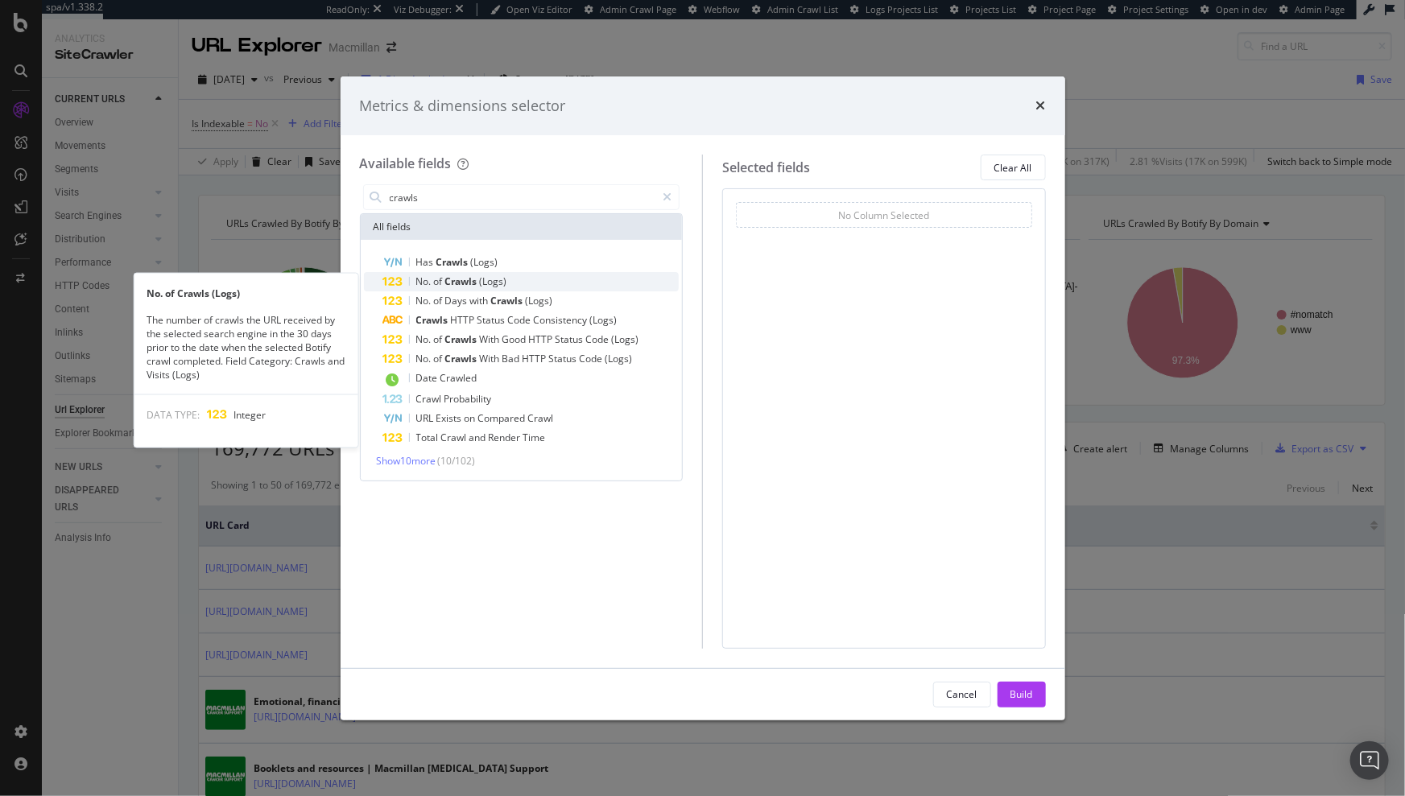
type input "crawls"
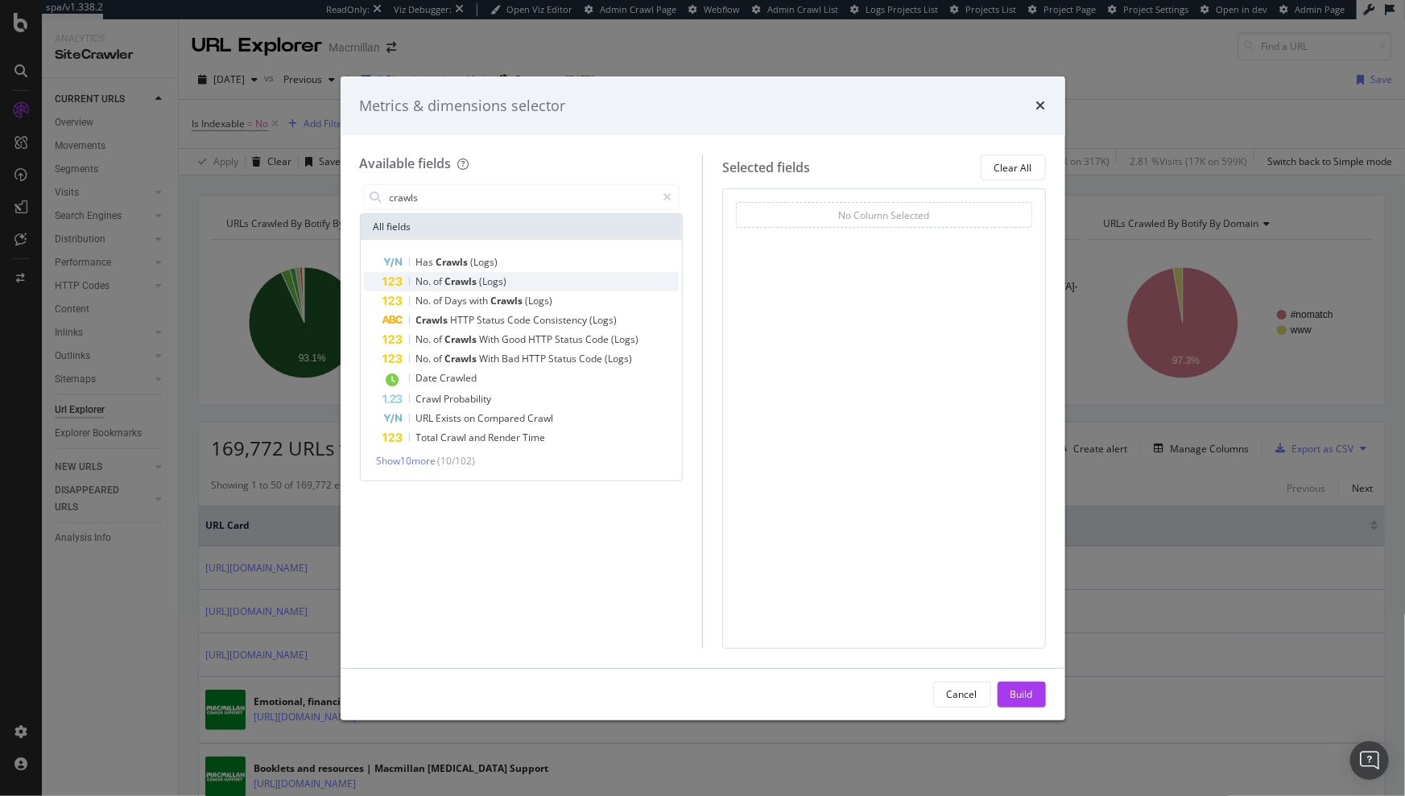
click at [483, 283] on span "(Logs)" at bounding box center [493, 282] width 27 height 14
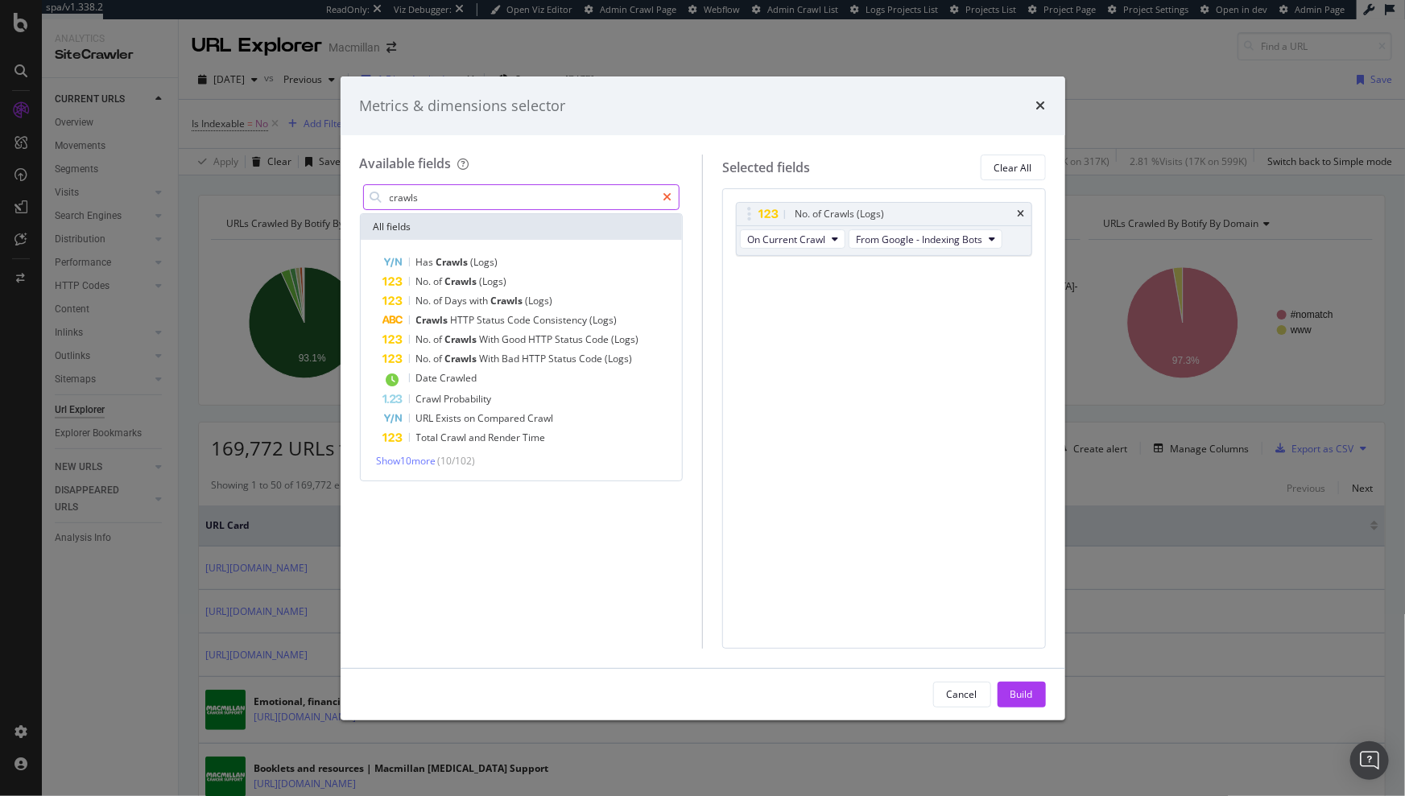
click at [662, 198] on div "modal" at bounding box center [666, 197] width 23 height 26
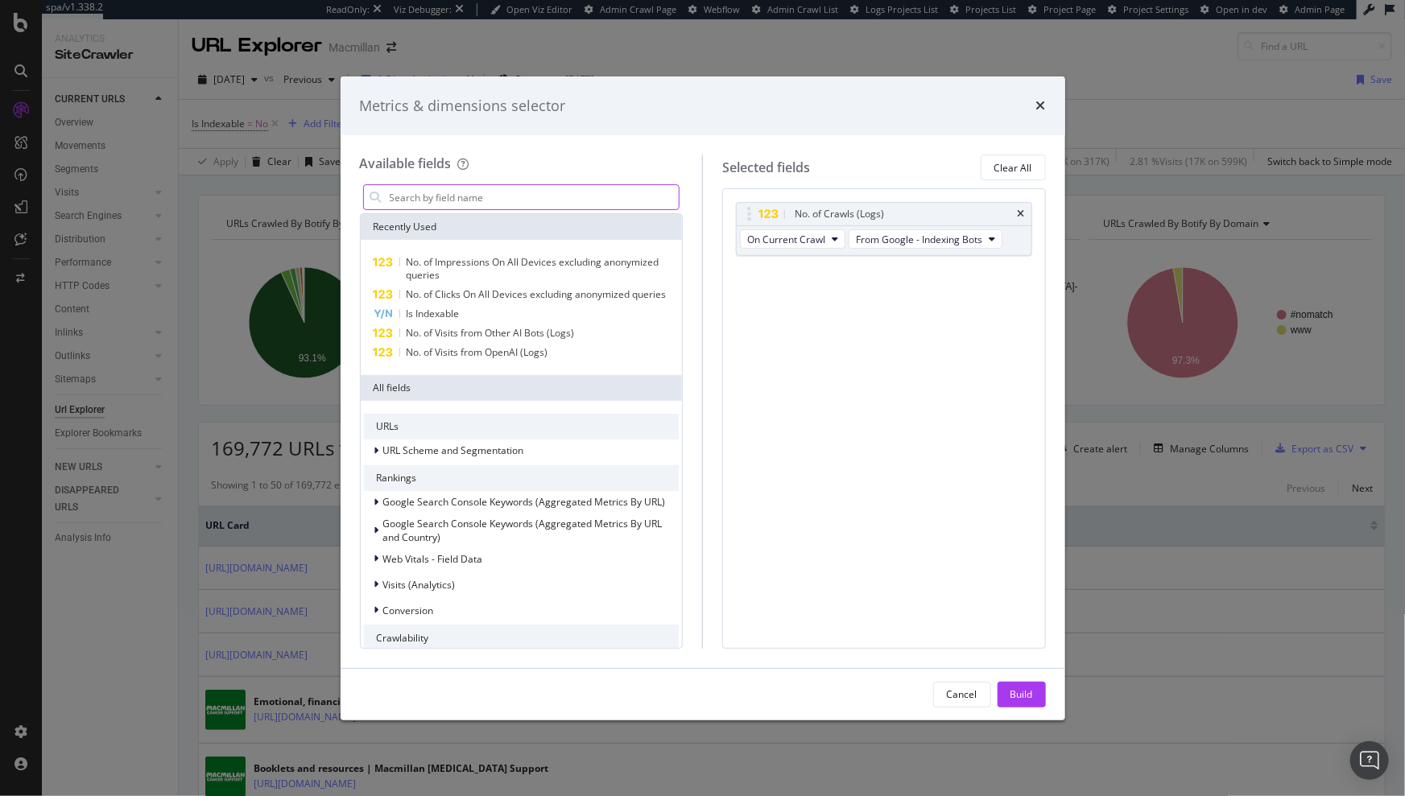
click at [533, 201] on input "modal" at bounding box center [533, 197] width 291 height 24
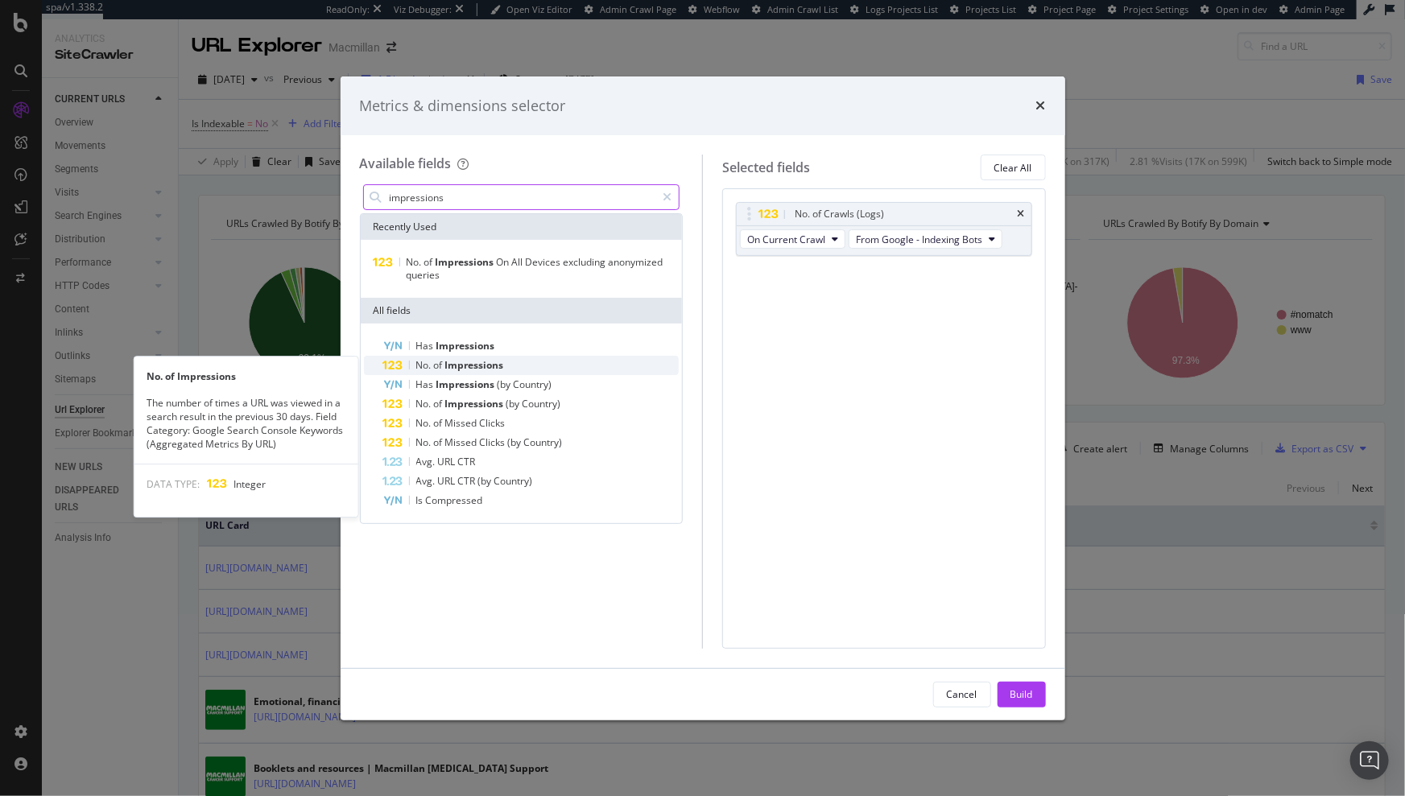
type input "impressions"
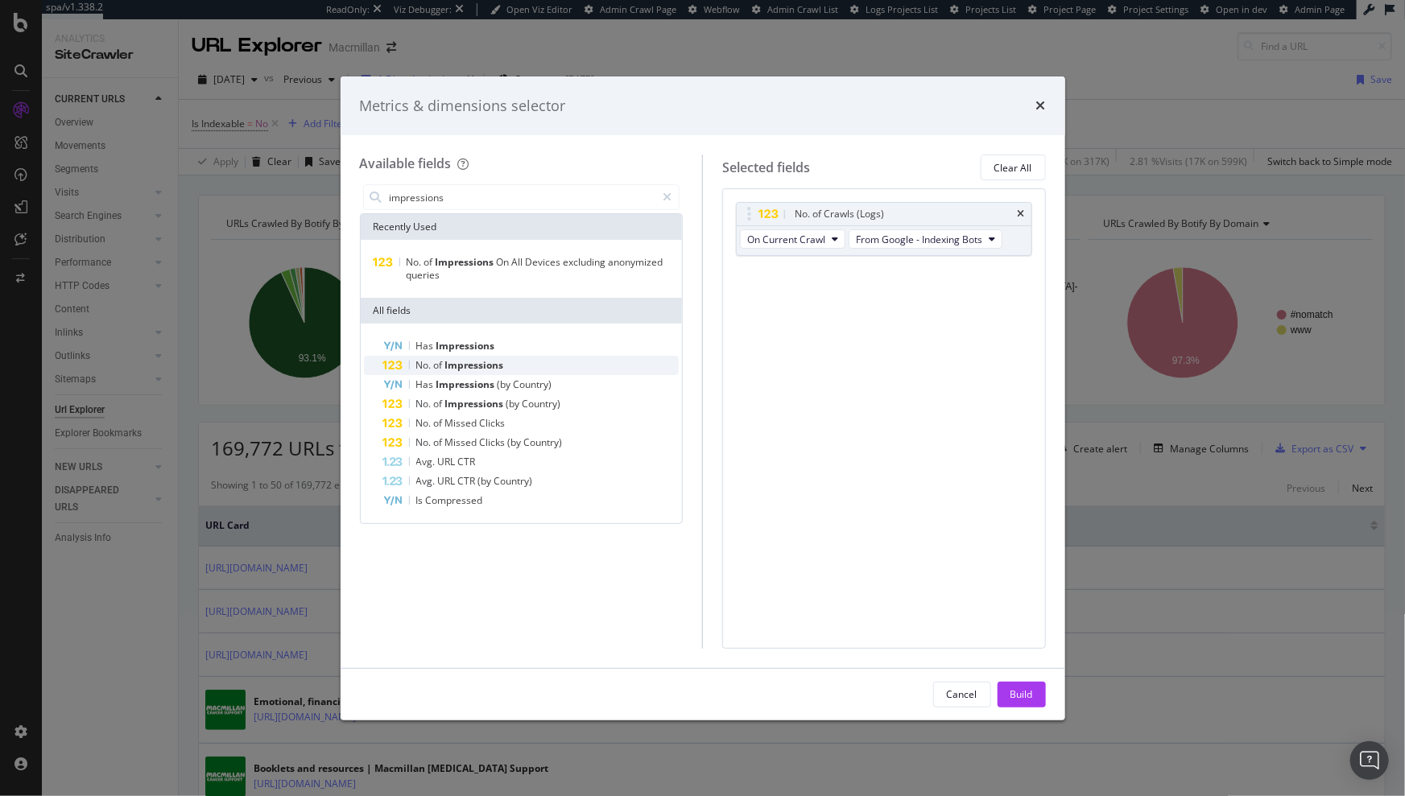
click at [544, 362] on div "No. of Impressions" at bounding box center [531, 365] width 296 height 19
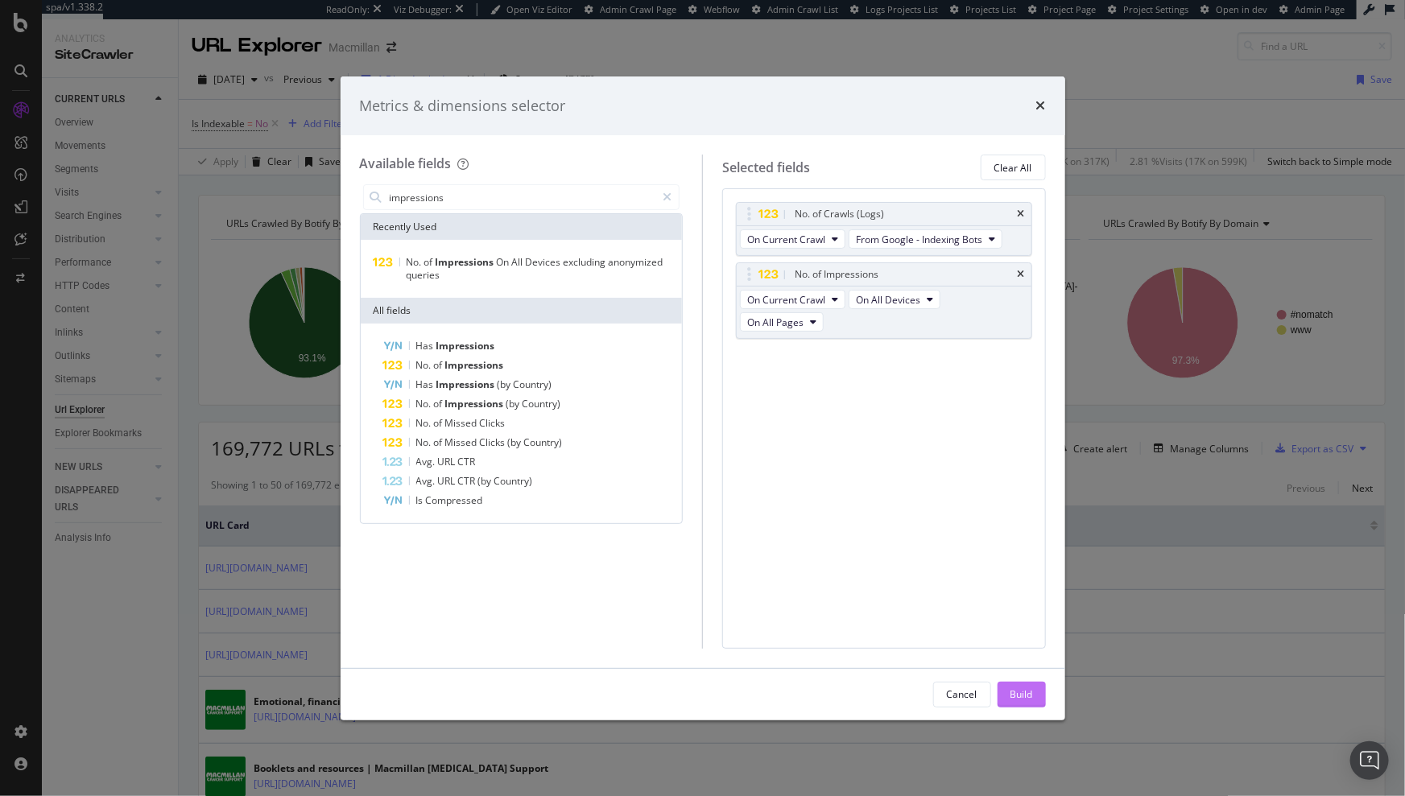
click at [1038, 701] on button "Build" at bounding box center [1022, 695] width 48 height 26
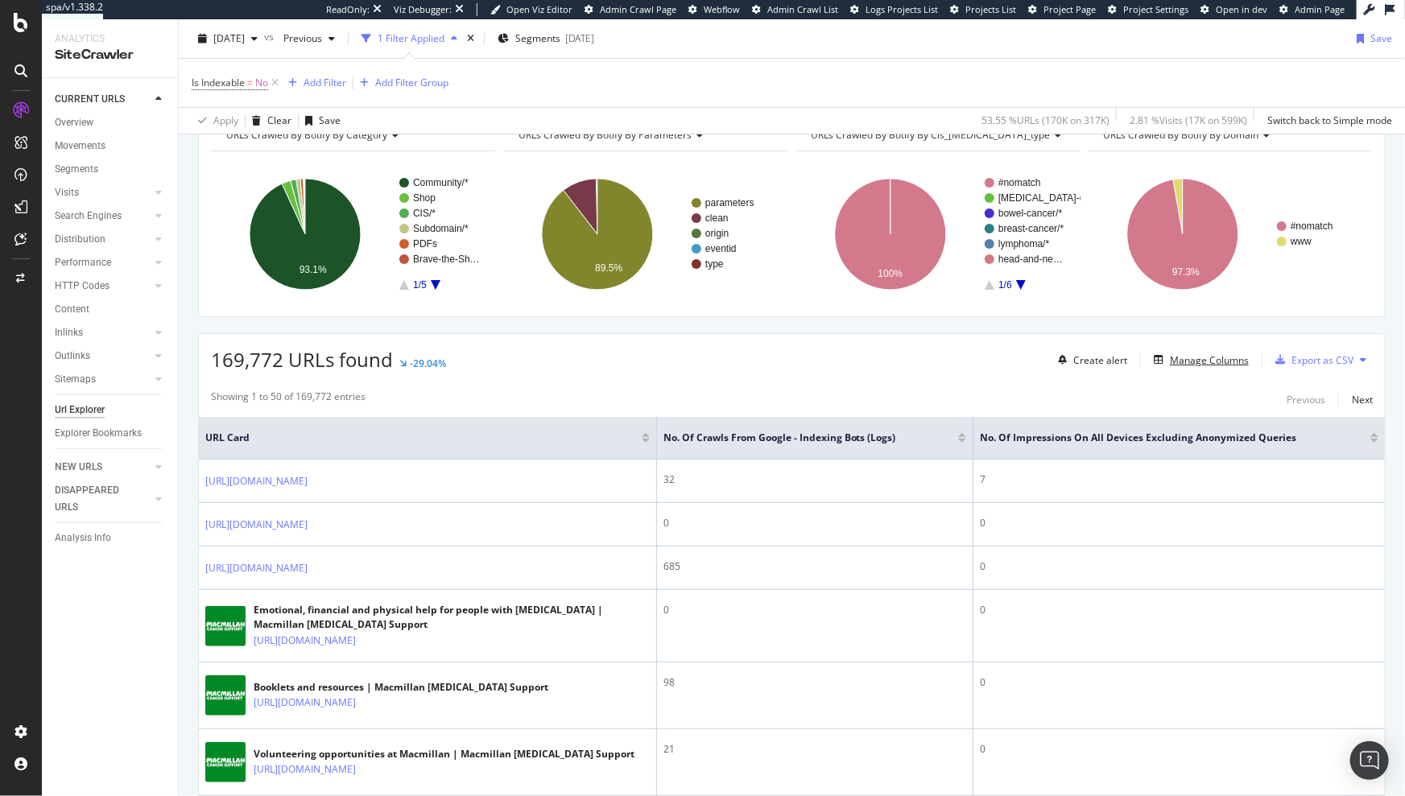
scroll to position [108, 0]
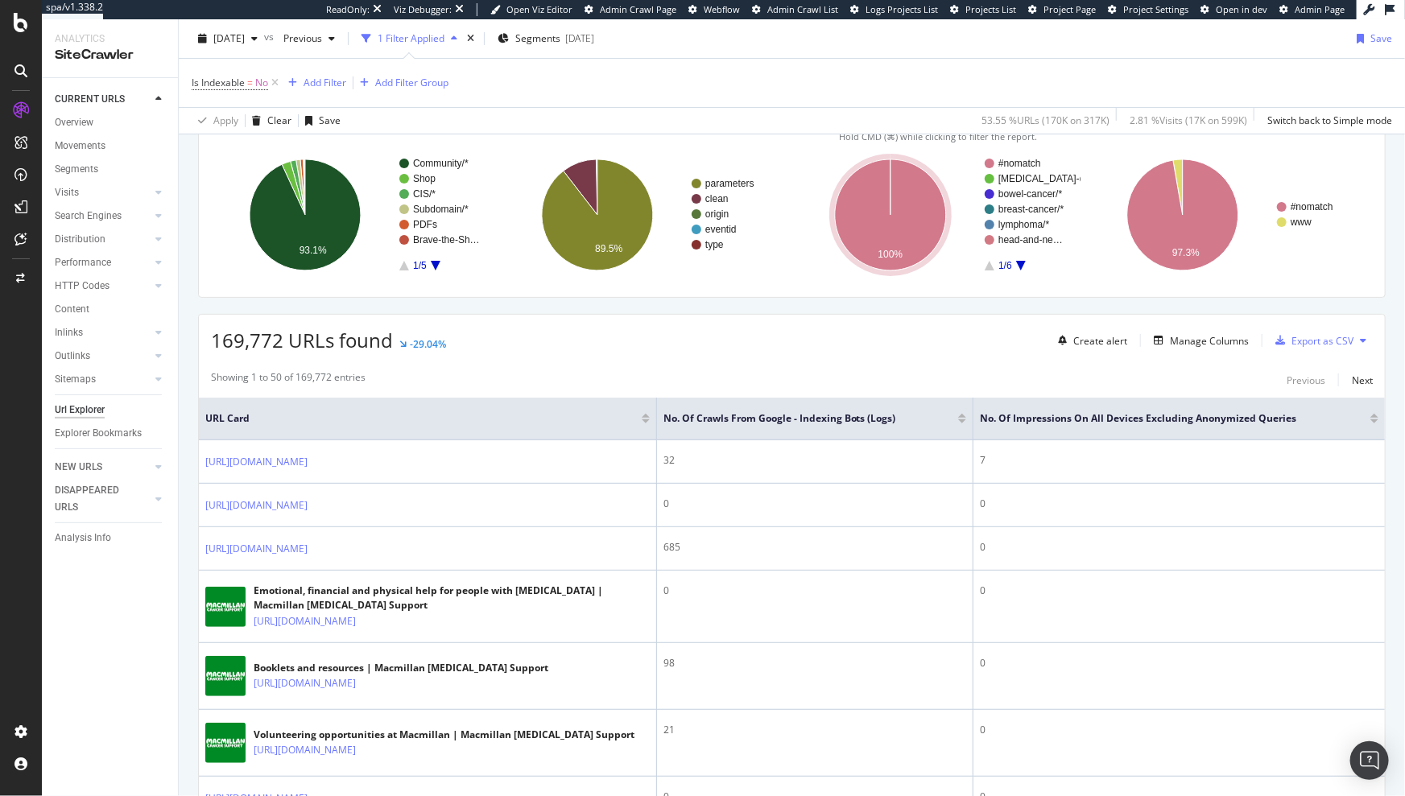
click at [958, 421] on div at bounding box center [962, 422] width 8 height 4
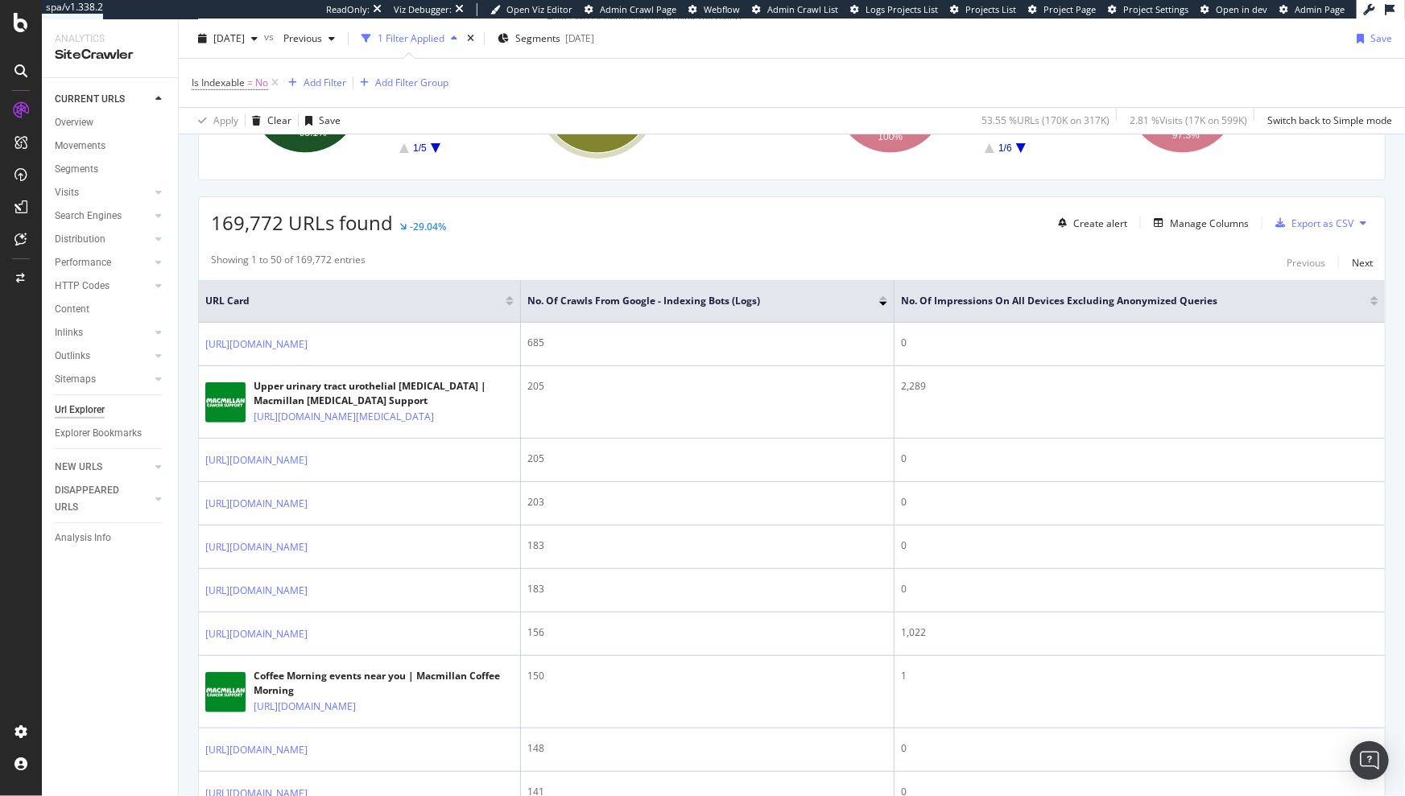
scroll to position [228, 0]
click at [1208, 225] on div "Manage Columns" at bounding box center [1209, 221] width 79 height 14
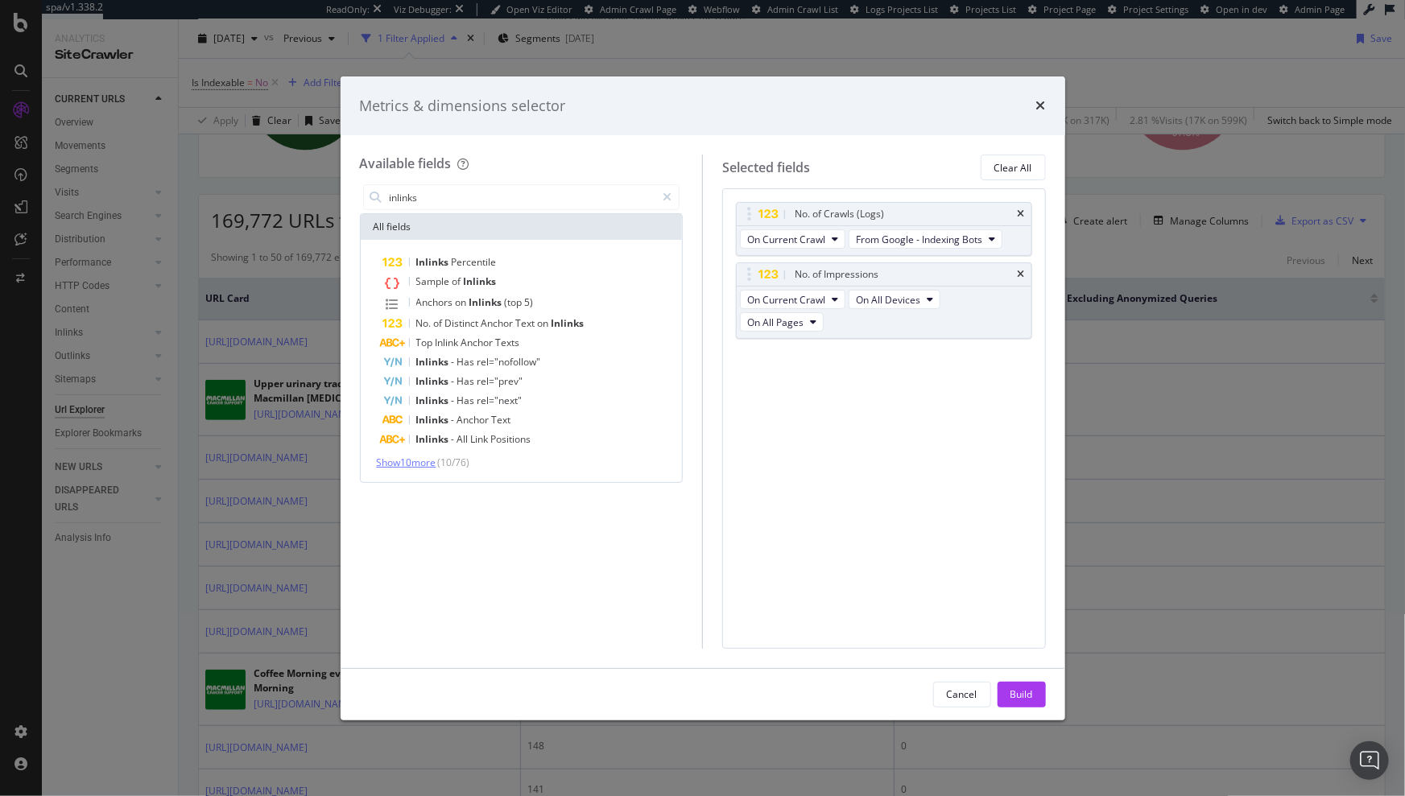
type input "inlinks"
click at [425, 464] on span "Show 10 more" at bounding box center [407, 463] width 60 height 14
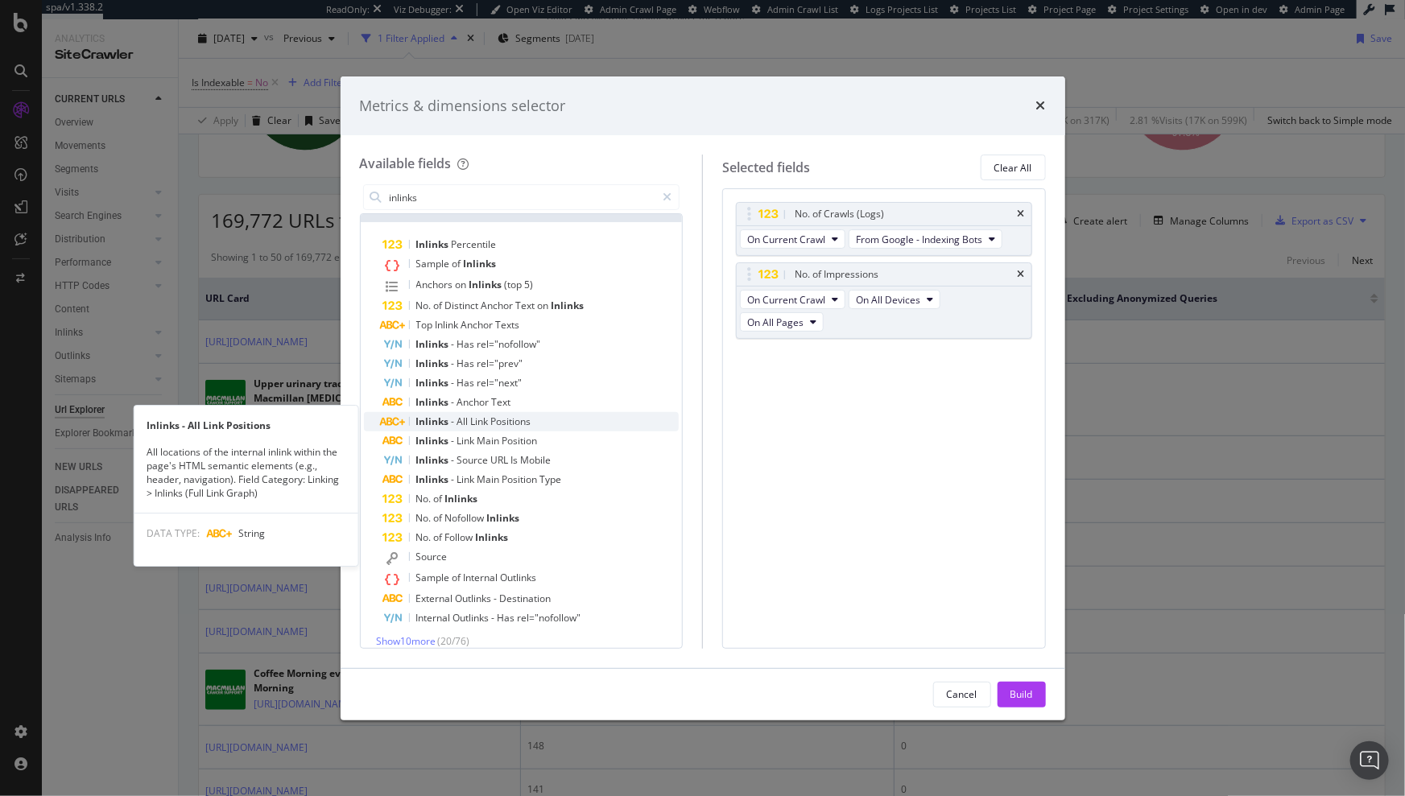
scroll to position [29, 0]
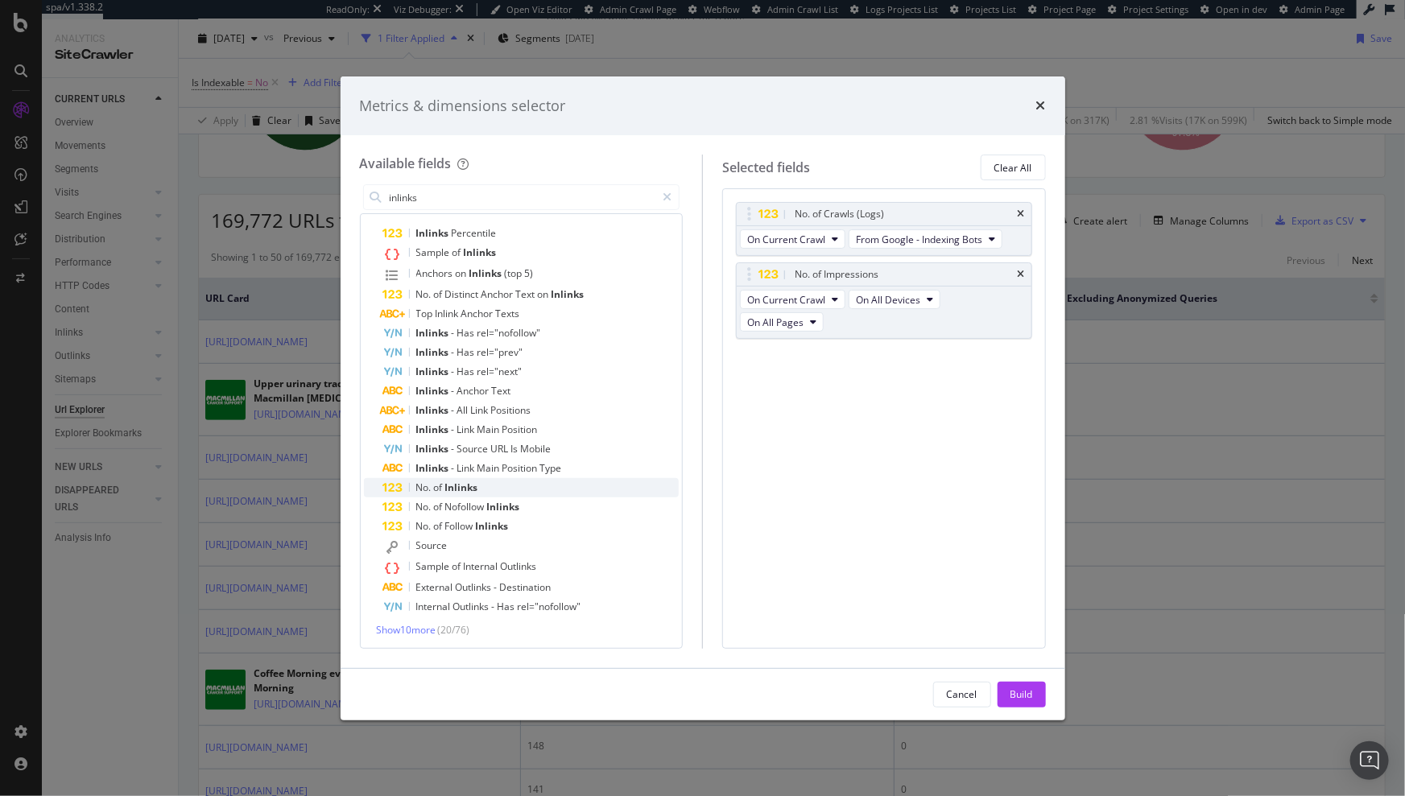
click at [438, 490] on span "of" at bounding box center [439, 488] width 11 height 14
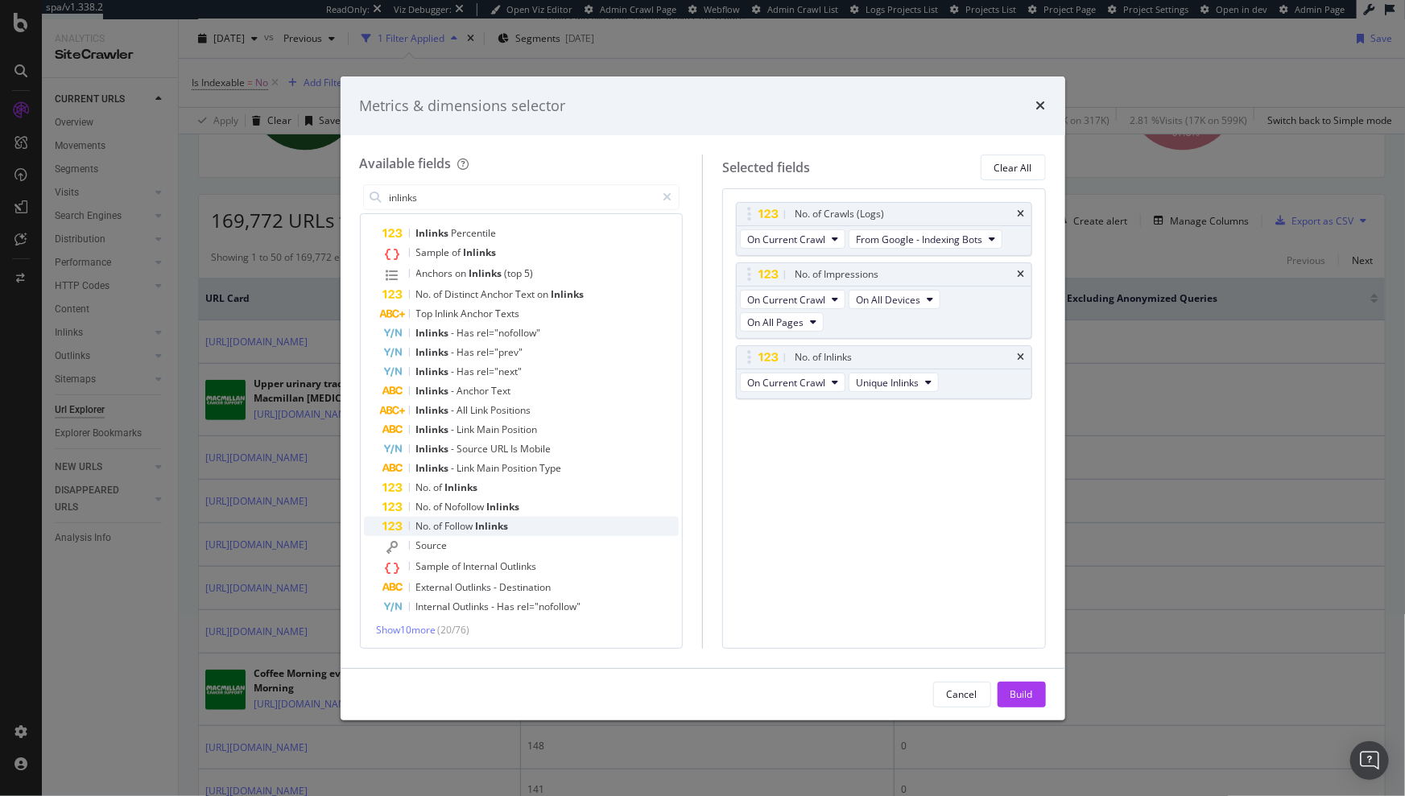
click at [443, 522] on span "of" at bounding box center [439, 526] width 11 height 14
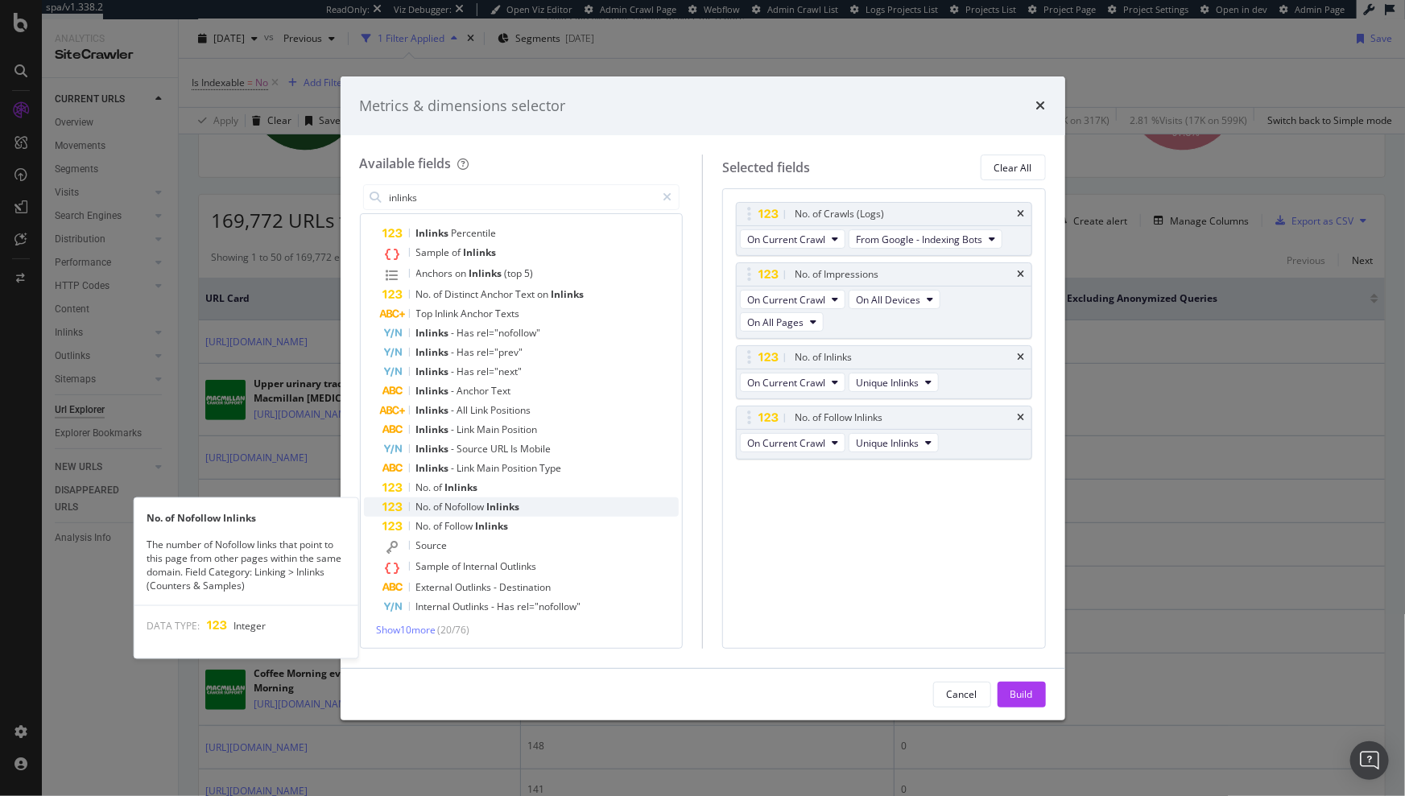
click at [443, 511] on span "of" at bounding box center [439, 507] width 11 height 14
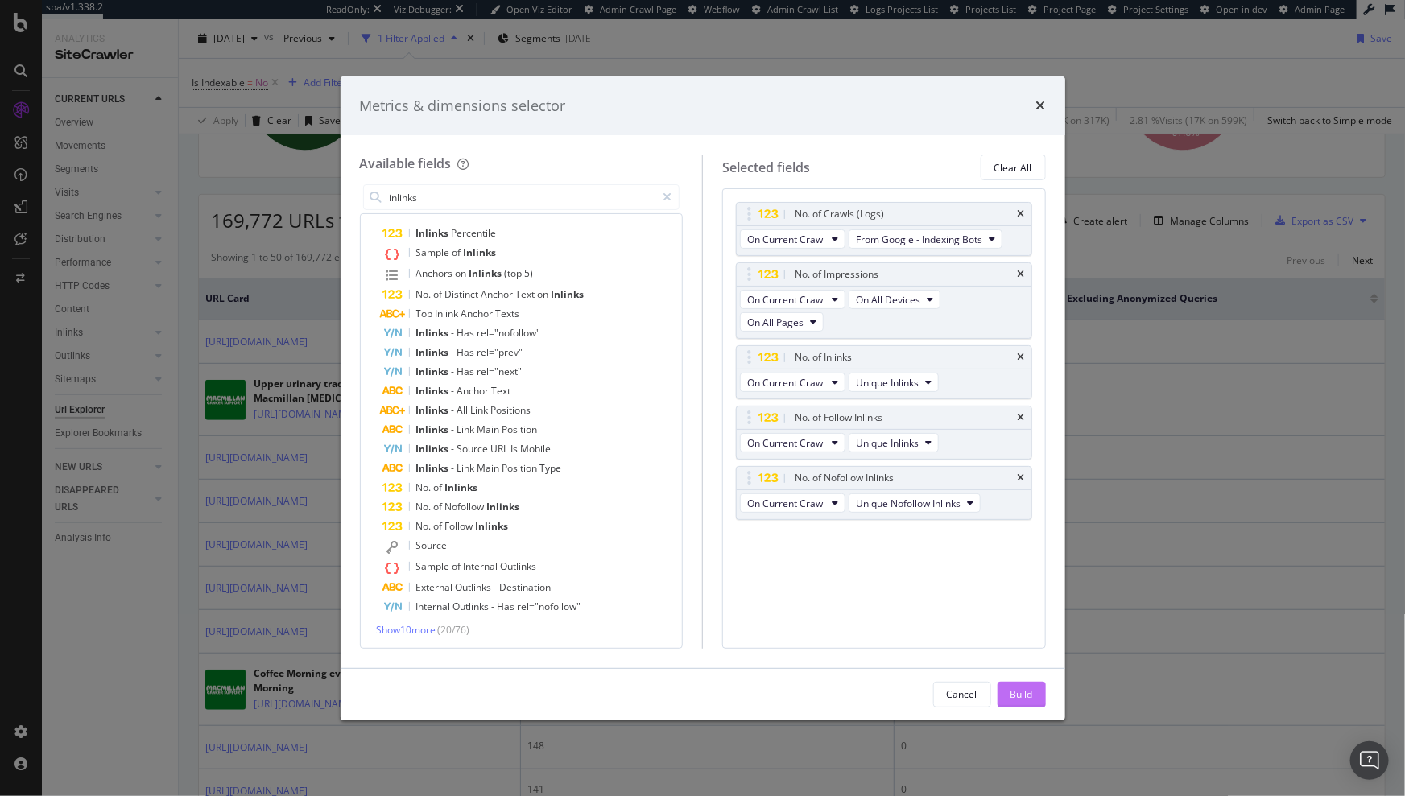
click at [1026, 688] on div "Build" at bounding box center [1022, 695] width 23 height 14
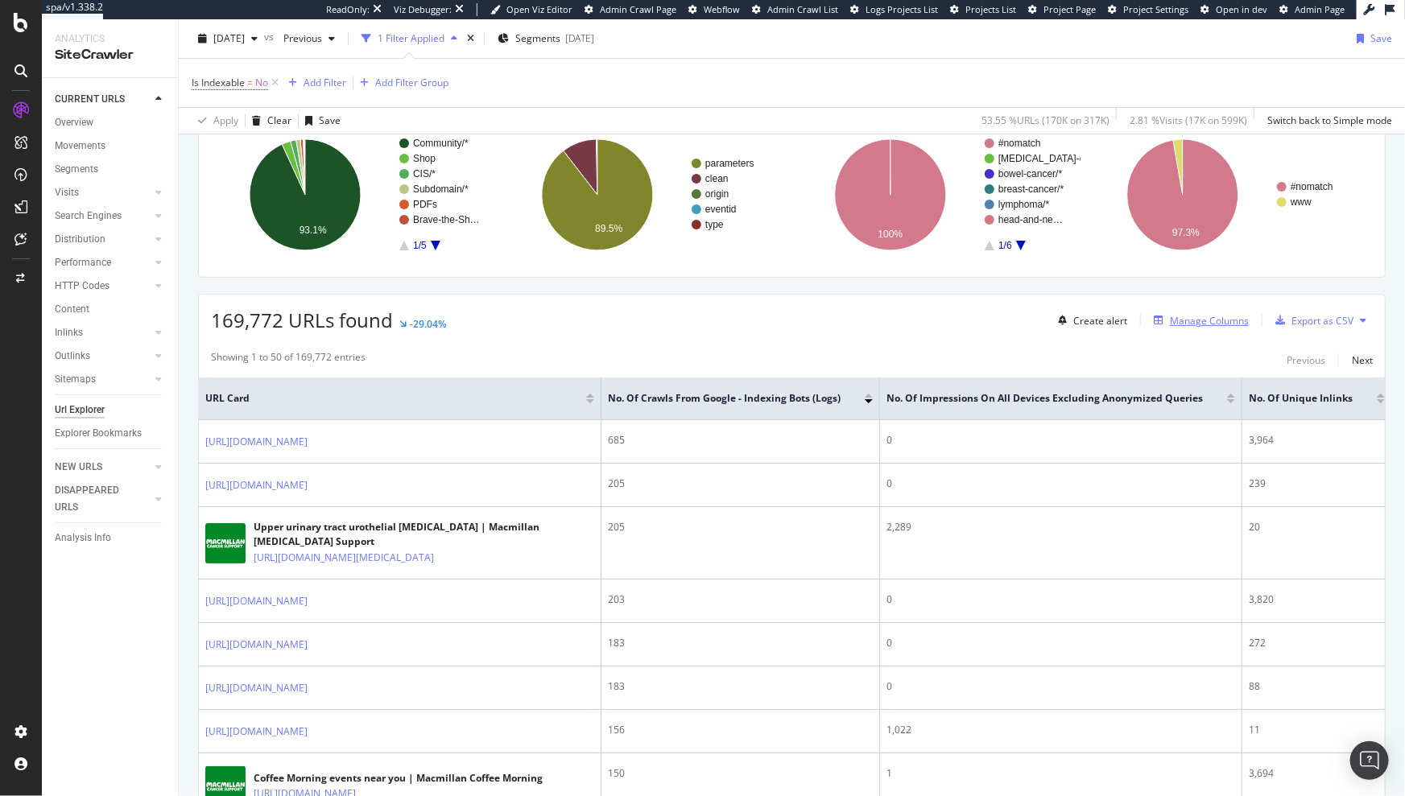
click at [1222, 322] on div "Manage Columns" at bounding box center [1209, 321] width 79 height 14
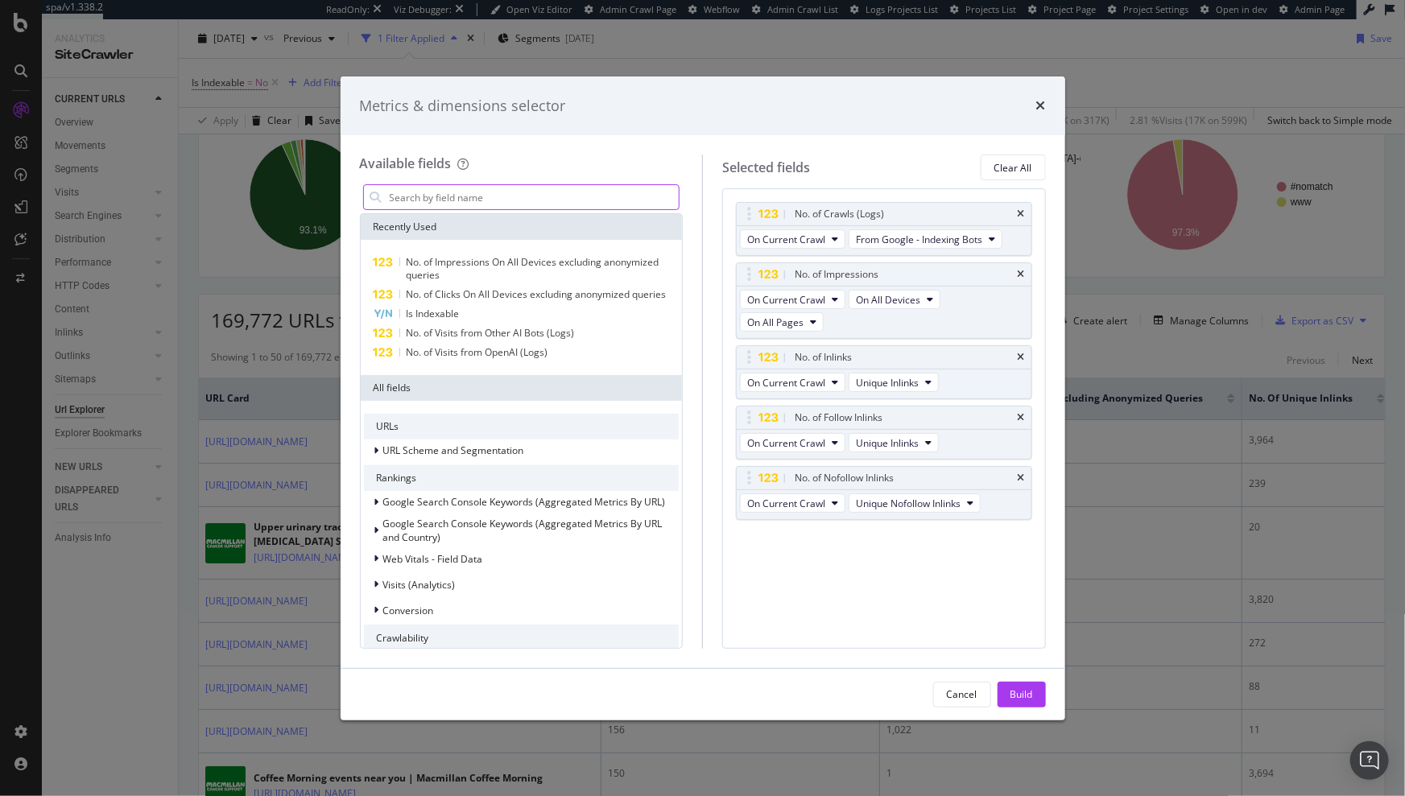
click at [524, 192] on input "modal" at bounding box center [533, 197] width 291 height 24
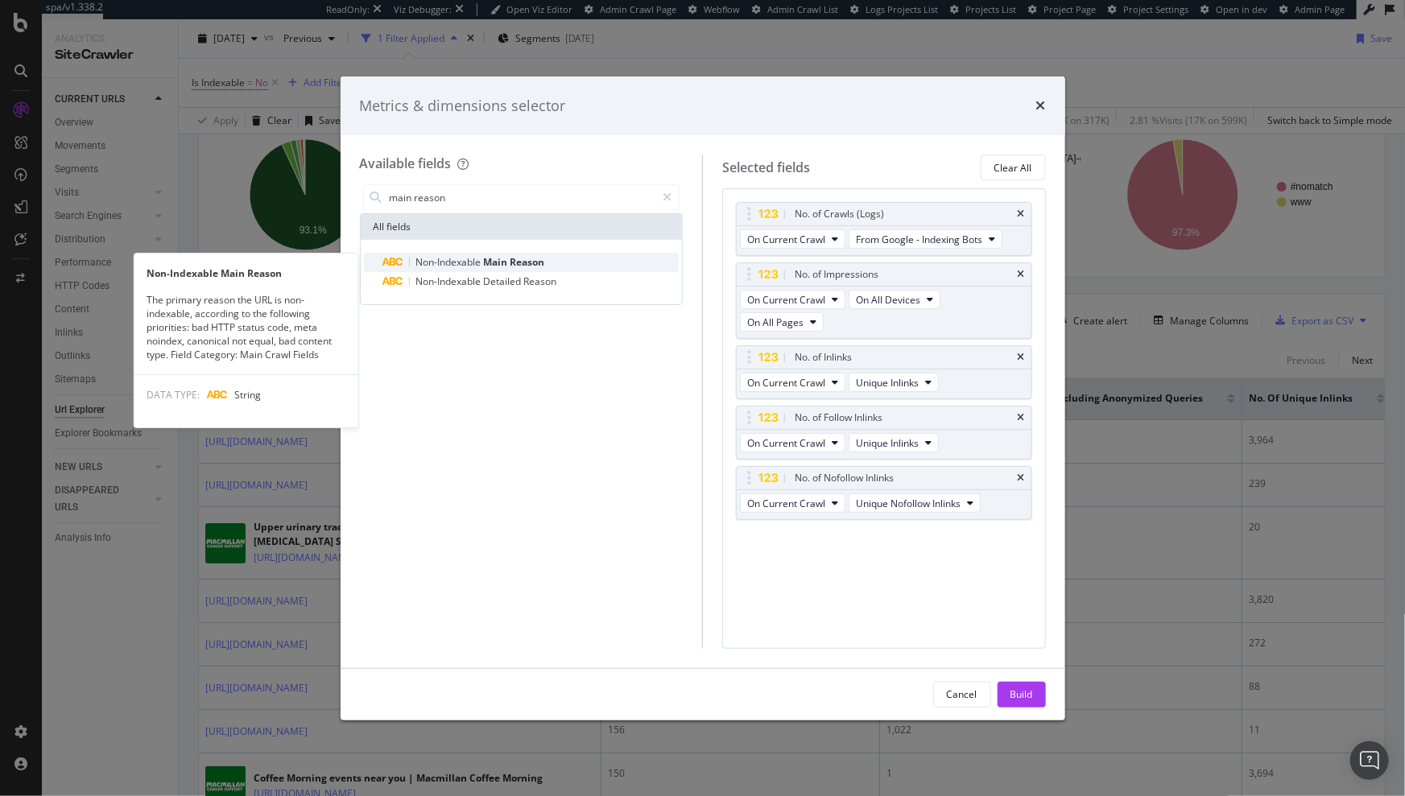
type input "main reason"
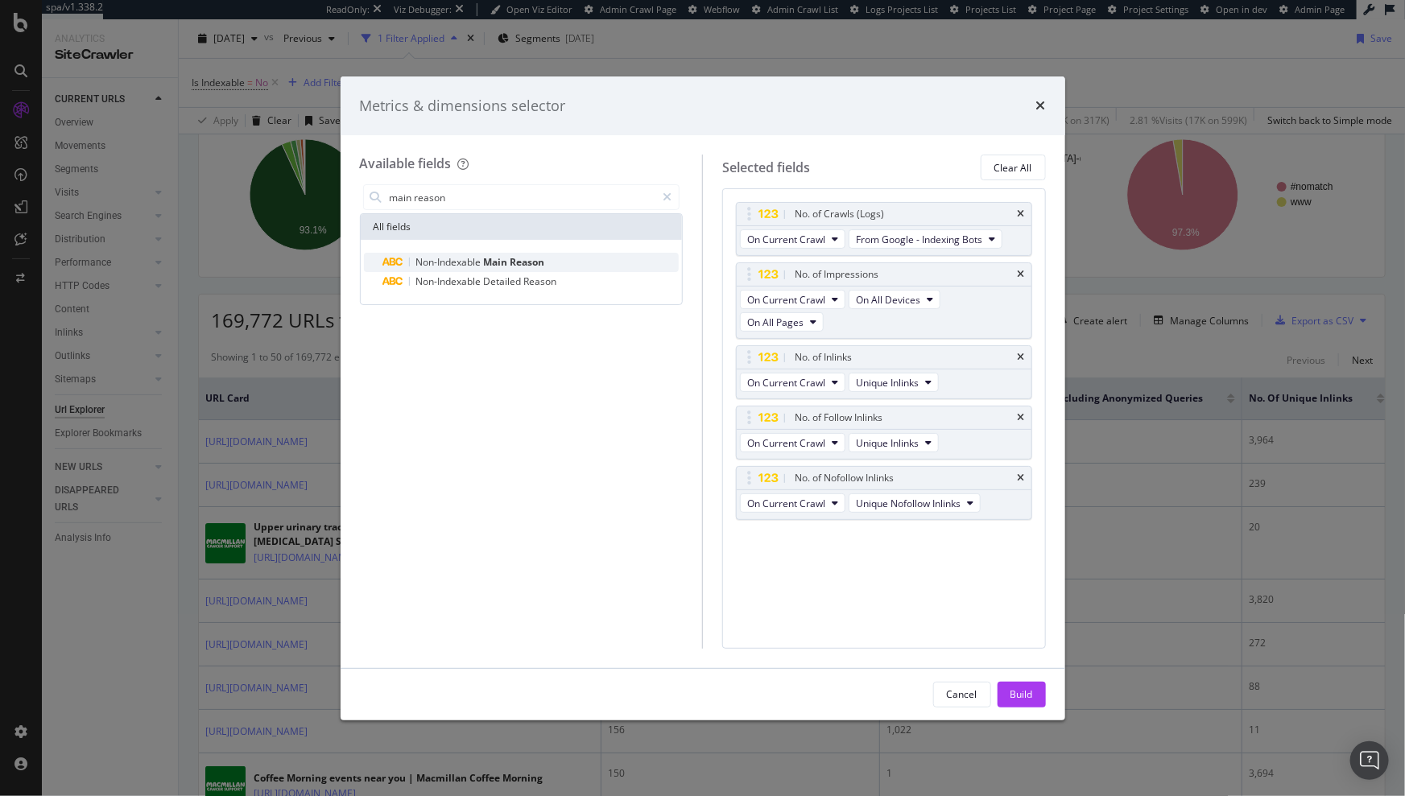
click at [486, 262] on span "Main" at bounding box center [497, 262] width 27 height 14
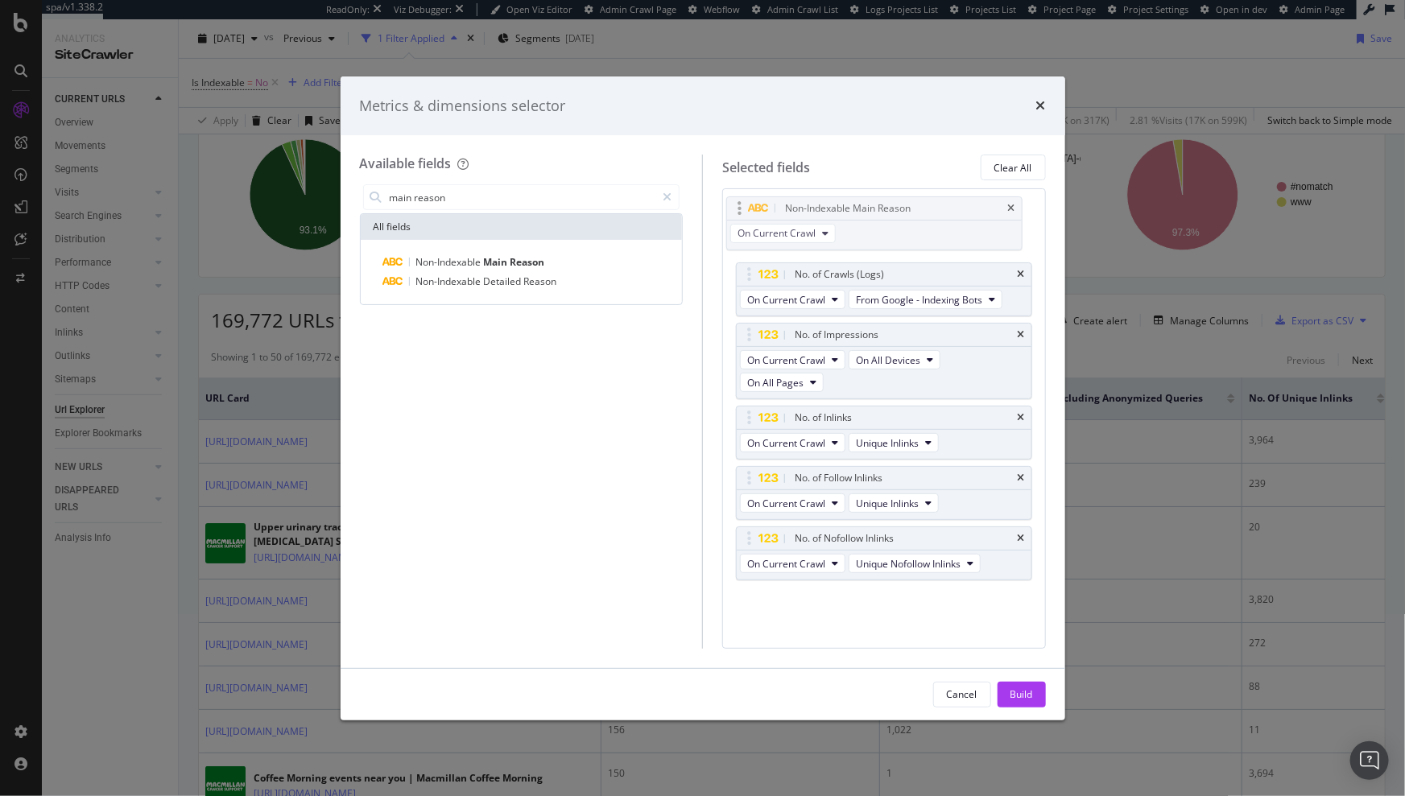
drag, startPoint x: 747, startPoint y: 538, endPoint x: 738, endPoint y: 209, distance: 329.5
click at [738, 209] on body "spa/v1.338.2 ReadOnly: Viz Debugger: Open Viz Editor Admin Crawl Page Webflow A…" at bounding box center [702, 398] width 1405 height 796
click at [1016, 688] on div "Build" at bounding box center [1022, 695] width 23 height 14
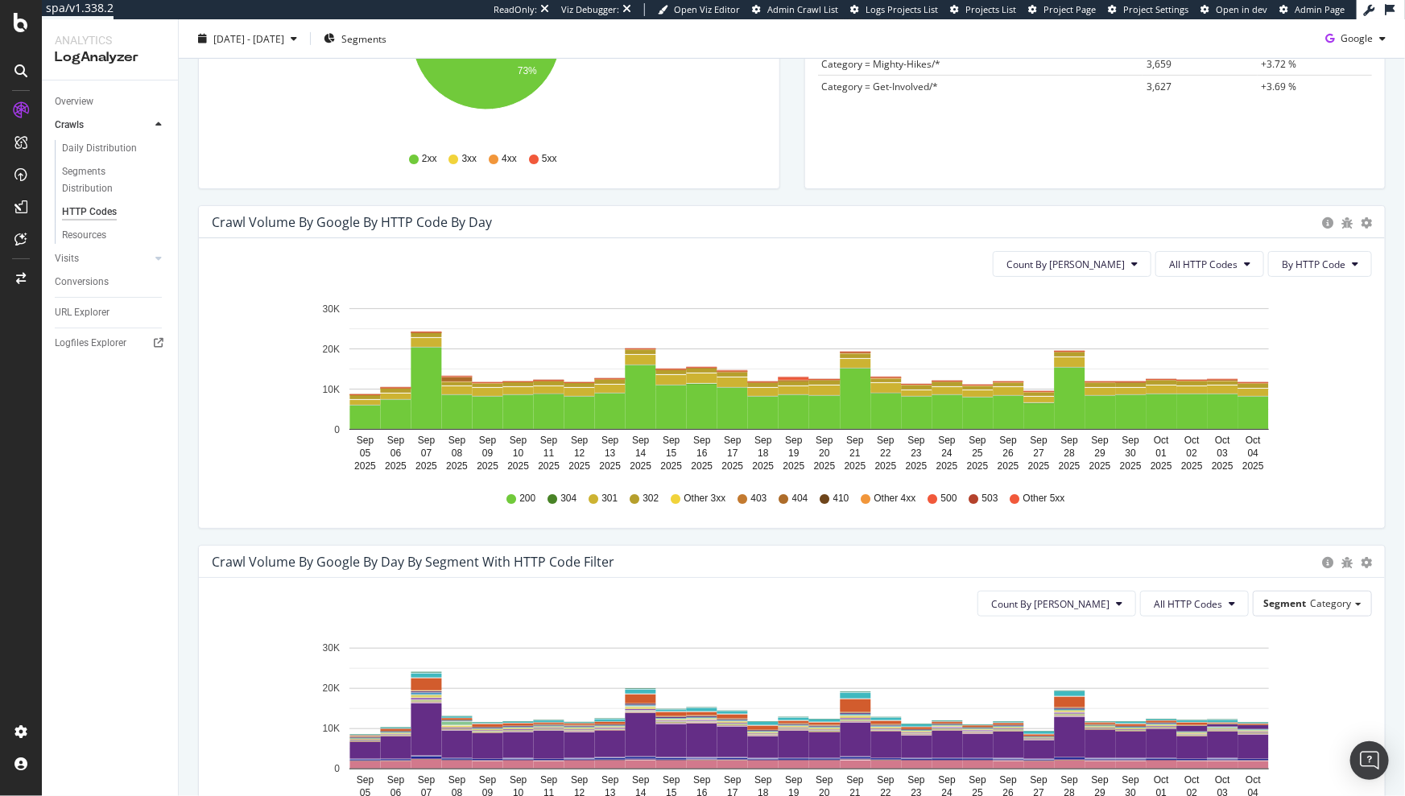
scroll to position [429, 0]
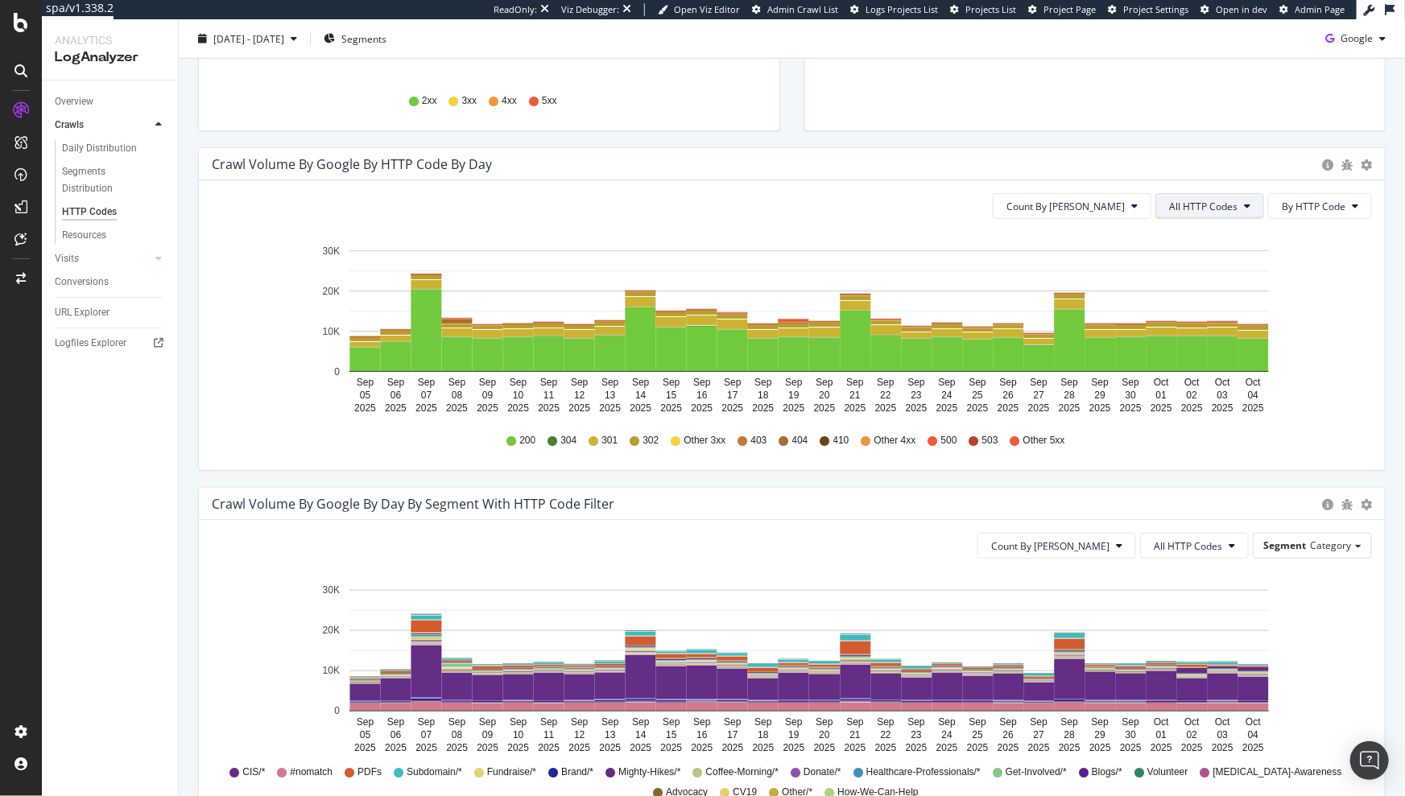
click at [1193, 209] on span "All HTTP Codes" at bounding box center [1203, 207] width 68 height 14
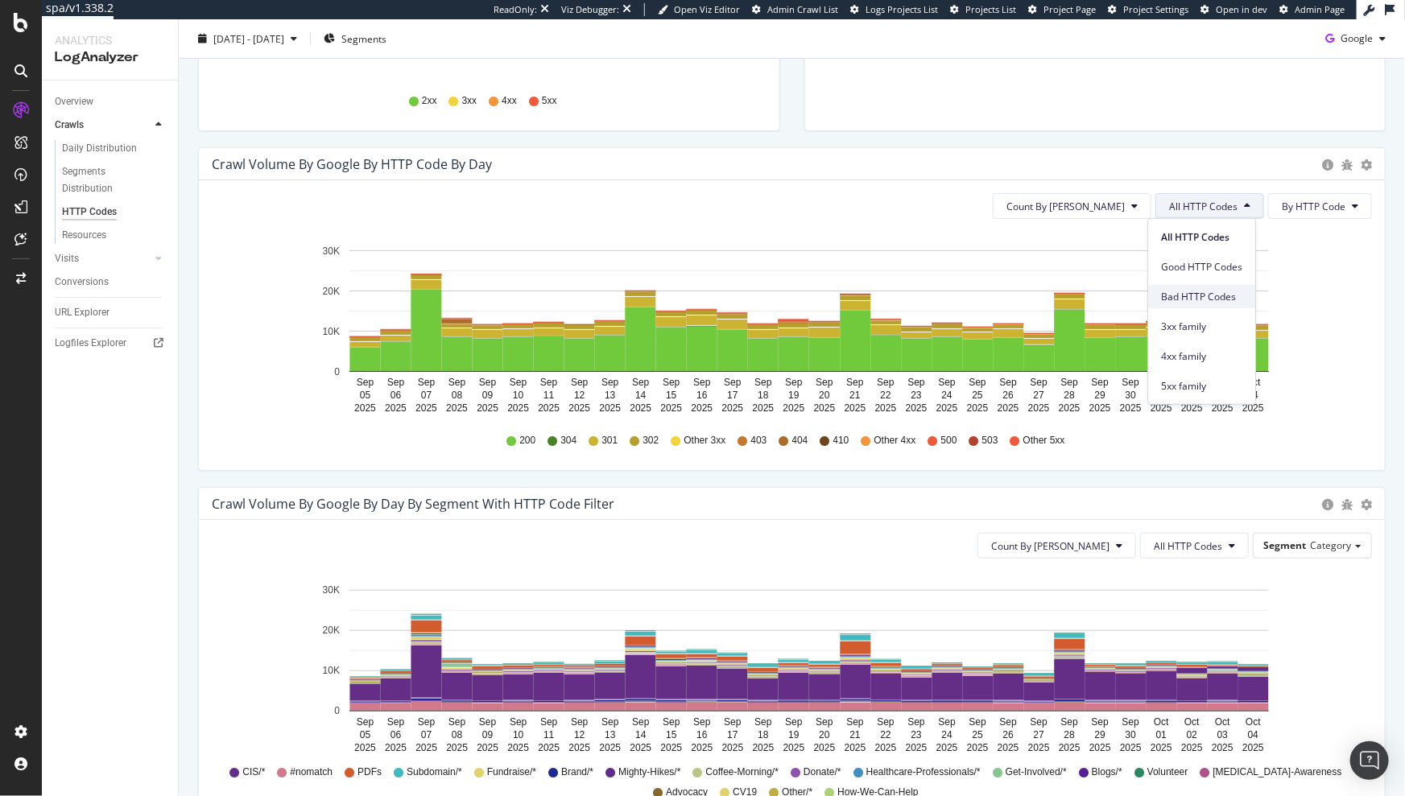
click at [1189, 296] on span "Bad HTTP Codes" at bounding box center [1201, 296] width 81 height 14
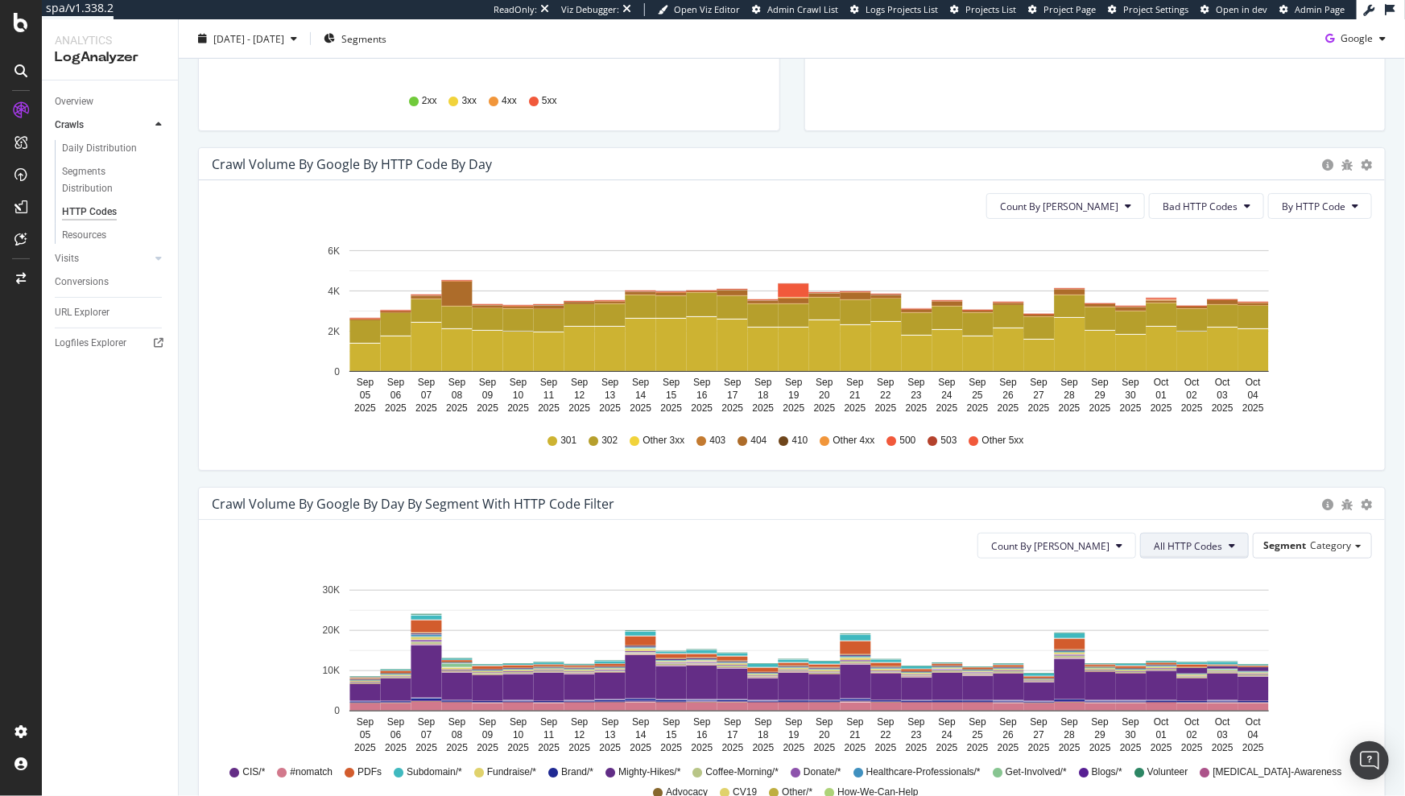
click at [1179, 554] on button "All HTTP Codes" at bounding box center [1194, 546] width 109 height 26
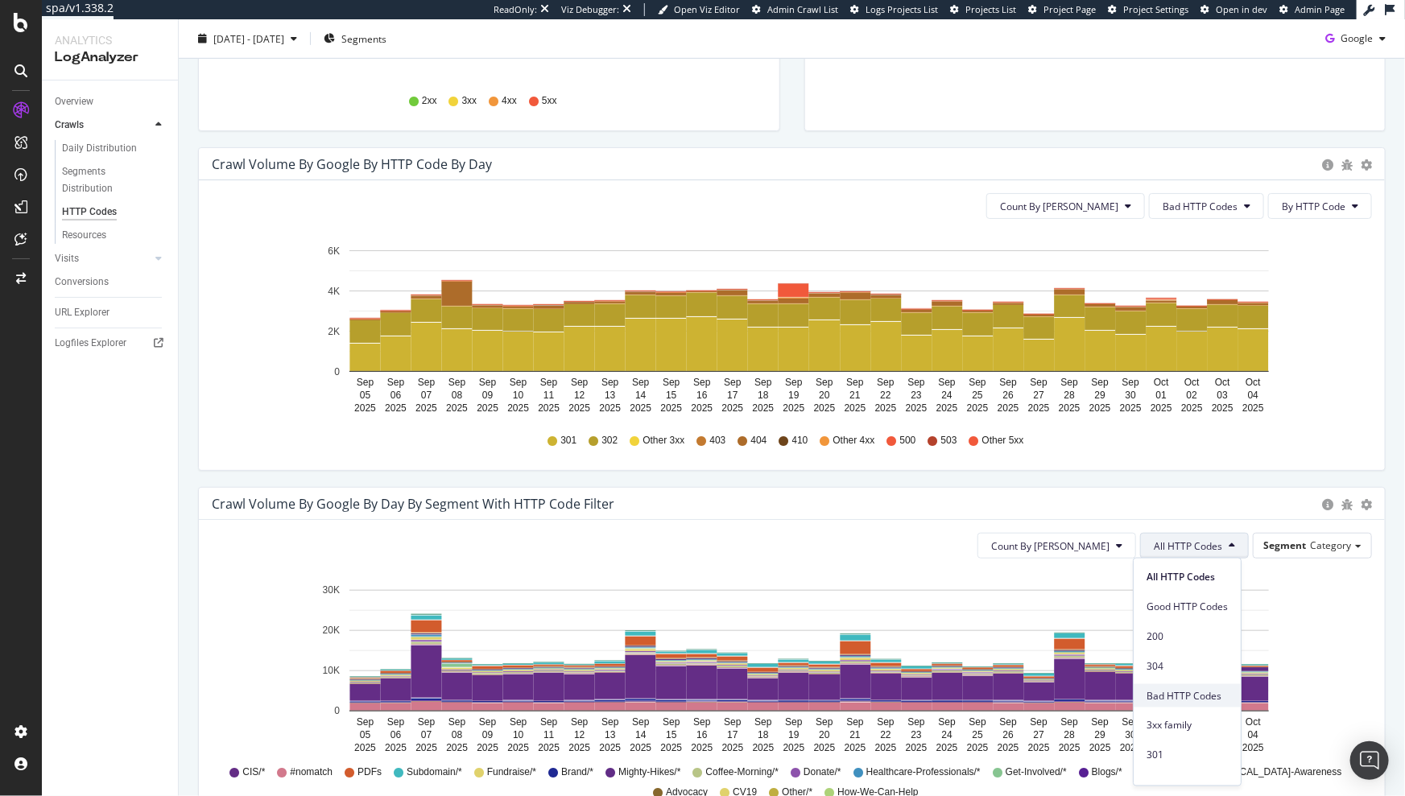
click at [1175, 692] on span "Bad HTTP Codes" at bounding box center [1187, 695] width 81 height 14
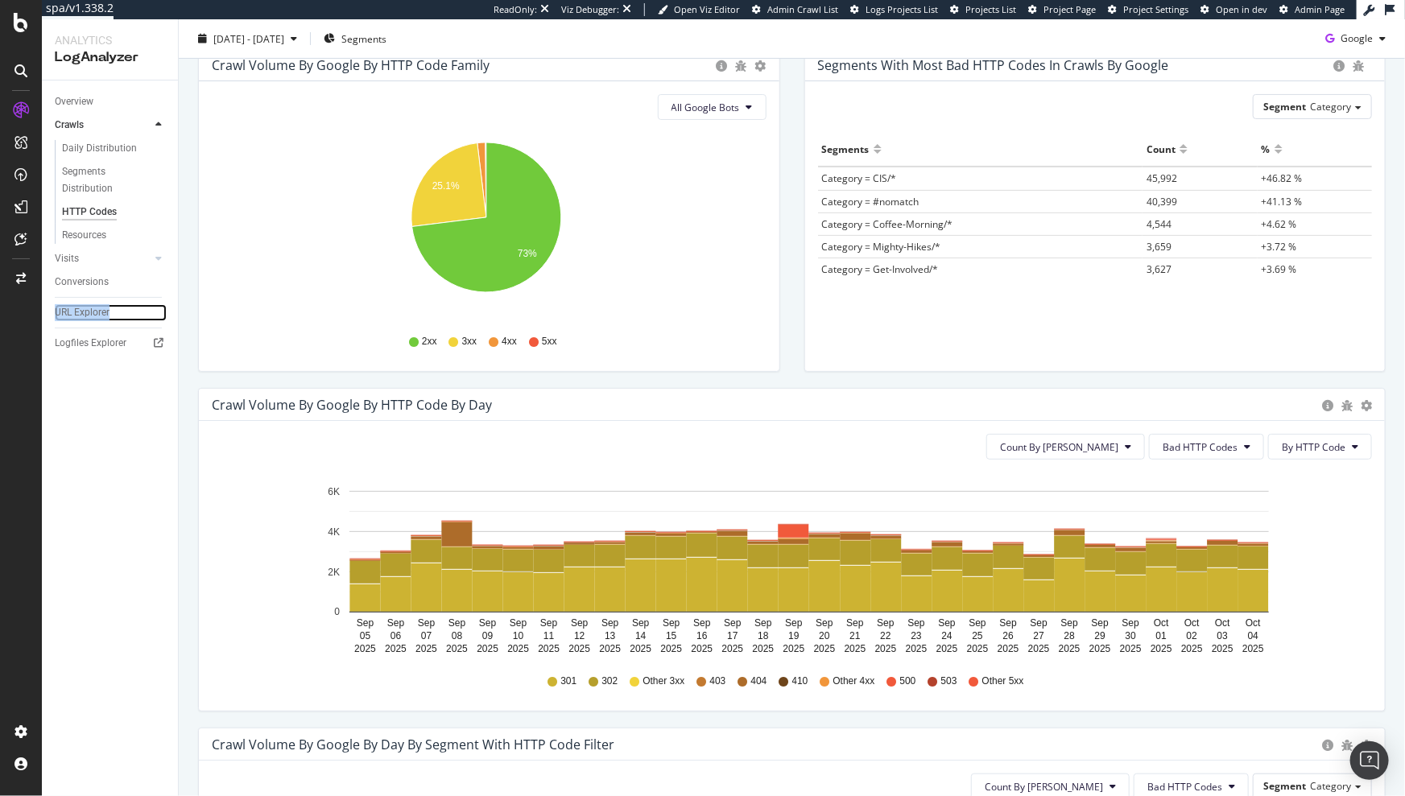
scroll to position [181, 0]
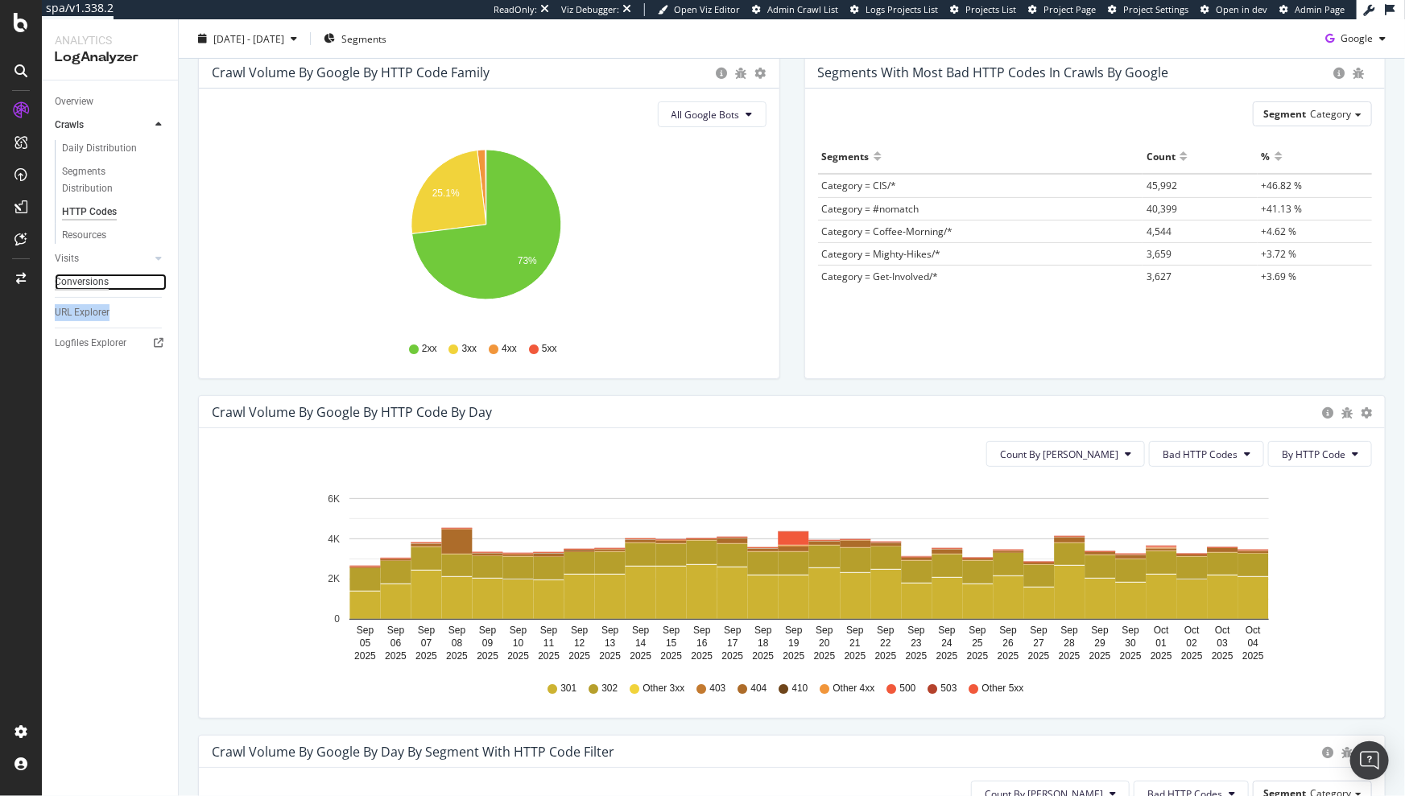
click at [90, 289] on div "Conversions" at bounding box center [82, 282] width 54 height 17
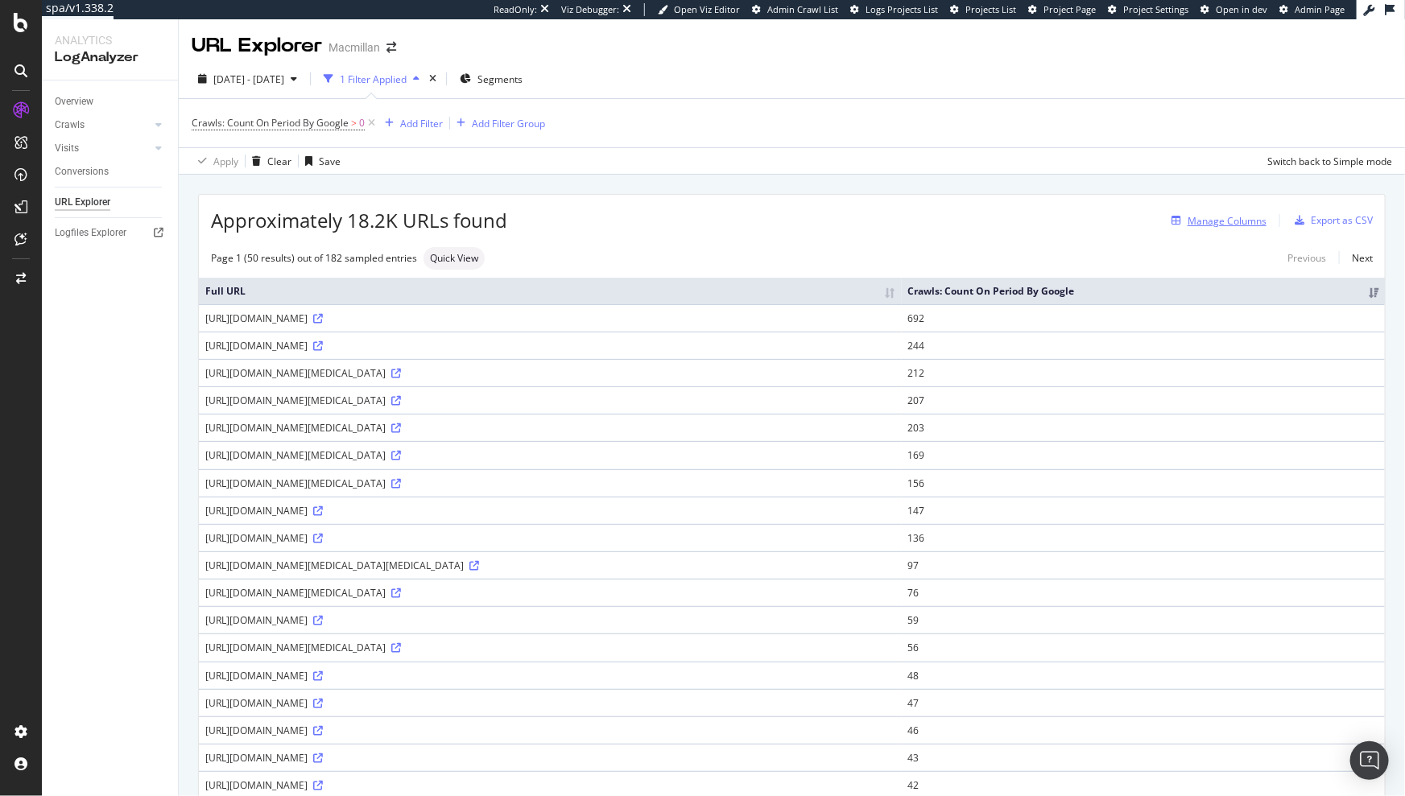
click at [1196, 229] on div "Manage Columns" at bounding box center [1215, 221] width 101 height 18
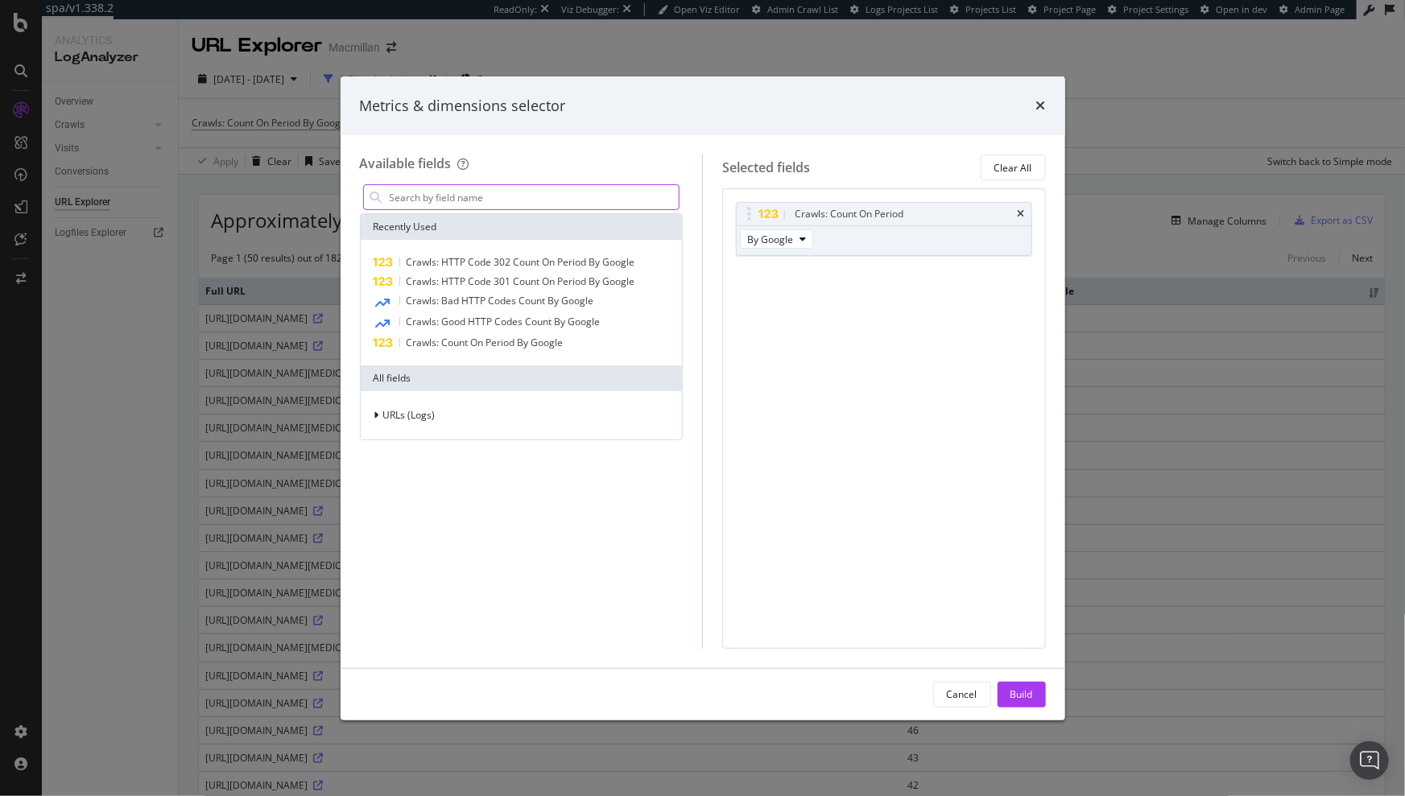
click at [614, 201] on input "modal" at bounding box center [533, 197] width 291 height 24
click at [536, 304] on span "Crawls: Bad HTTP Codes Count By Google" at bounding box center [501, 301] width 188 height 14
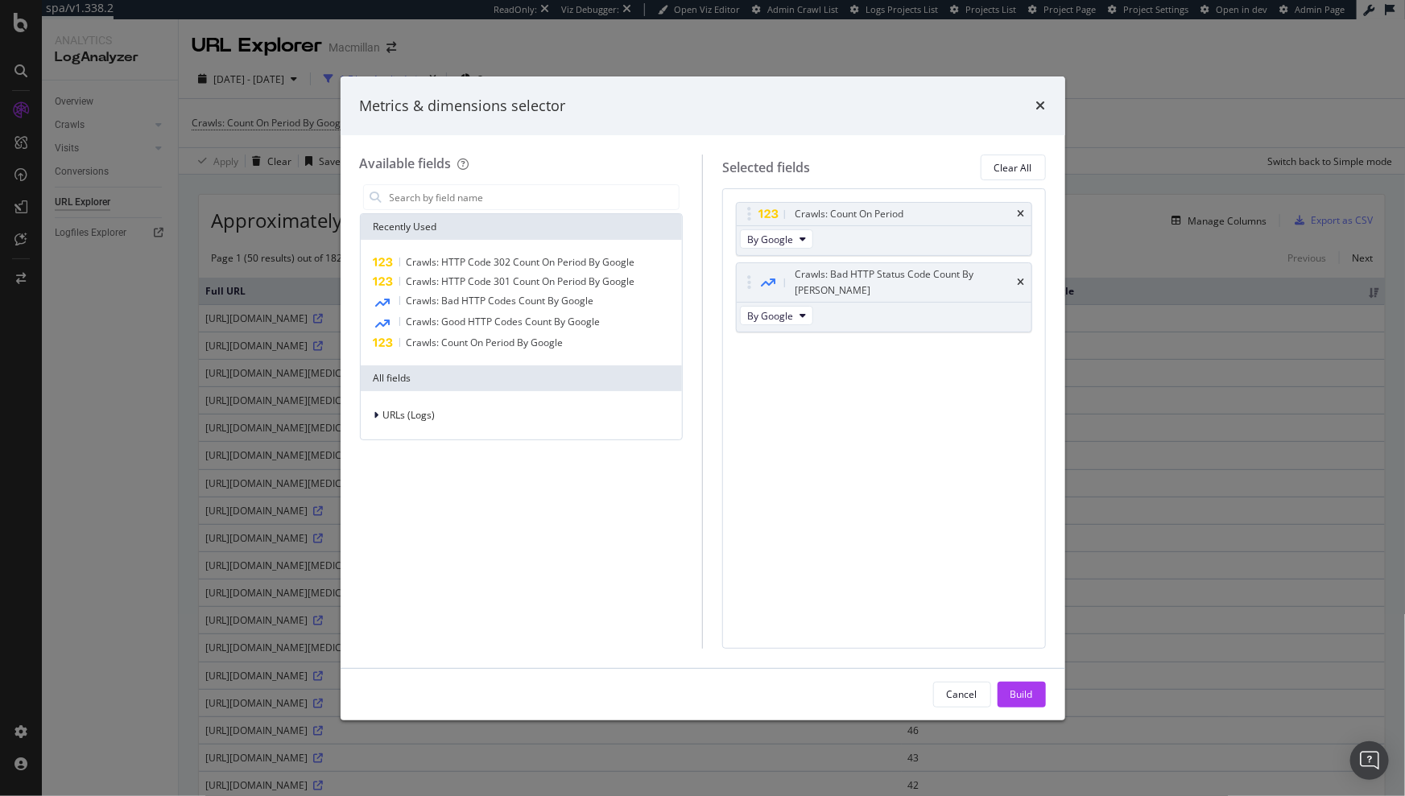
drag, startPoint x: 1032, startPoint y: 697, endPoint x: 987, endPoint y: 538, distance: 164.9
click at [990, 567] on div "Metrics & dimensions selector Available fields Recently Used Crawls: HTTP Code …" at bounding box center [703, 398] width 725 height 644
click at [1023, 278] on icon "times" at bounding box center [1021, 283] width 7 height 10
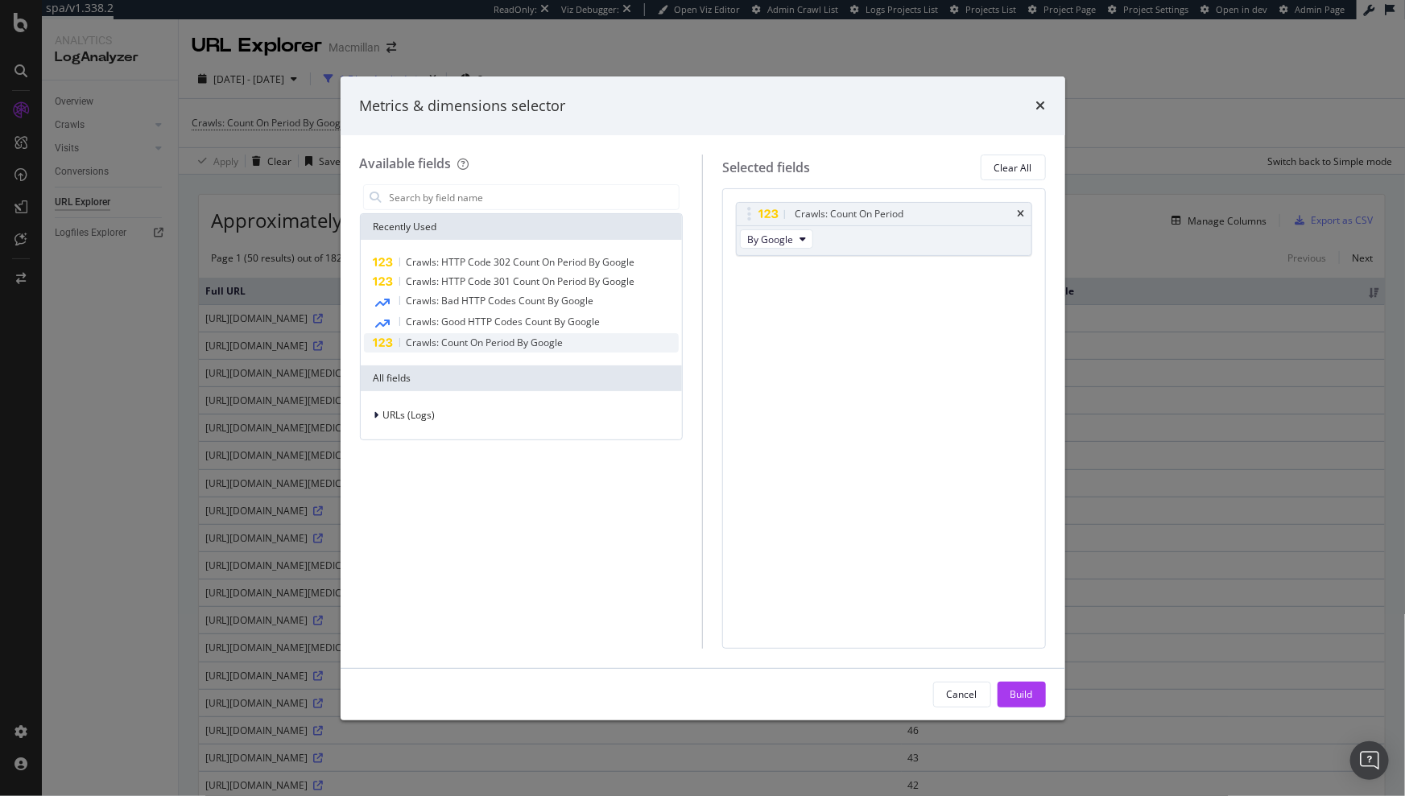
click at [519, 344] on span "Crawls: Count On Period By Google" at bounding box center [485, 343] width 157 height 14
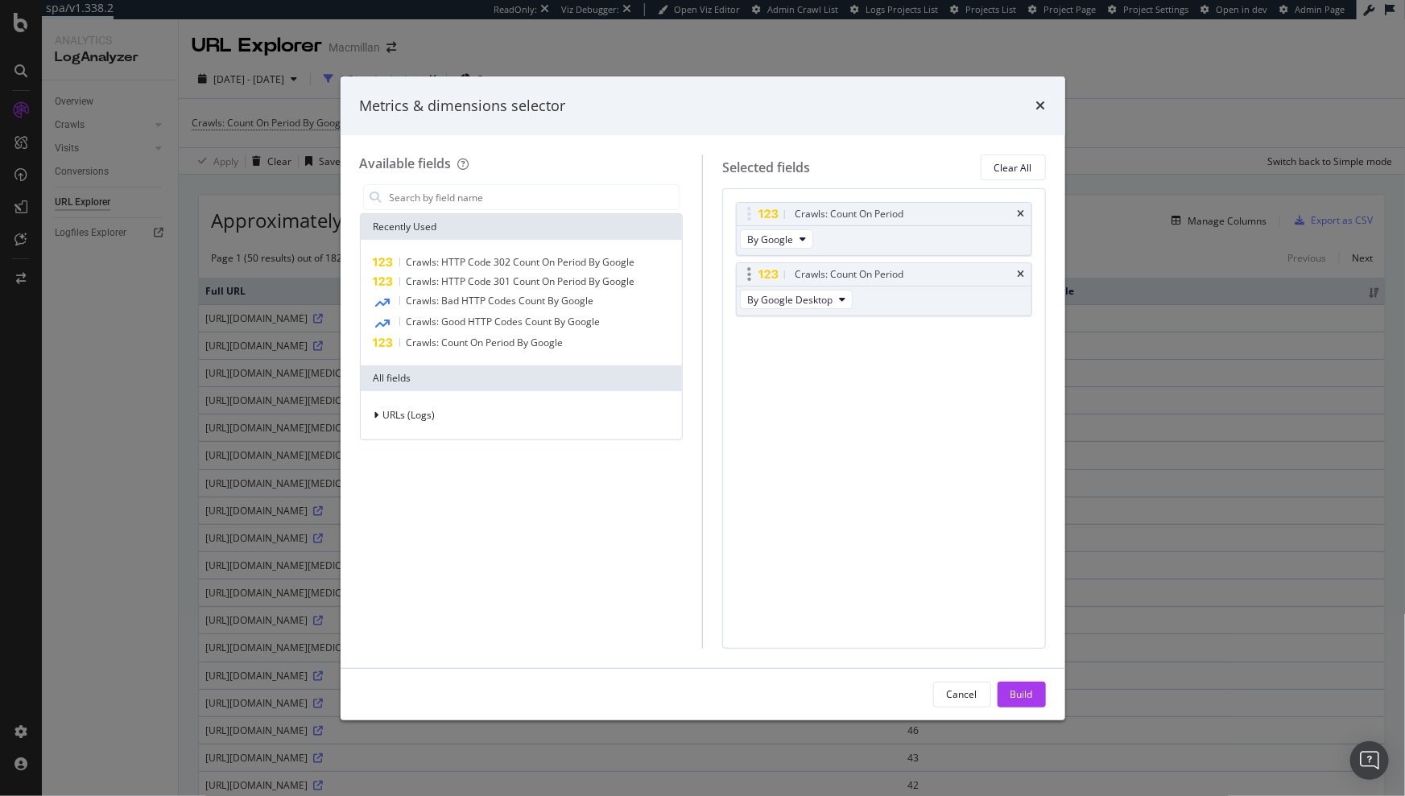
click at [1015, 271] on div "Crawls: Count On Period" at bounding box center [884, 274] width 295 height 23
click at [1018, 271] on icon "times" at bounding box center [1021, 275] width 7 height 10
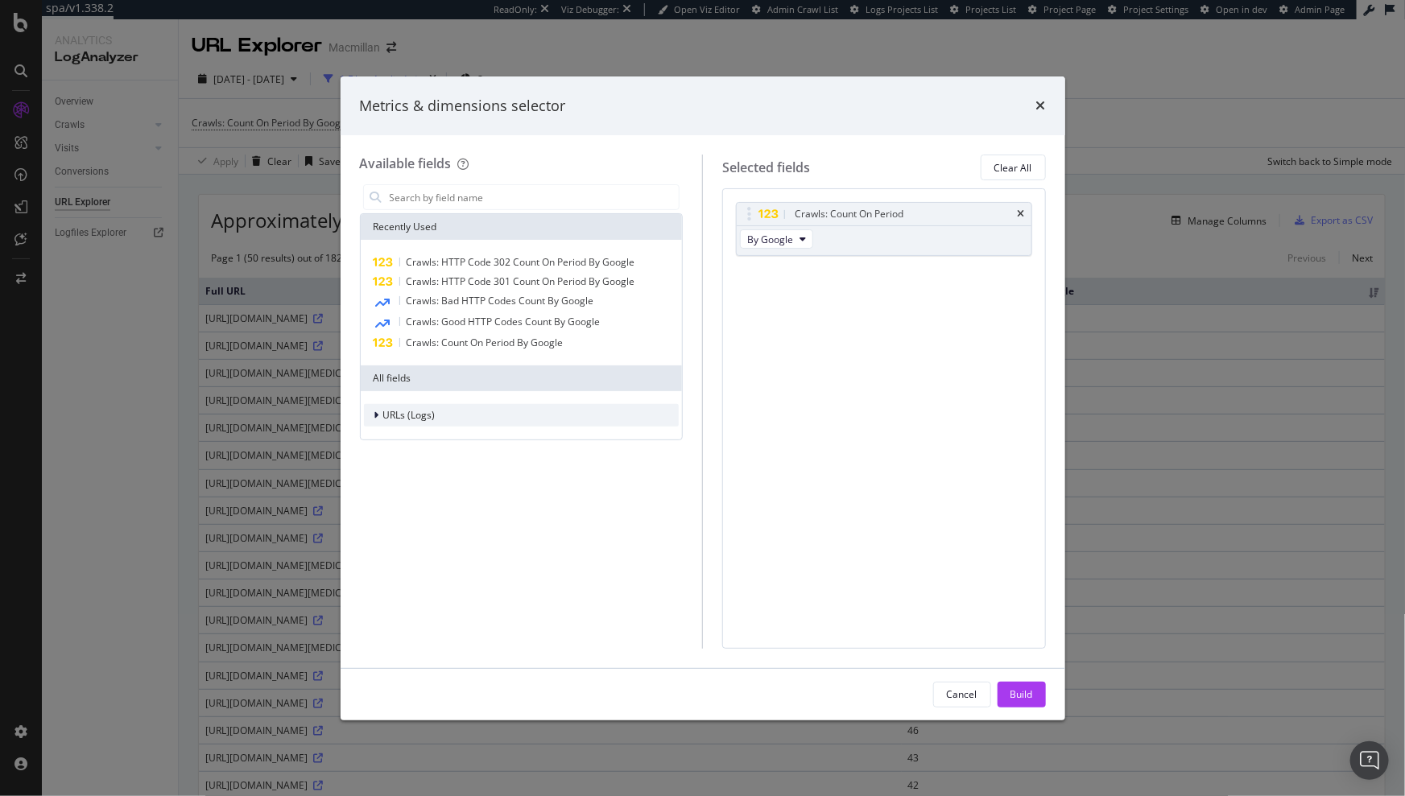
click at [428, 418] on span "URLs (Logs)" at bounding box center [409, 415] width 52 height 14
click at [401, 490] on span "Crawls" at bounding box center [408, 489] width 31 height 14
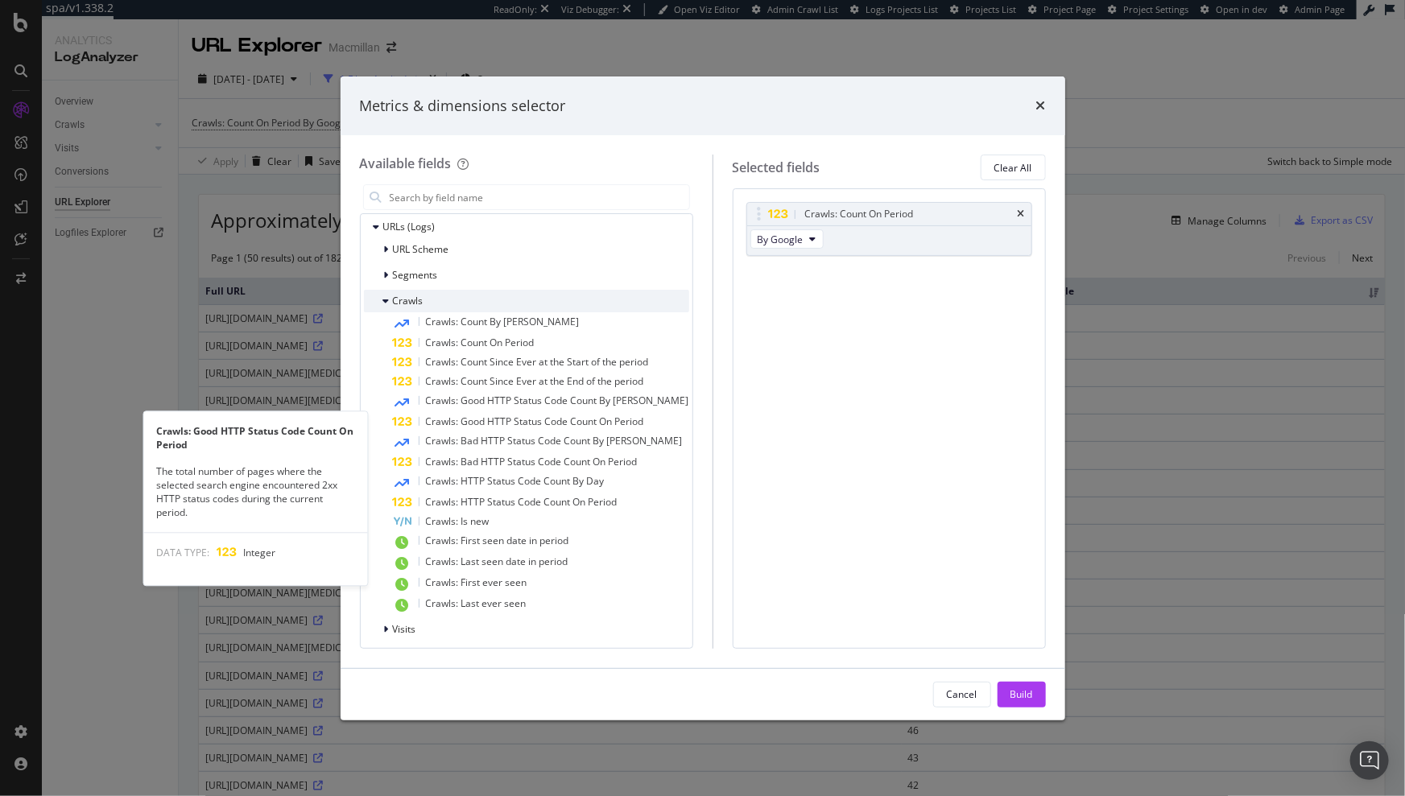
scroll to position [189, 0]
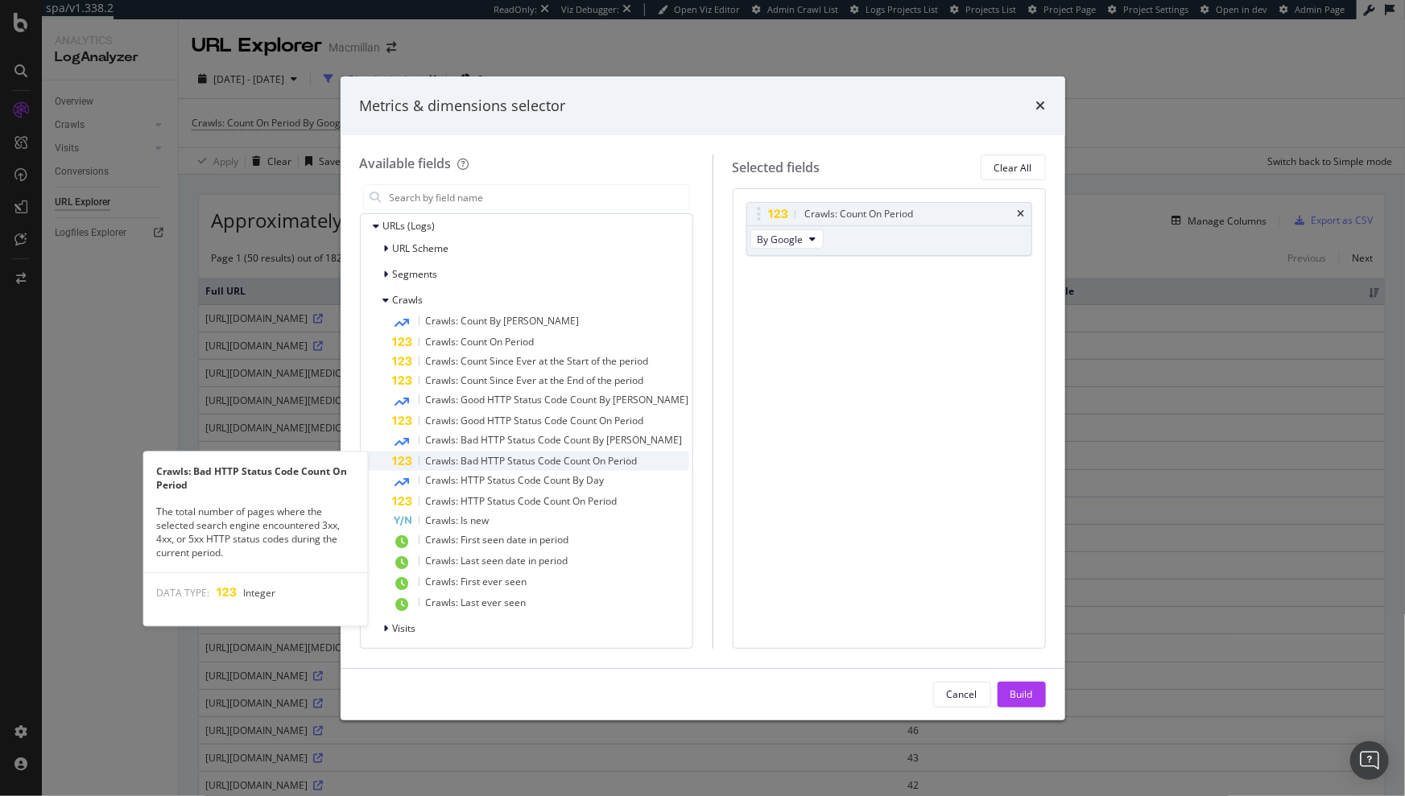
click at [461, 459] on span "Crawls: Bad HTTP Status Code Count On Period" at bounding box center [532, 461] width 212 height 14
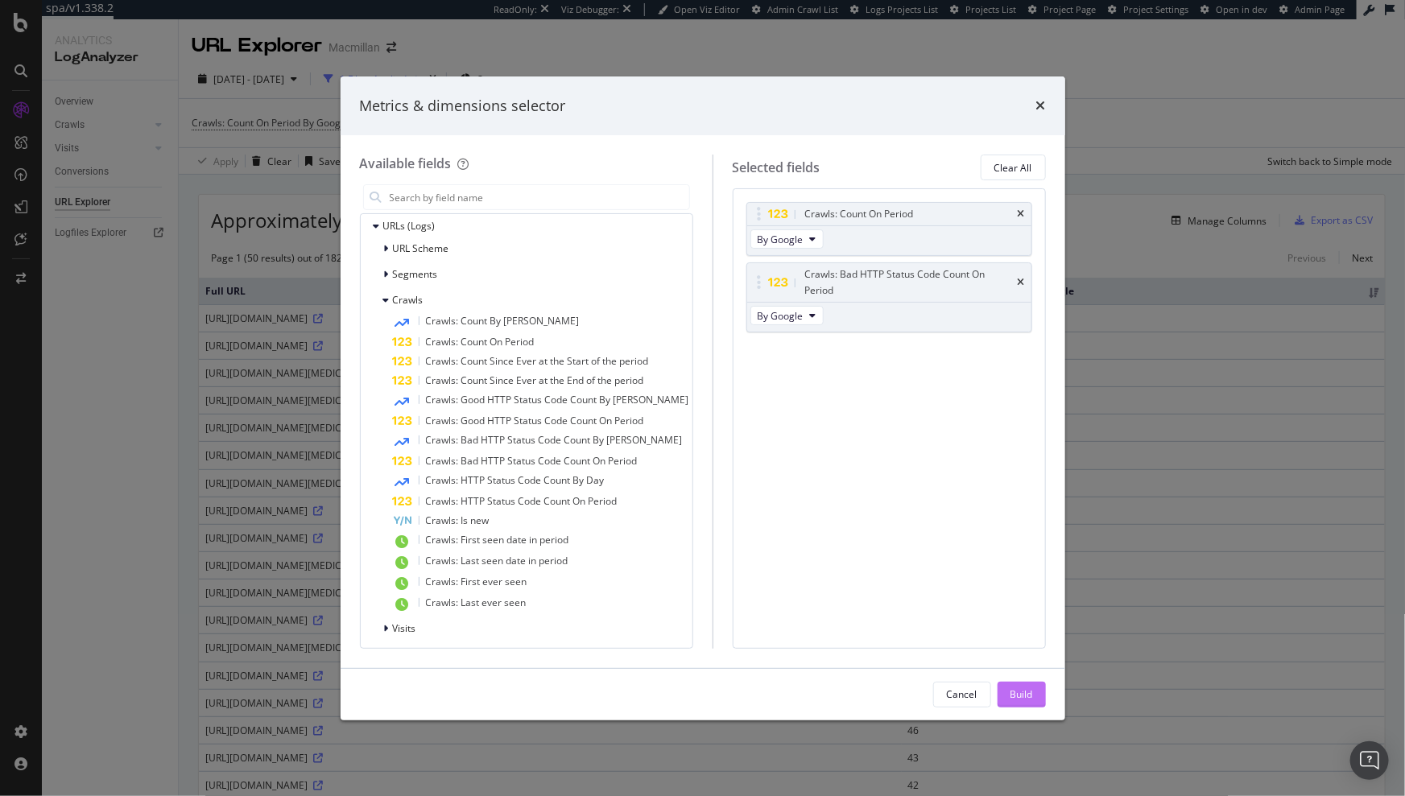
click at [1022, 693] on div "Build" at bounding box center [1022, 695] width 23 height 14
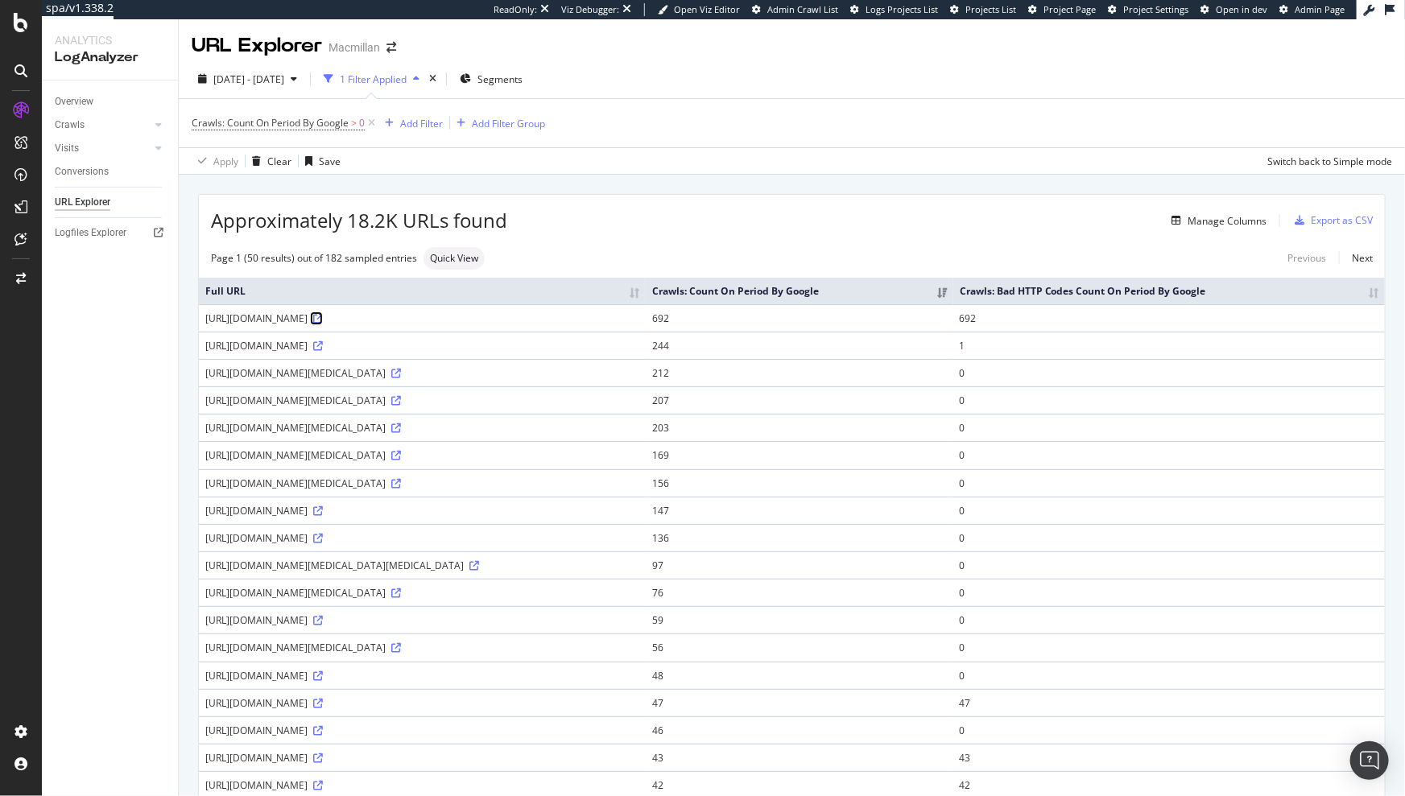
click at [323, 324] on icon at bounding box center [318, 319] width 10 height 10
click at [1362, 304] on th "Crawls: Bad HTTP Codes Count On Period By Google" at bounding box center [1169, 291] width 432 height 27
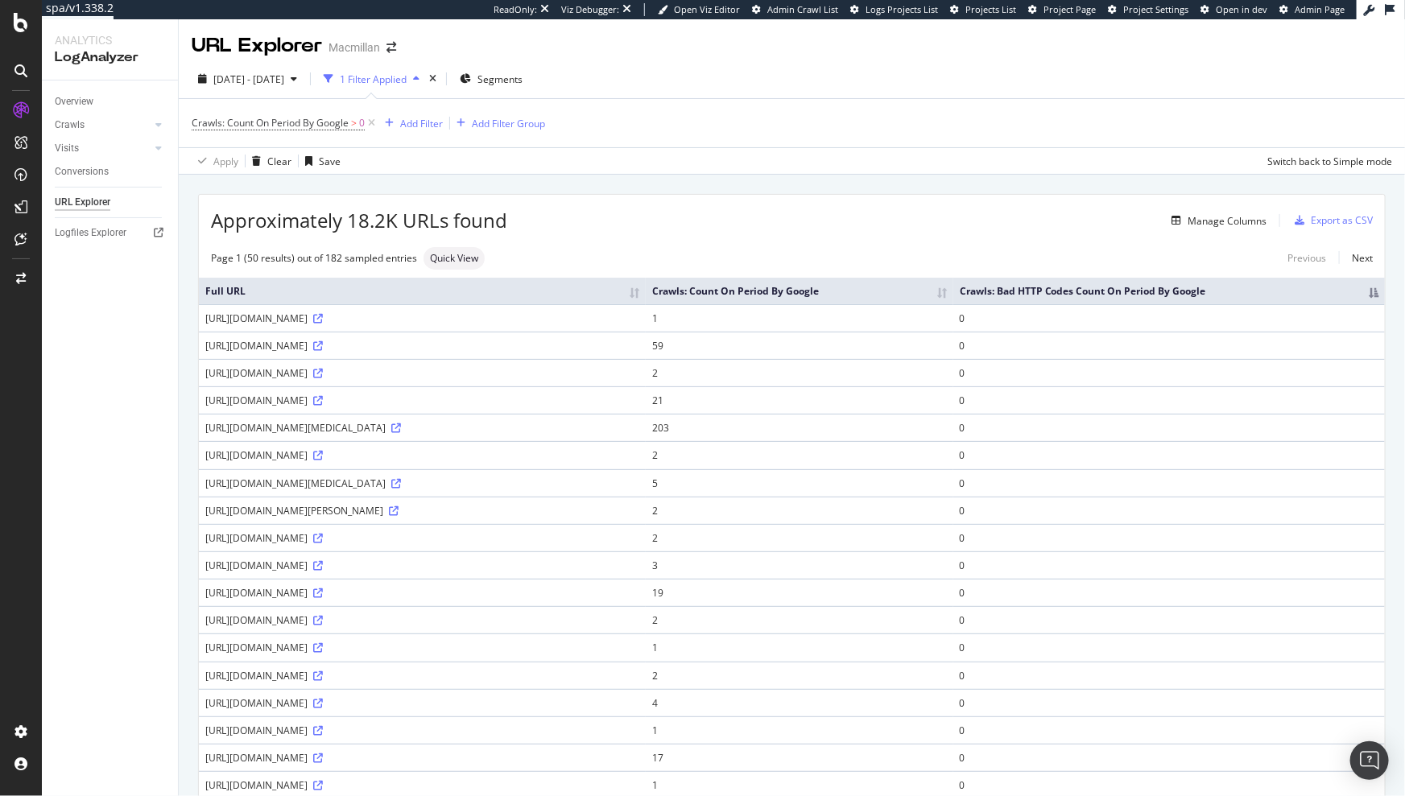
click at [1362, 303] on th "Crawls: Bad HTTP Codes Count On Period By Google" at bounding box center [1169, 291] width 432 height 27
